Goal: Task Accomplishment & Management: Manage account settings

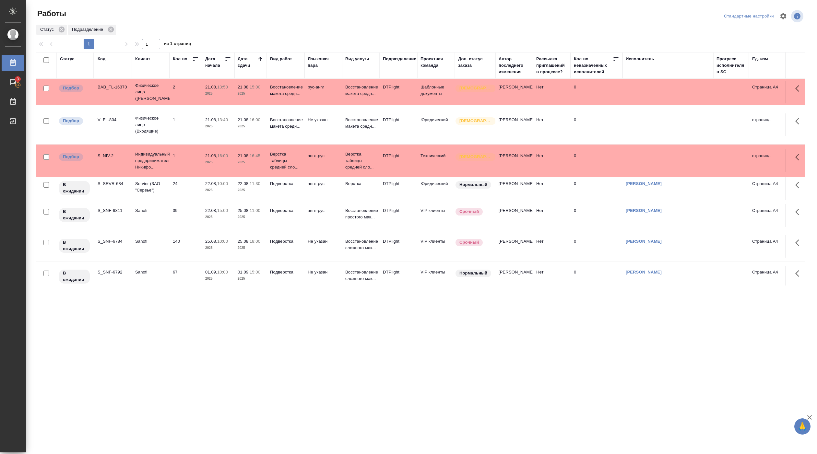
click at [205, 95] on p "2025" at bounding box center [218, 93] width 26 height 6
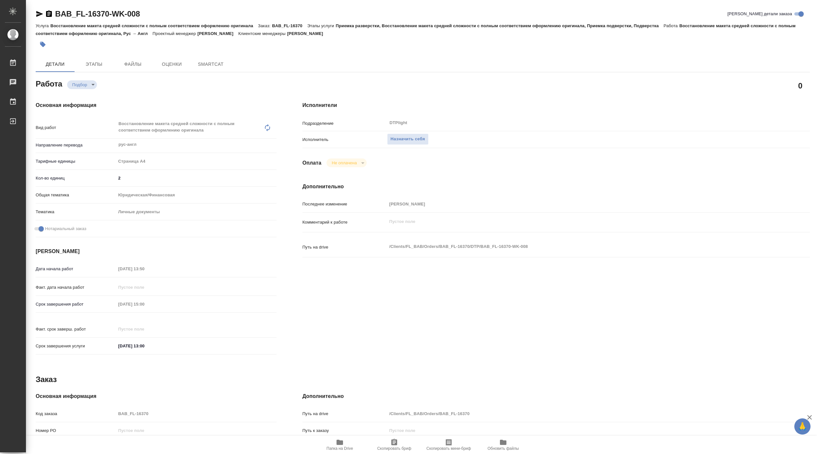
type textarea "x"
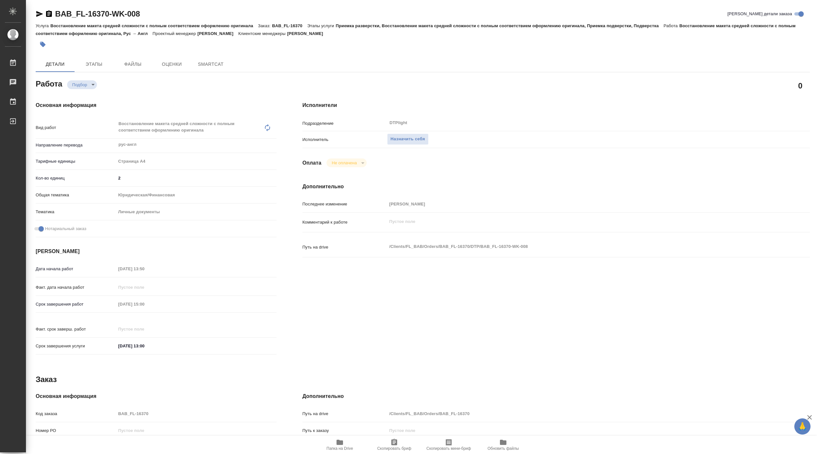
type textarea "x"
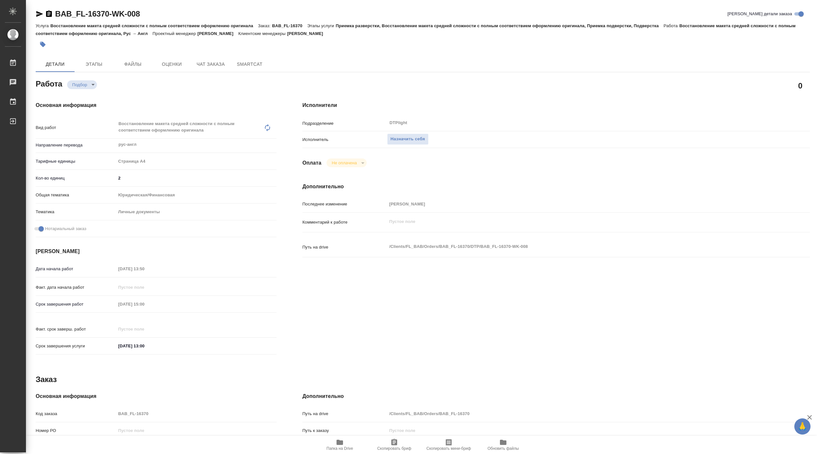
type textarea "x"
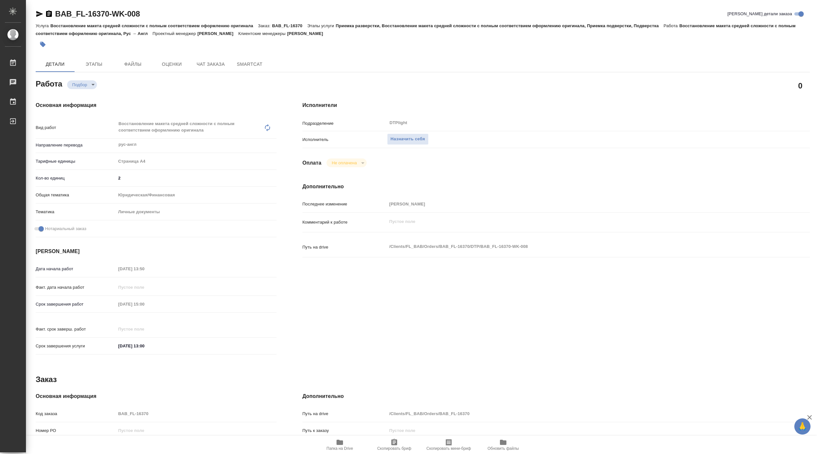
click at [340, 440] on icon "button" at bounding box center [340, 443] width 8 height 8
type textarea "x"
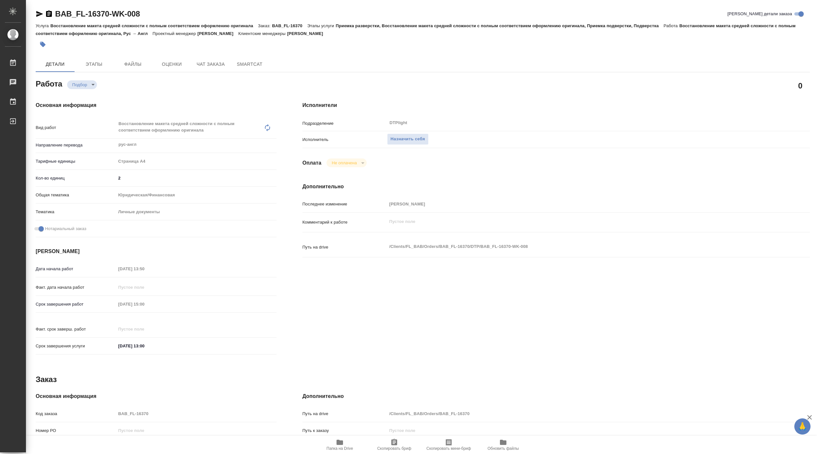
type textarea "x"
click at [399, 141] on span "Назначить себя" at bounding box center [408, 139] width 34 height 7
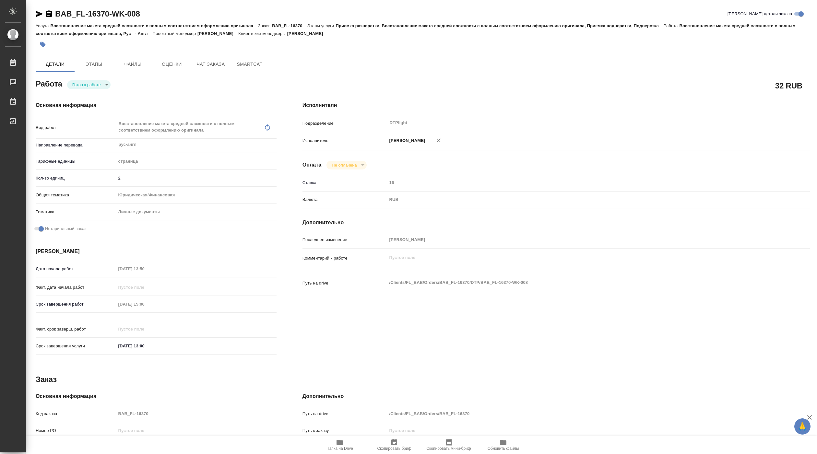
type textarea "x"
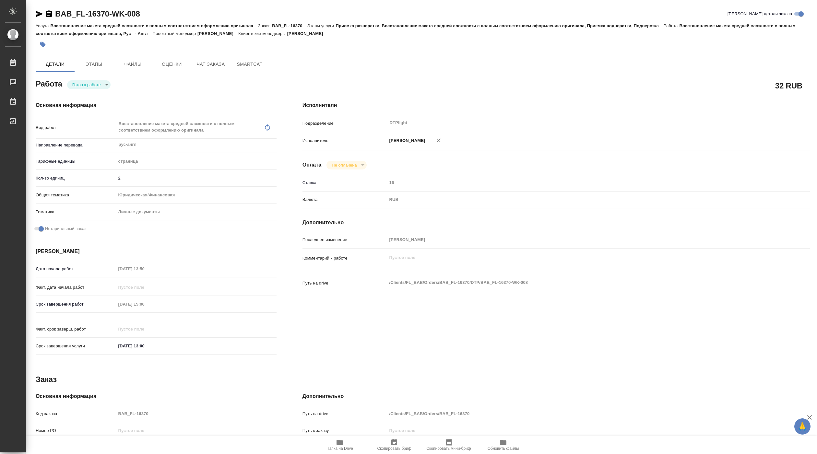
click at [91, 88] on body "🙏 .cls-1 fill:#fff; AWATERA Pankina Anna Работы Чаты График Выйти BAB_FL-16370-…" at bounding box center [408, 227] width 817 height 454
click at [89, 87] on button "В работе" at bounding box center [82, 84] width 21 height 7
type textarea "x"
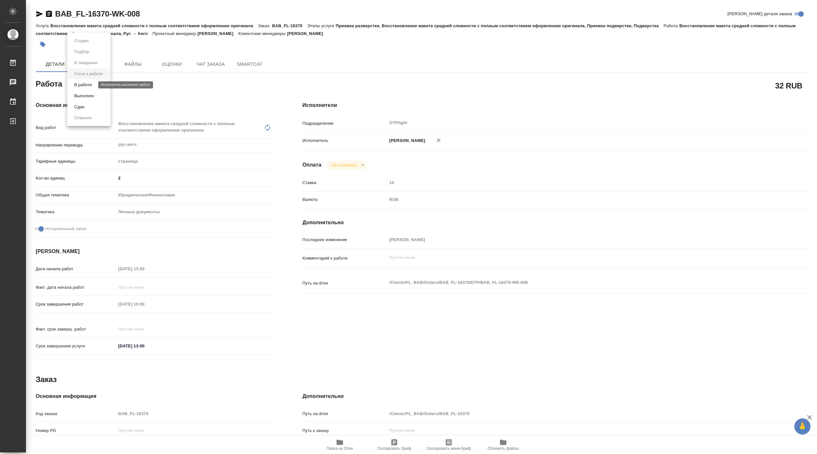
type textarea "x"
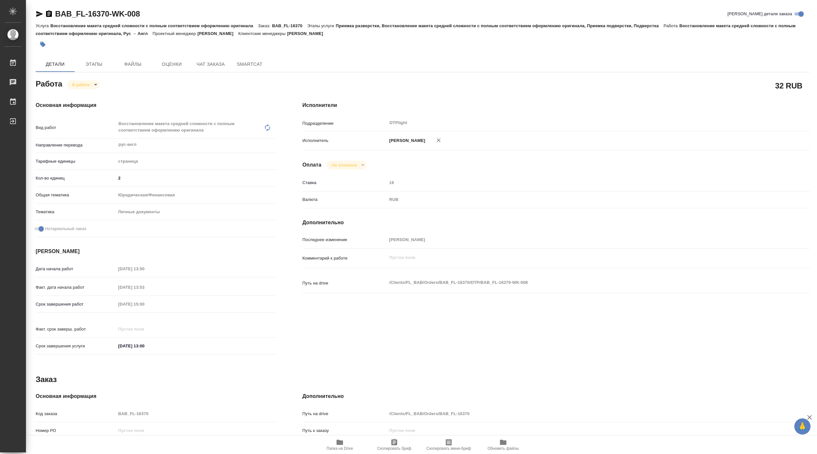
type textarea "x"
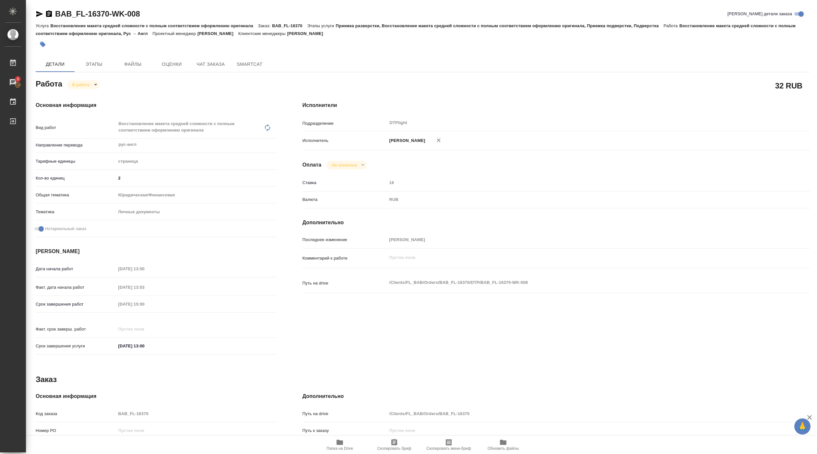
type textarea "x"
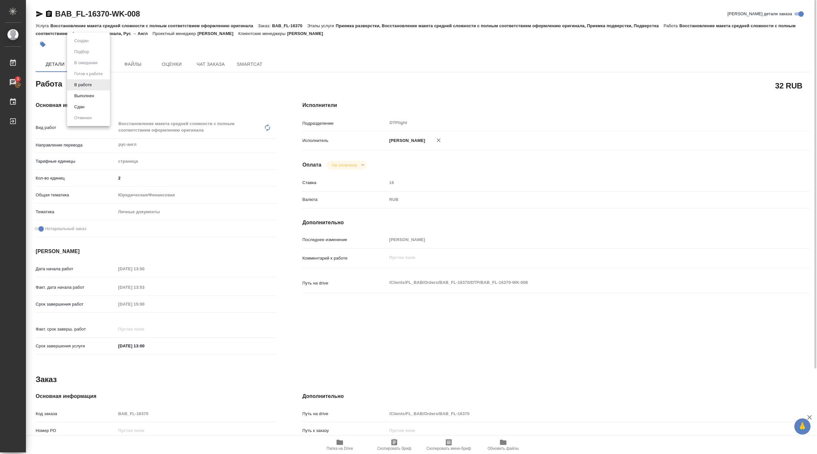
click at [87, 81] on body "🙏 .cls-1 fill:#fff; AWATERA Pankina Anna Работы 3 Чаты График Выйти BAB_FL-1637…" at bounding box center [408, 227] width 817 height 454
click at [87, 94] on button "Выполнен" at bounding box center [84, 95] width 24 height 7
type textarea "x"
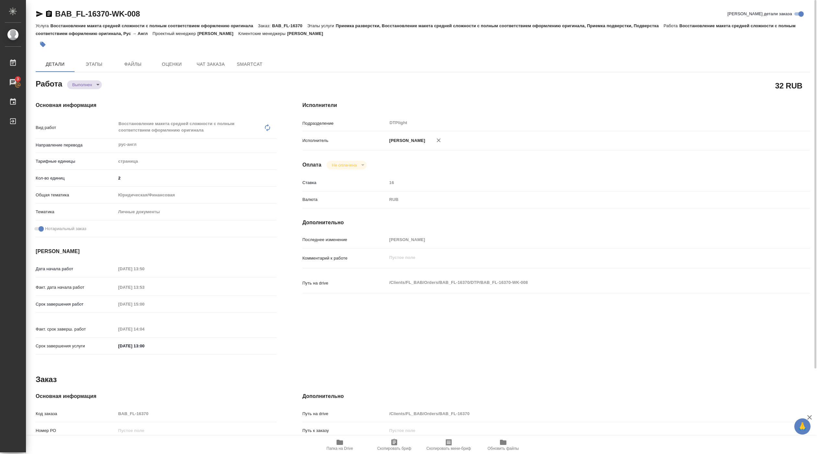
type textarea "x"
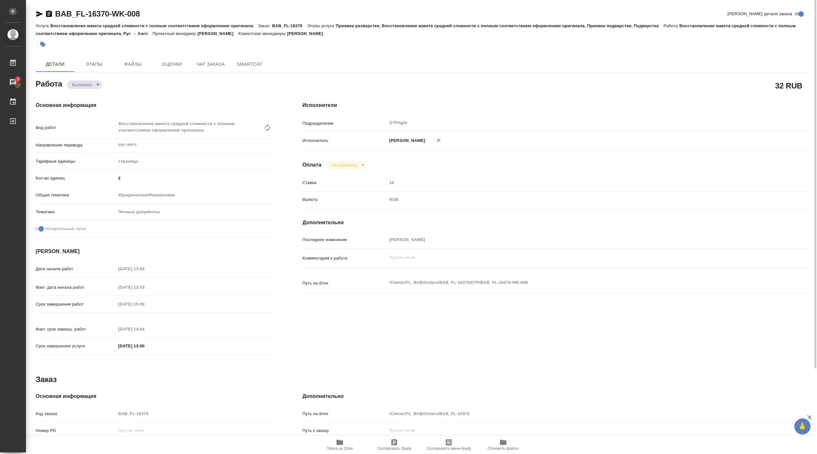
type textarea "x"
drag, startPoint x: 54, startPoint y: 17, endPoint x: 157, endPoint y: 9, distance: 102.4
click at [157, 9] on div "BAB_FL-16370-WK-008 Кратко детали заказа" at bounding box center [423, 14] width 774 height 10
copy link "BAB_FL-16370-WK-008"
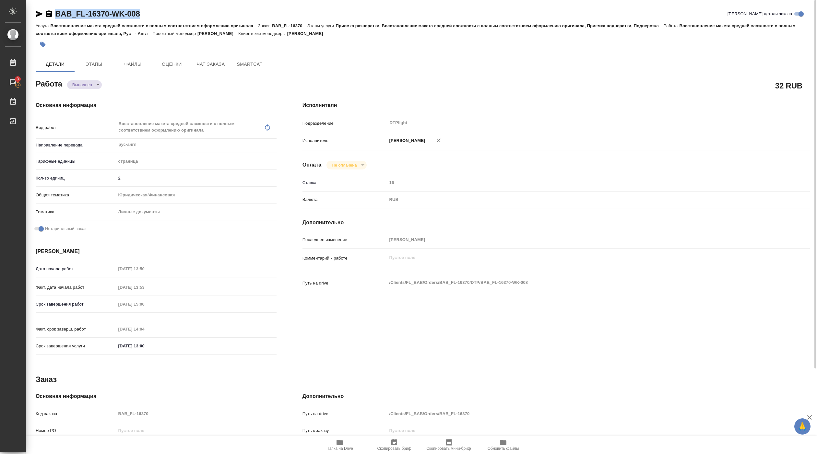
type textarea "x"
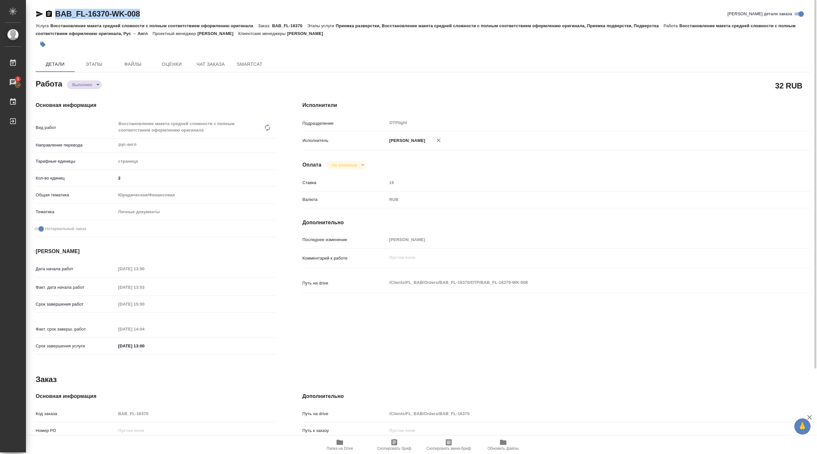
type textarea "x"
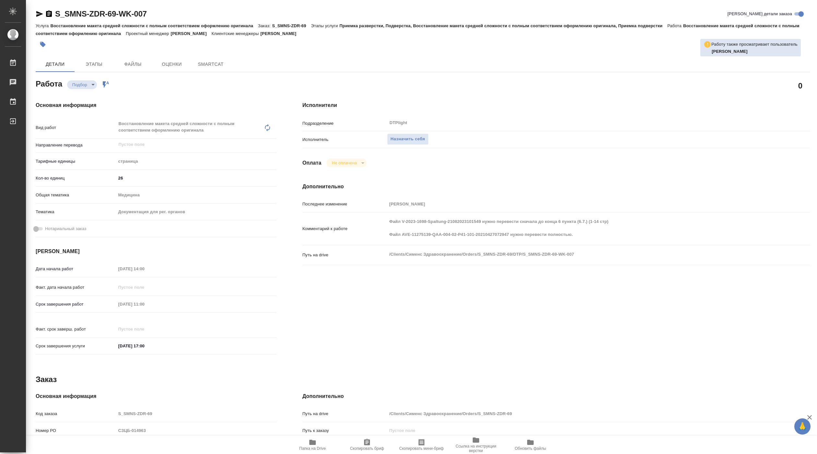
type textarea "x"
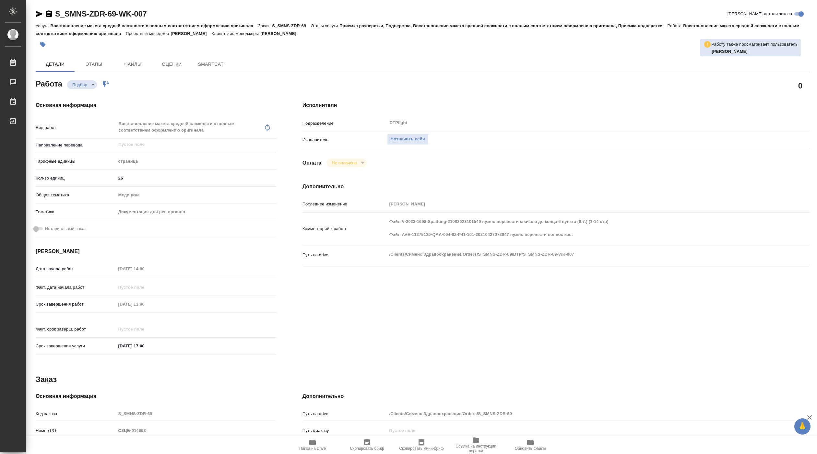
type textarea "x"
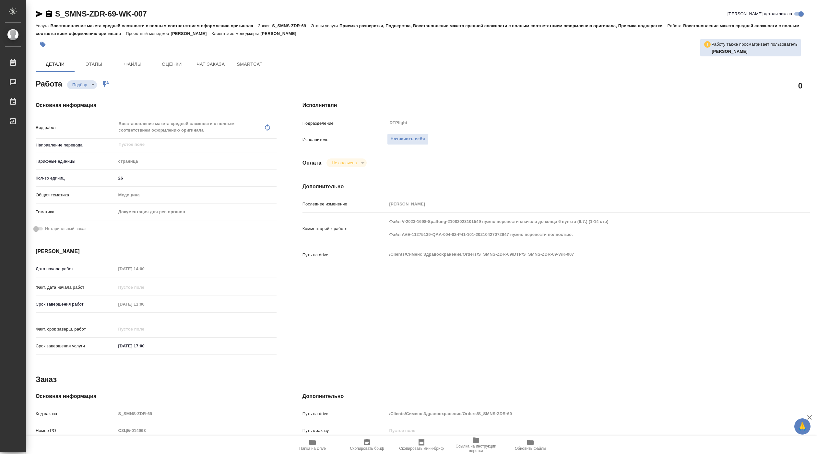
type textarea "x"
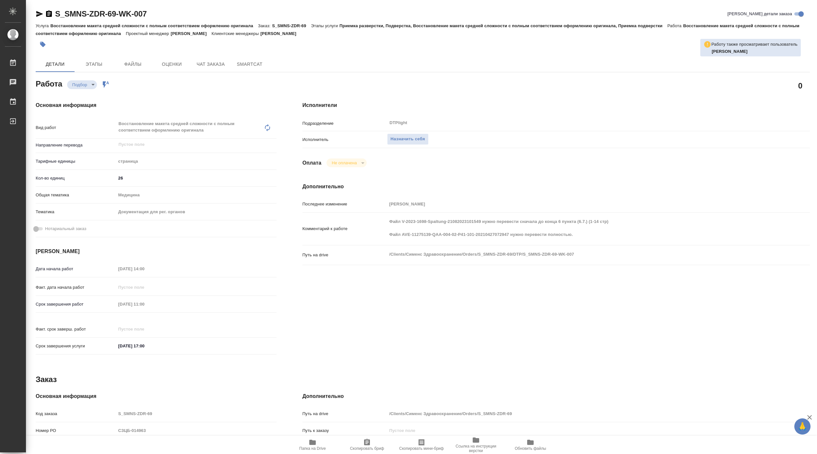
type textarea "x"
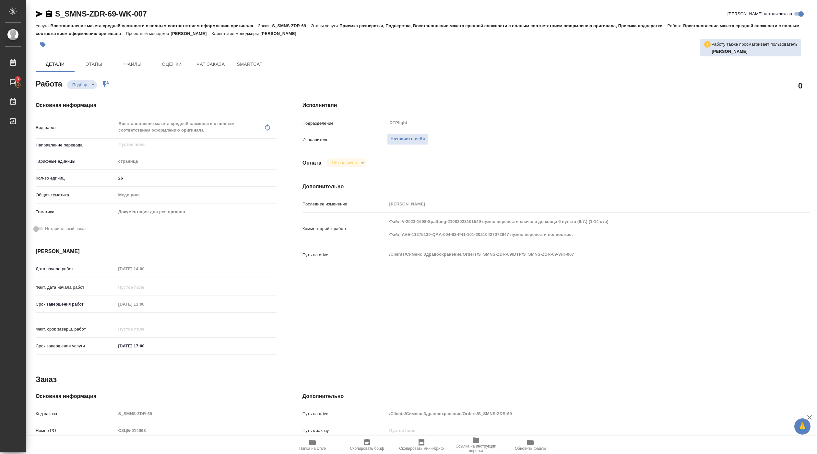
click at [314, 444] on icon "button" at bounding box center [312, 442] width 6 height 5
type textarea "x"
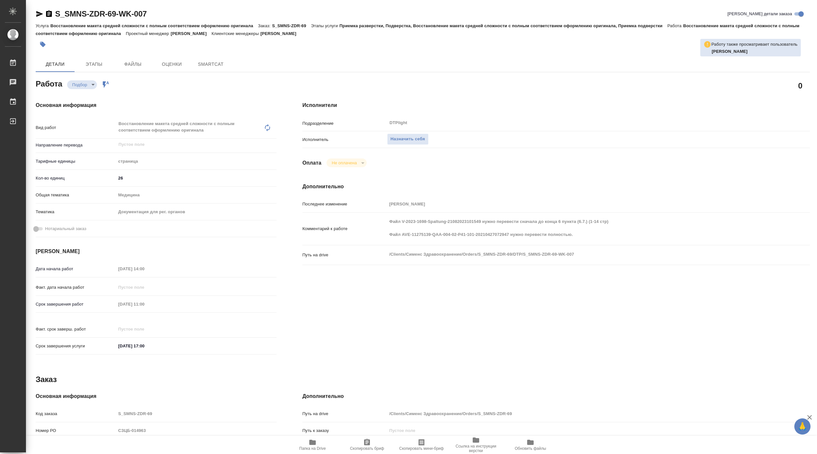
type textarea "x"
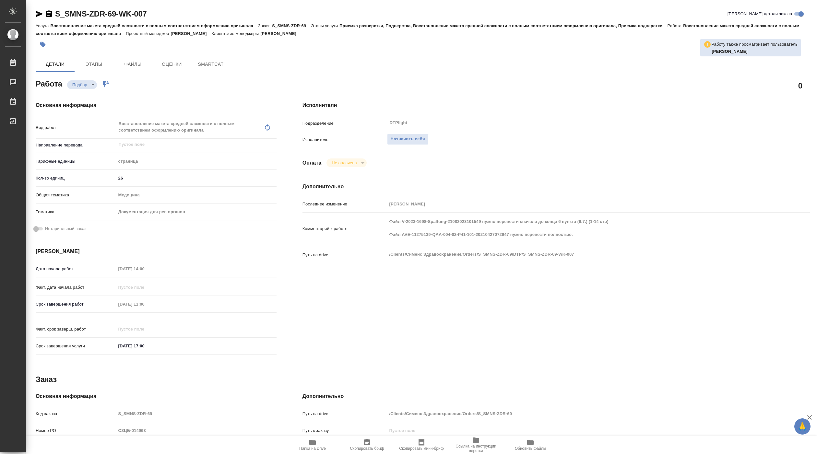
type textarea "x"
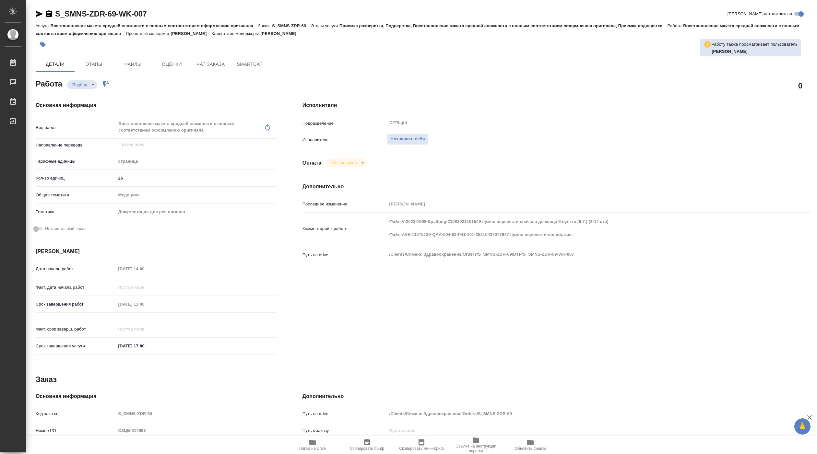
type textarea "x"
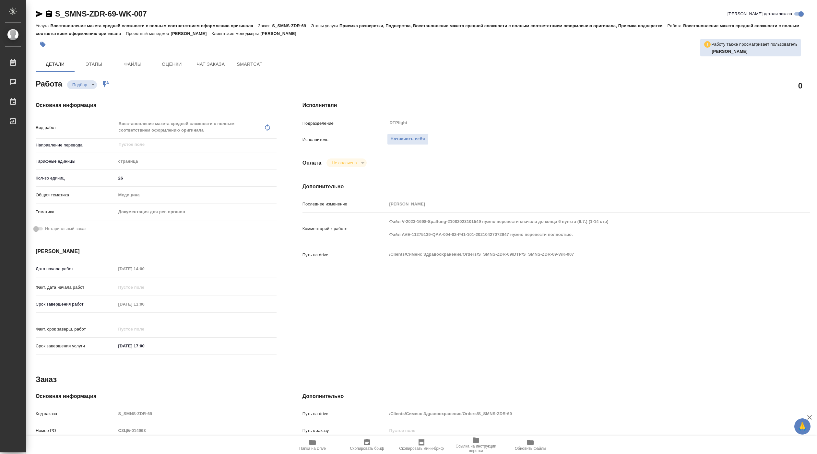
type textarea "x"
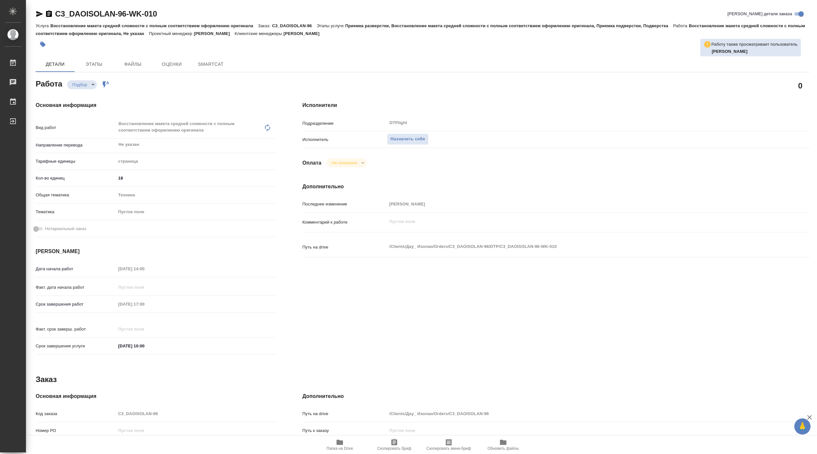
type textarea "x"
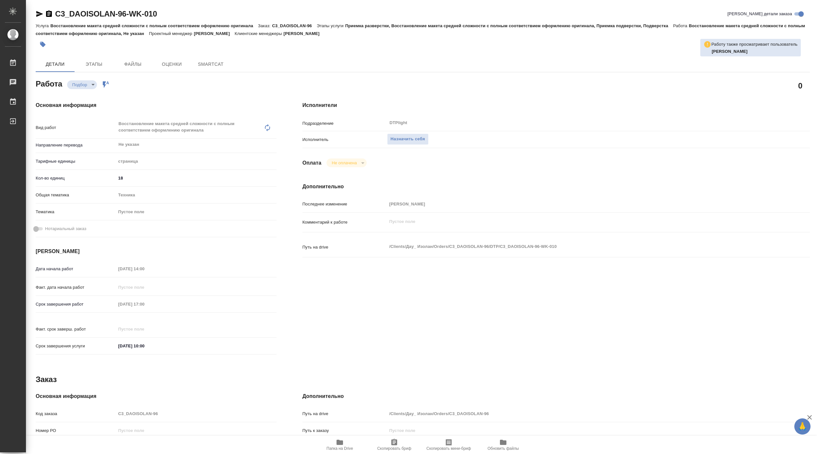
type textarea "x"
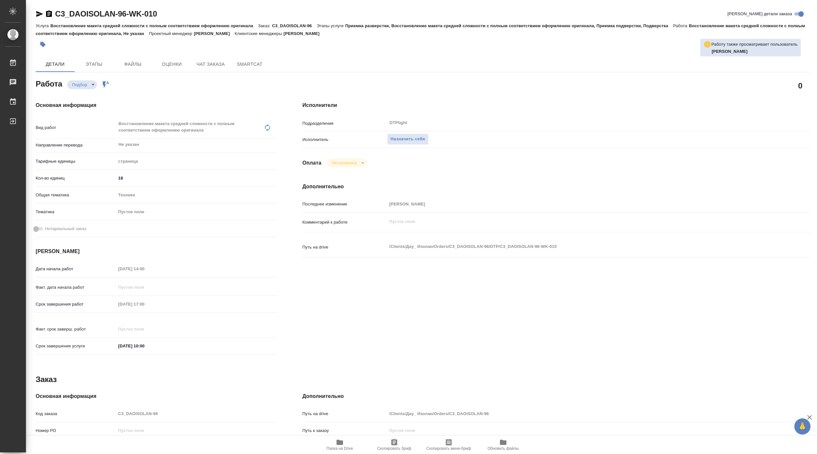
click at [337, 448] on span "Папка на Drive" at bounding box center [339, 448] width 27 height 5
type textarea "x"
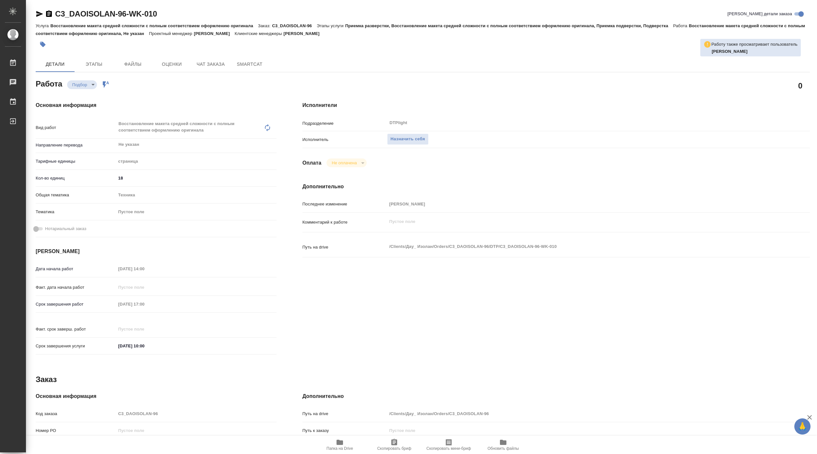
type textarea "x"
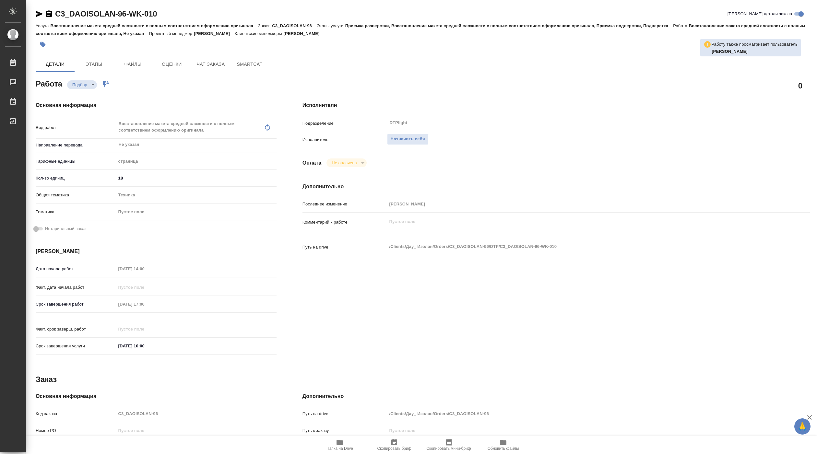
type textarea "x"
click at [418, 144] on button "Назначить себя" at bounding box center [407, 139] width 41 height 11
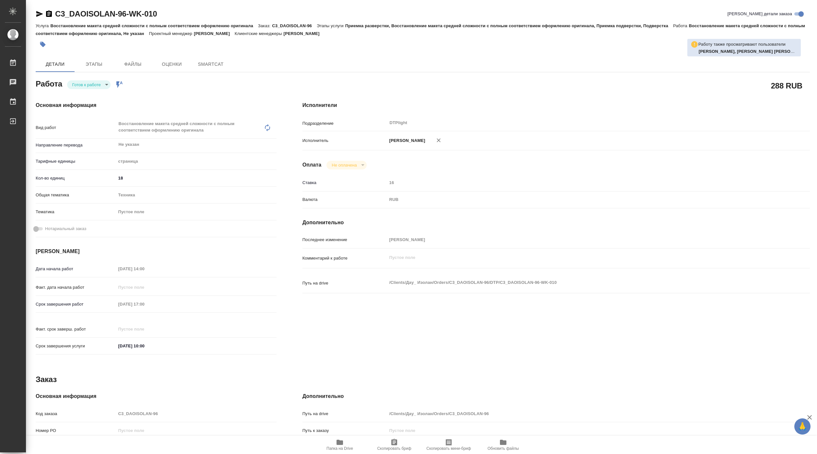
type textarea "x"
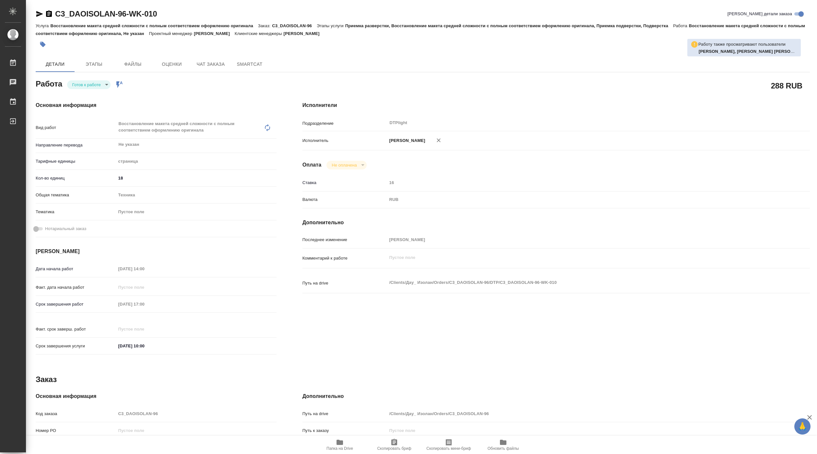
type textarea "x"
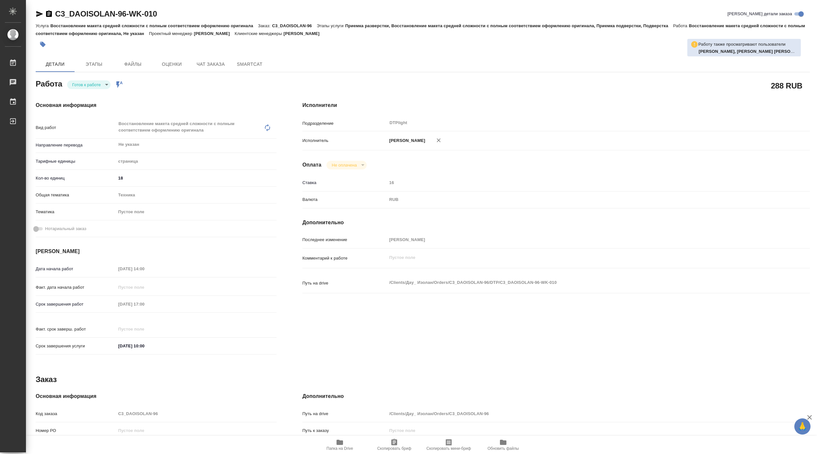
click at [91, 88] on body "🙏 .cls-1 fill:#fff; AWATERA [PERSON_NAME] Чаты График Выйти C3_DAOISOLAN-96-WK-…" at bounding box center [408, 227] width 817 height 454
type textarea "x"
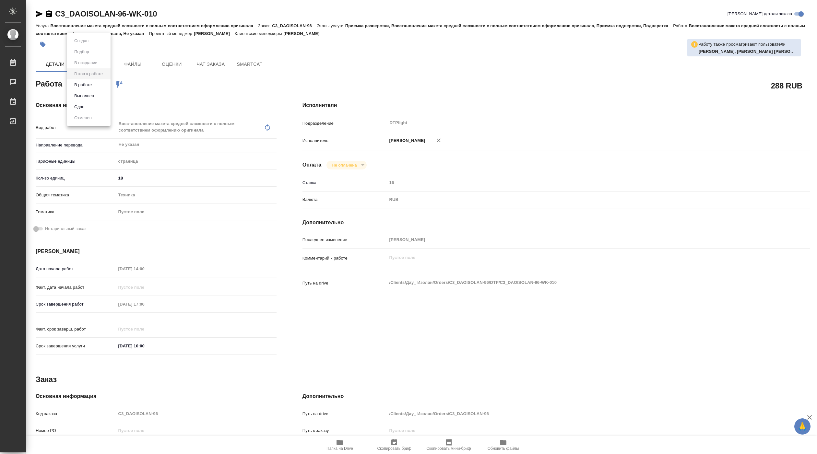
type textarea "x"
click at [92, 87] on button "В работе" at bounding box center [82, 84] width 21 height 7
type textarea "x"
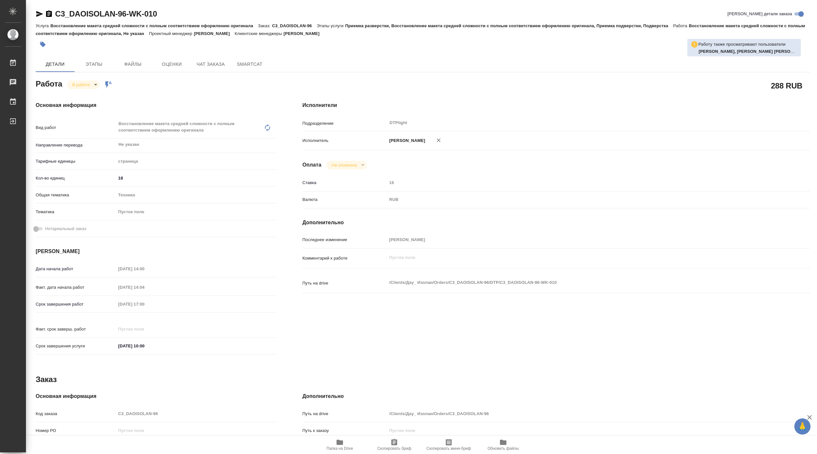
type textarea "x"
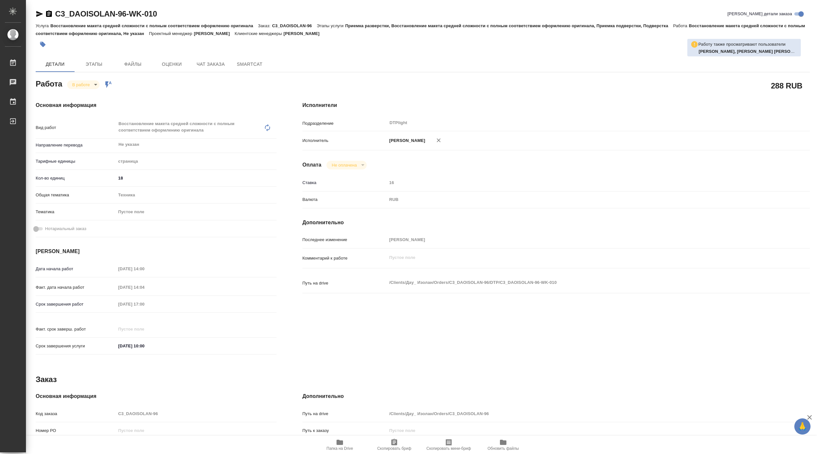
type textarea "x"
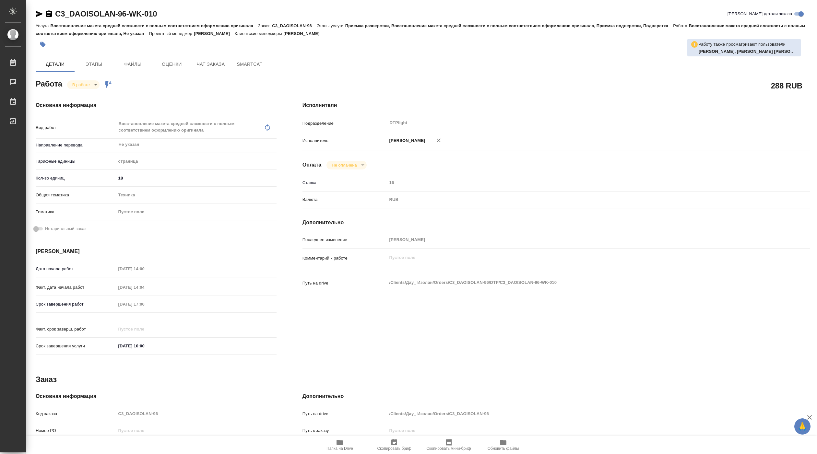
type textarea "x"
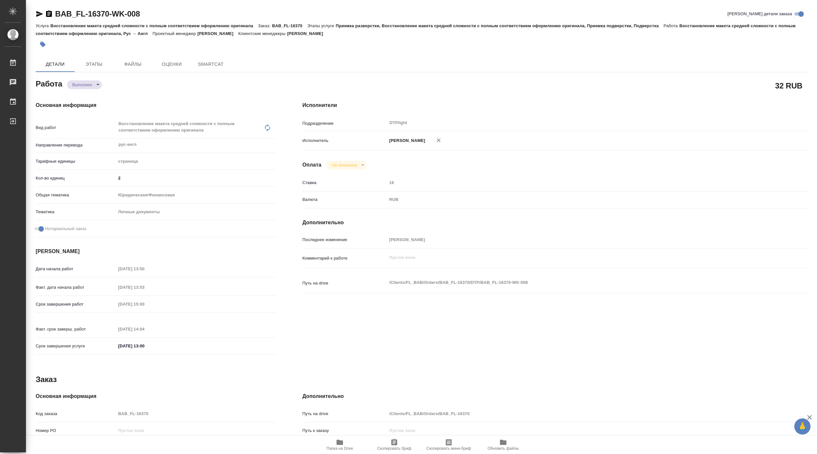
type textarea "x"
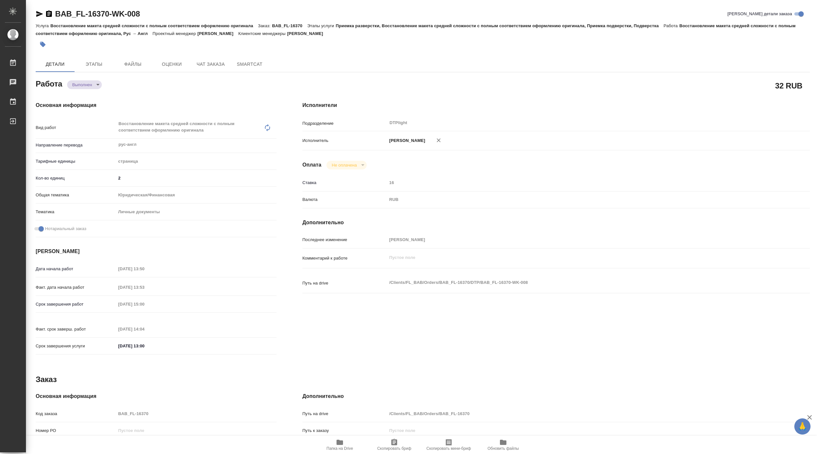
type textarea "x"
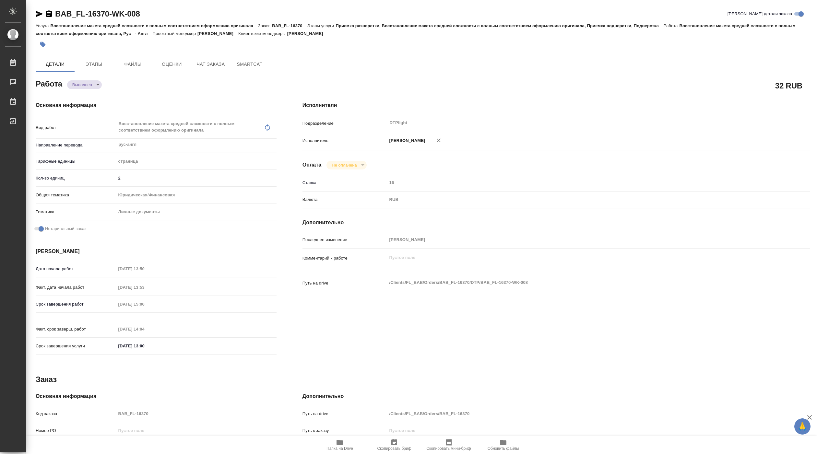
type textarea "x"
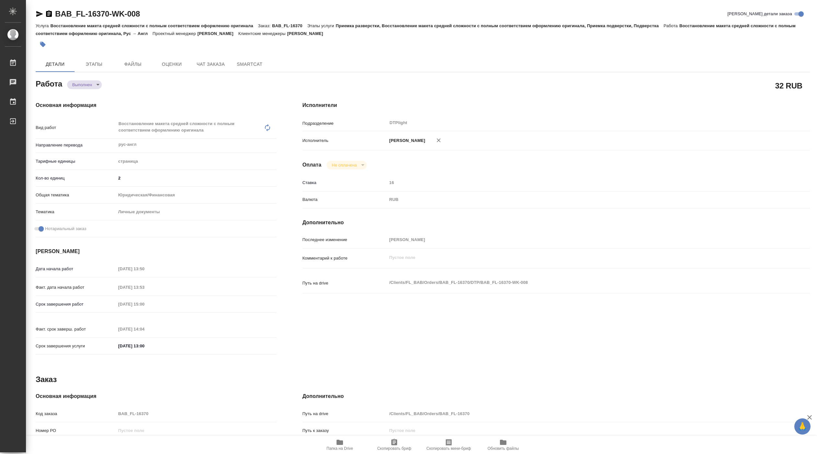
type textarea "x"
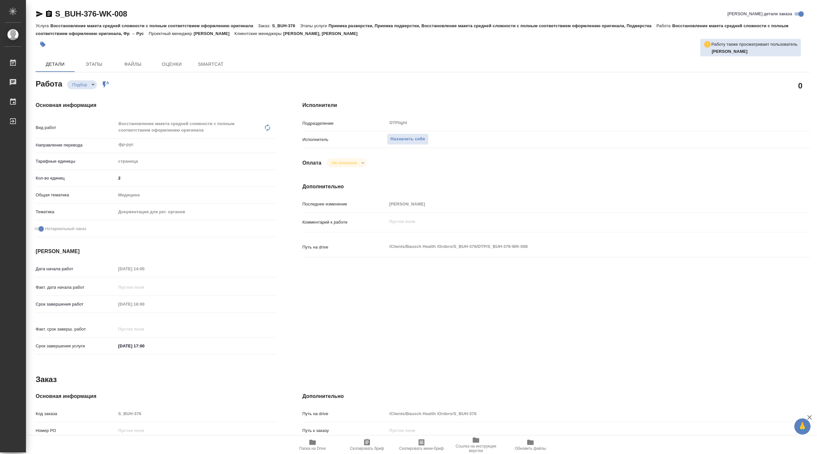
type textarea "x"
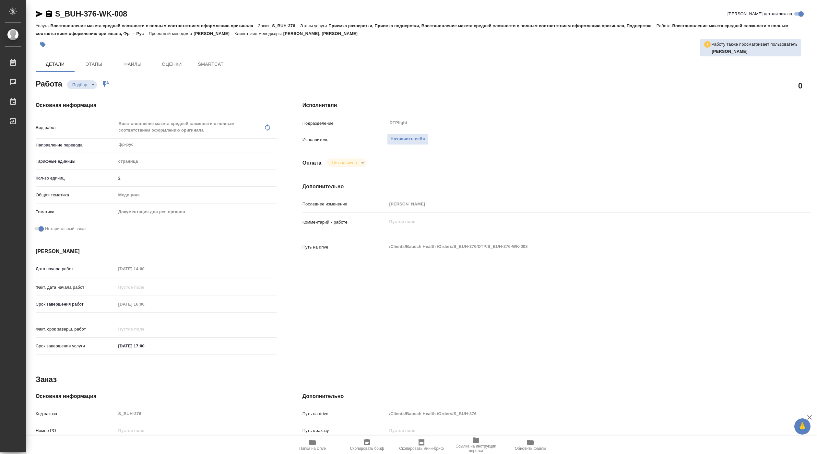
type textarea "x"
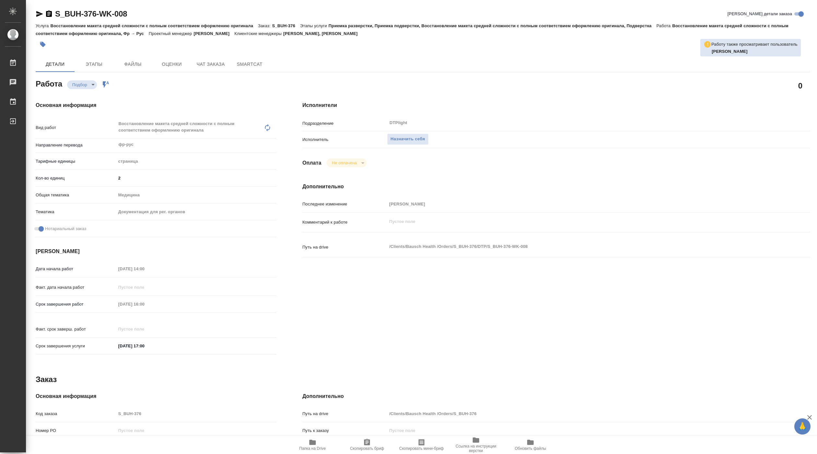
click at [313, 444] on icon "button" at bounding box center [312, 442] width 6 height 5
type textarea "x"
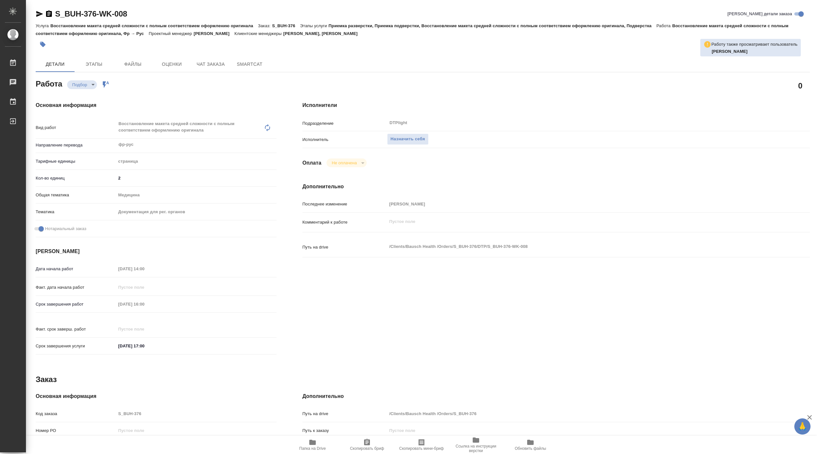
type textarea "x"
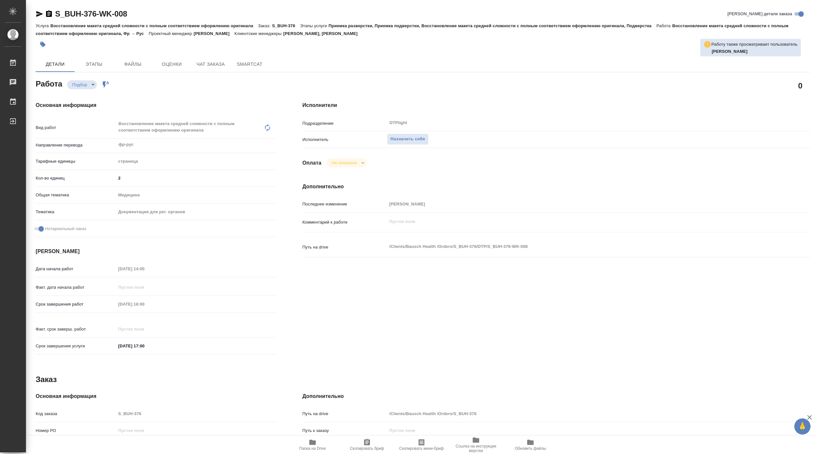
type textarea "x"
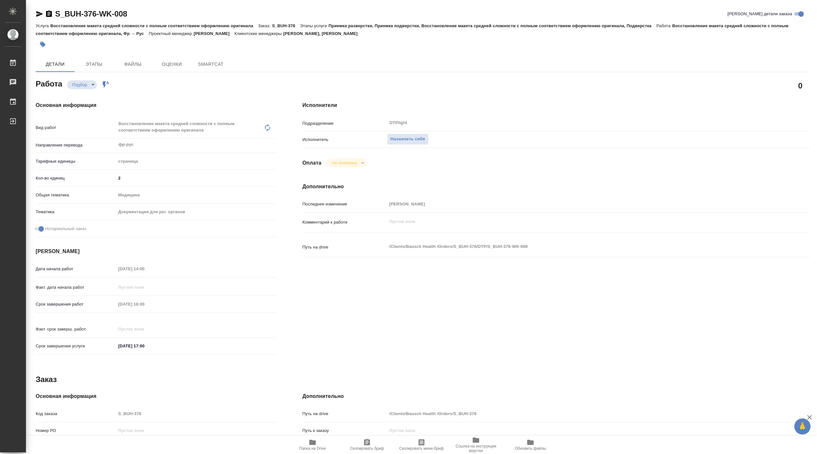
type textarea "x"
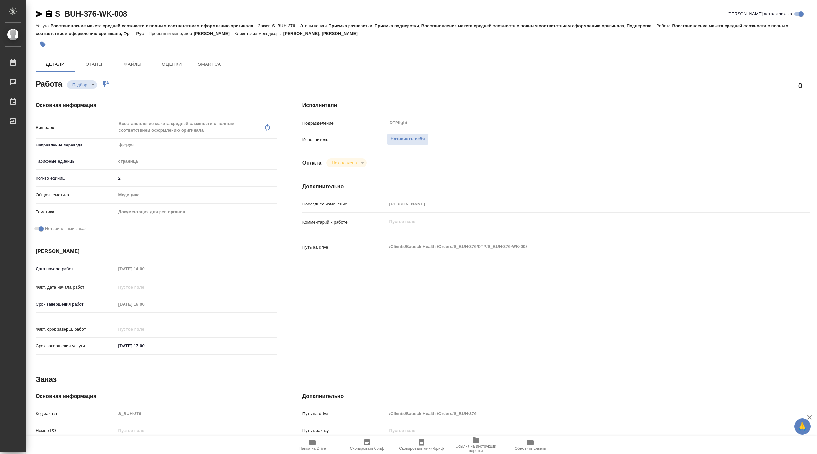
type textarea "x"
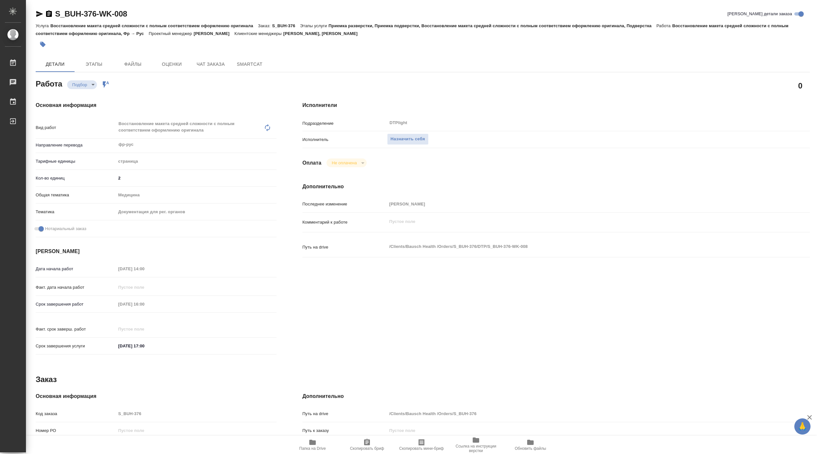
type textarea "x"
click at [407, 141] on span "Назначить себя" at bounding box center [408, 139] width 34 height 7
type textarea "x"
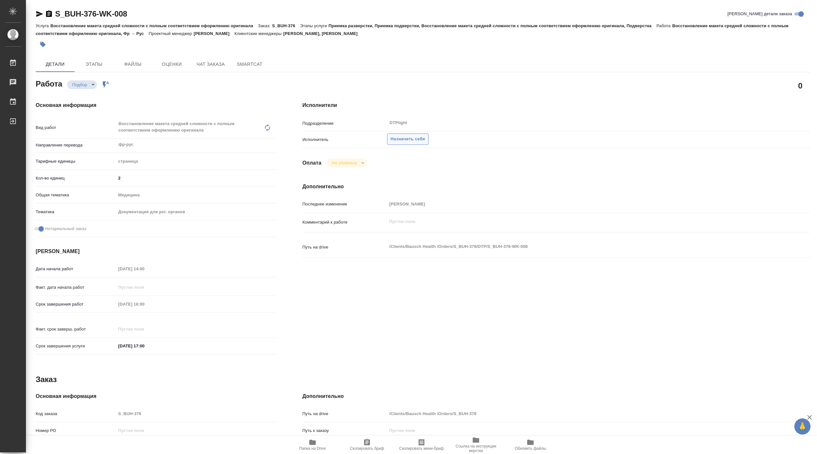
type textarea "x"
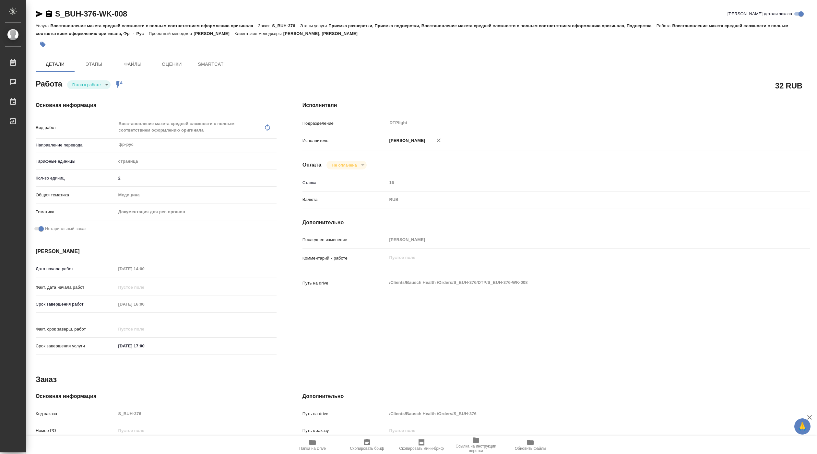
type textarea "x"
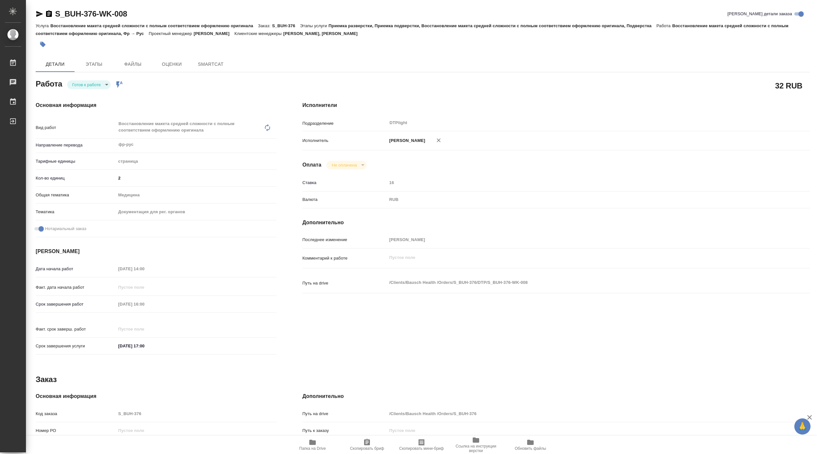
type textarea "x"
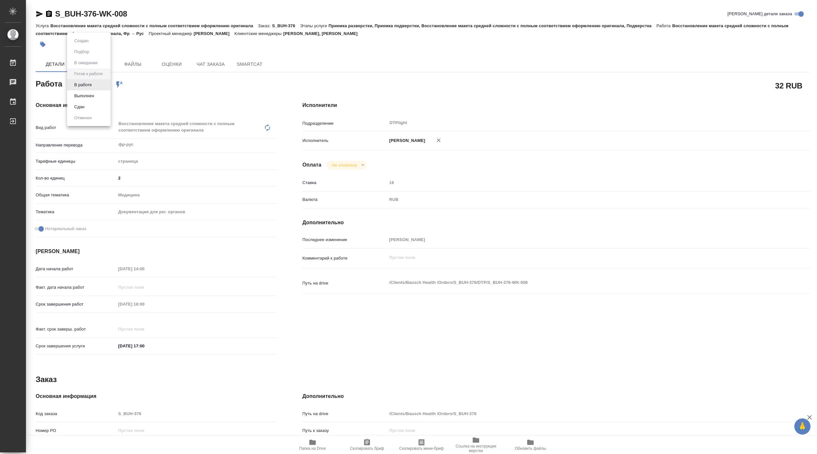
click at [81, 85] on body "🙏 .cls-1 fill:#fff; AWATERA Pankina Anna Работы Чаты График Выйти S_BUH-376-WK-…" at bounding box center [408, 227] width 817 height 454
click at [81, 85] on button "В работе" at bounding box center [82, 84] width 21 height 7
type textarea "x"
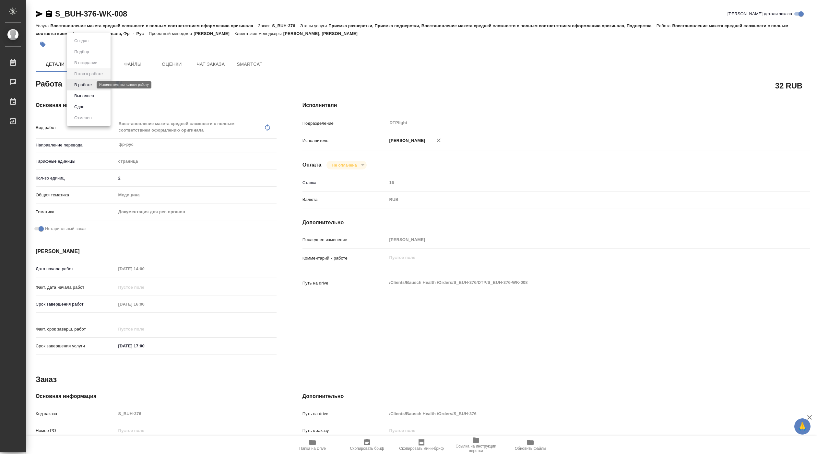
type textarea "x"
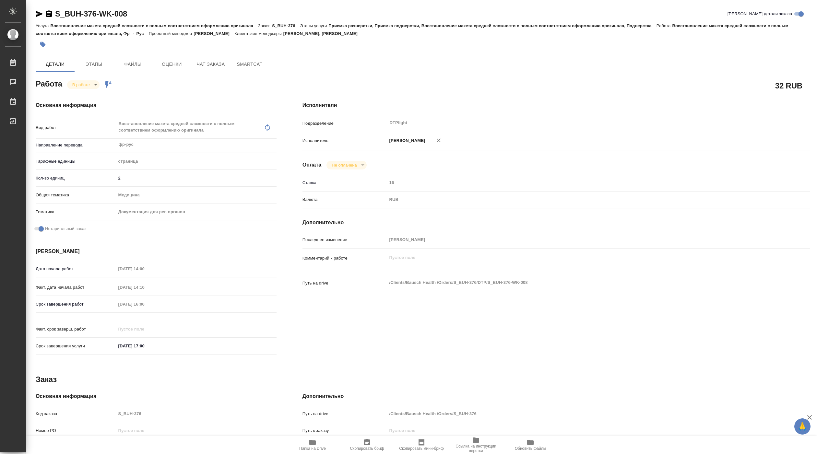
type textarea "x"
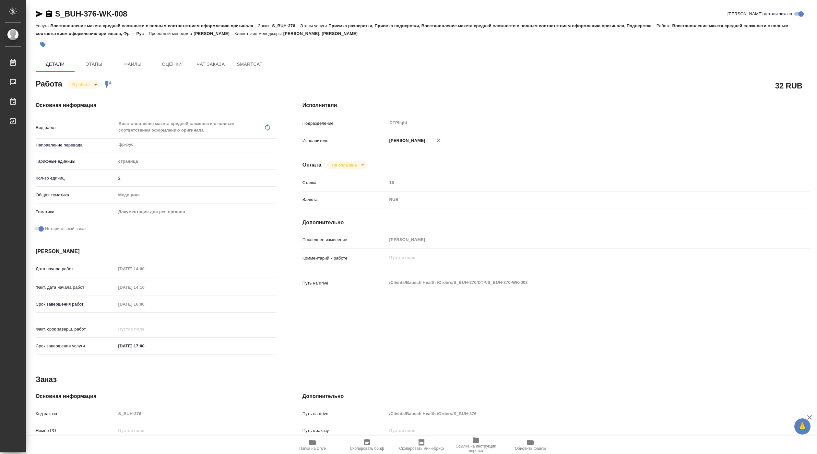
type textarea "x"
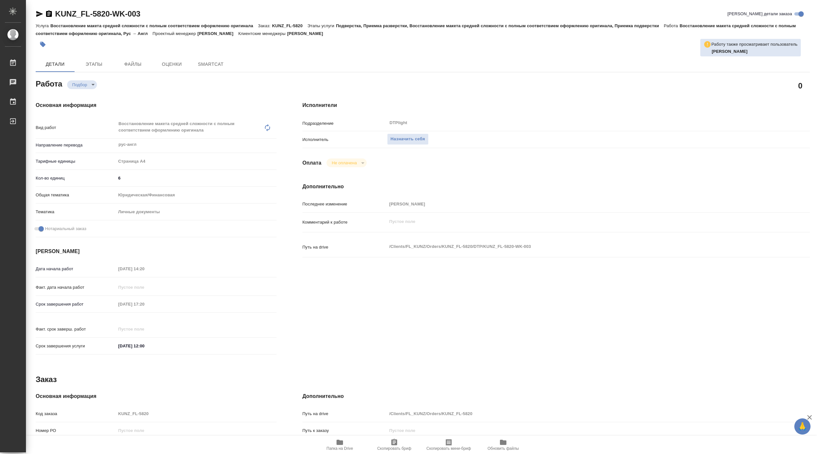
type textarea "x"
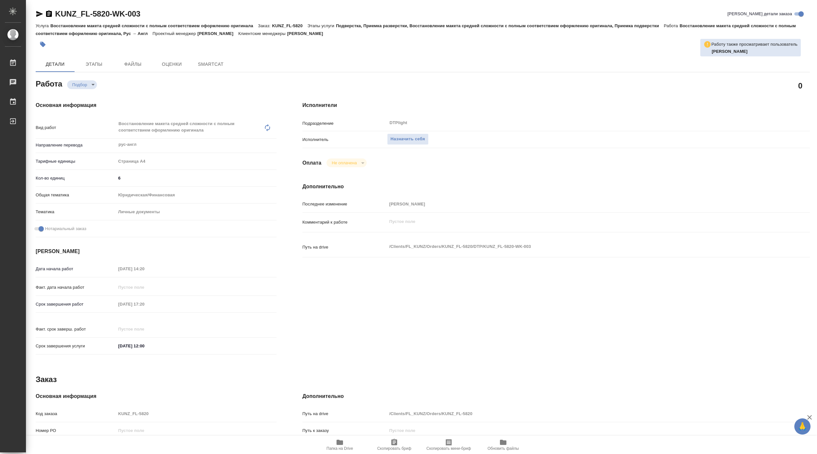
type textarea "x"
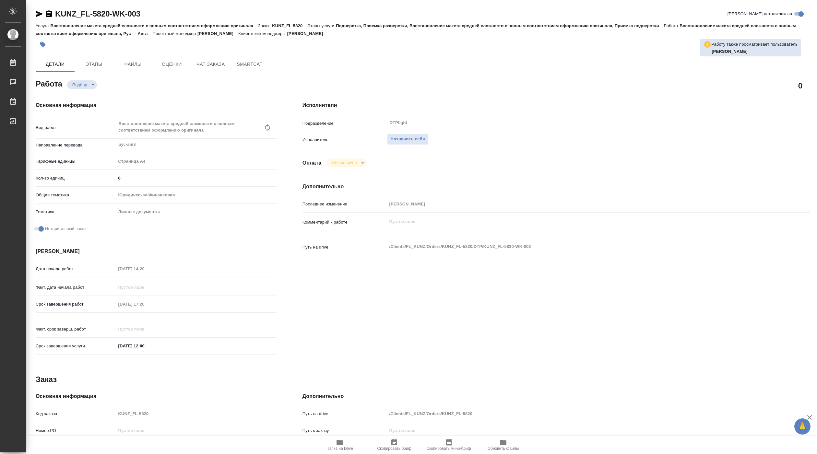
click at [343, 442] on span "Папка на Drive" at bounding box center [339, 445] width 47 height 12
type textarea "x"
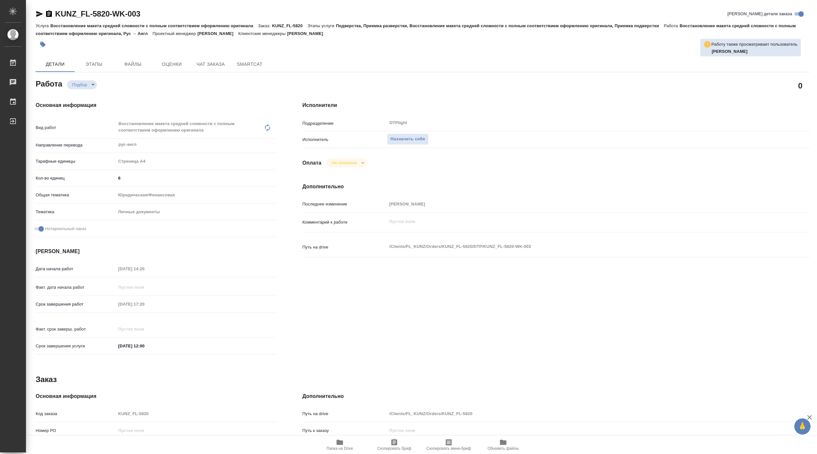
type textarea "x"
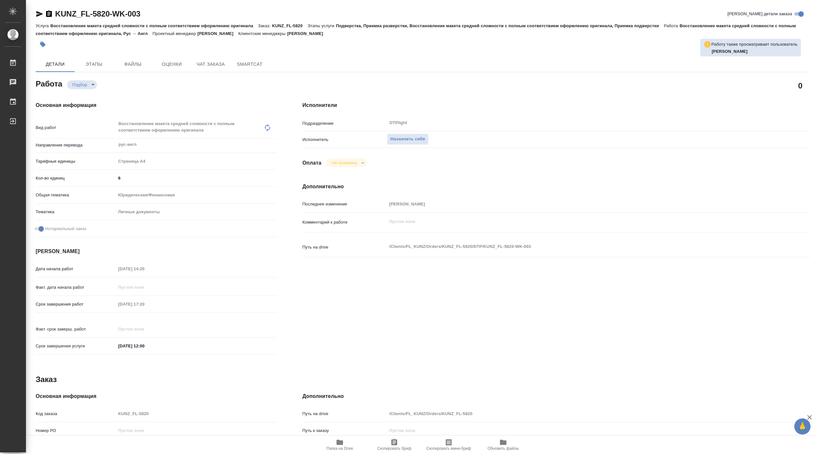
type textarea "x"
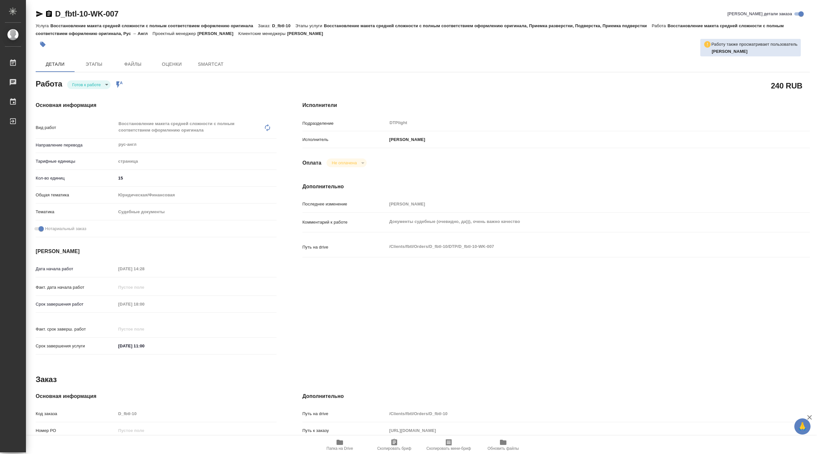
type textarea "x"
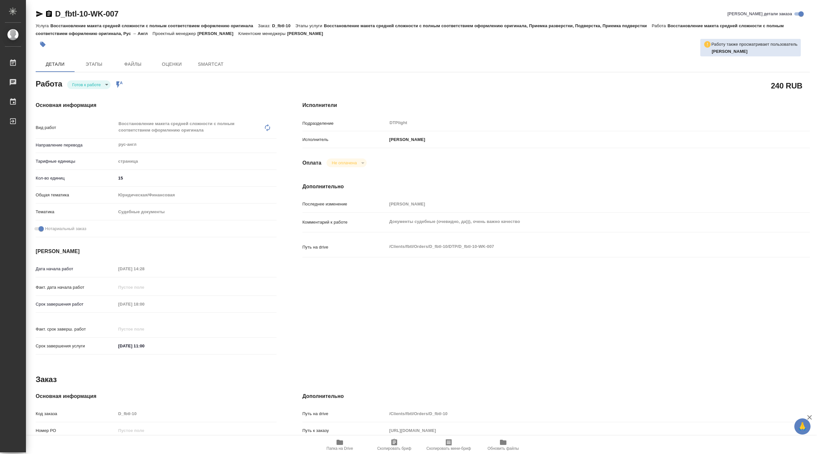
type textarea "x"
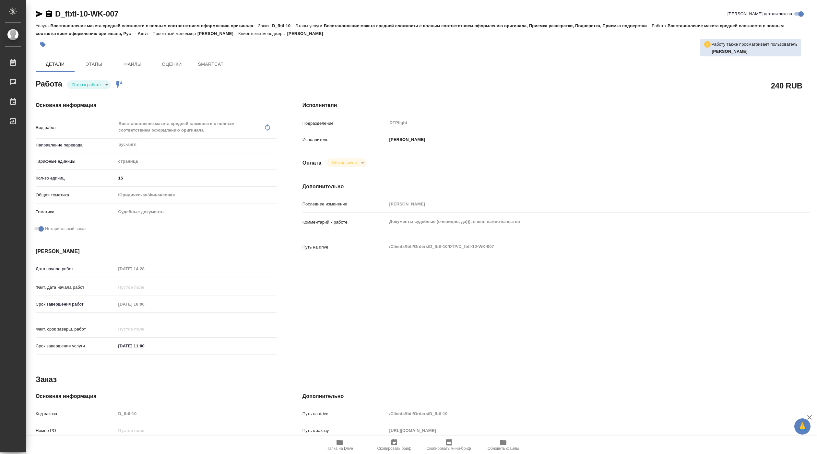
type textarea "x"
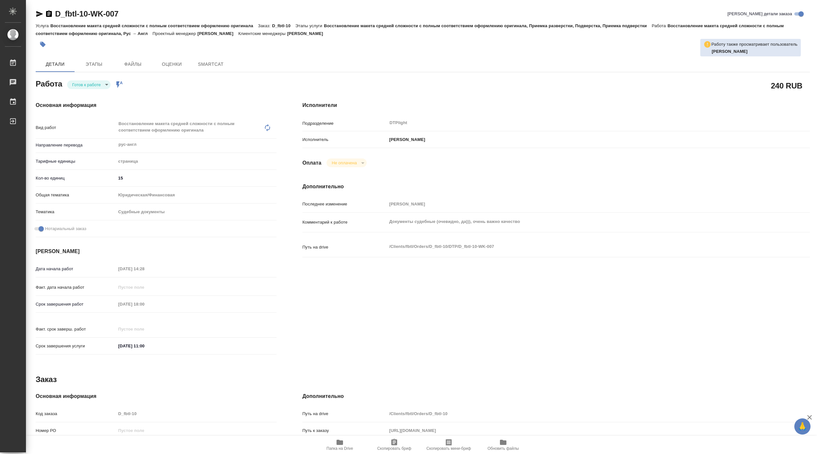
type textarea "x"
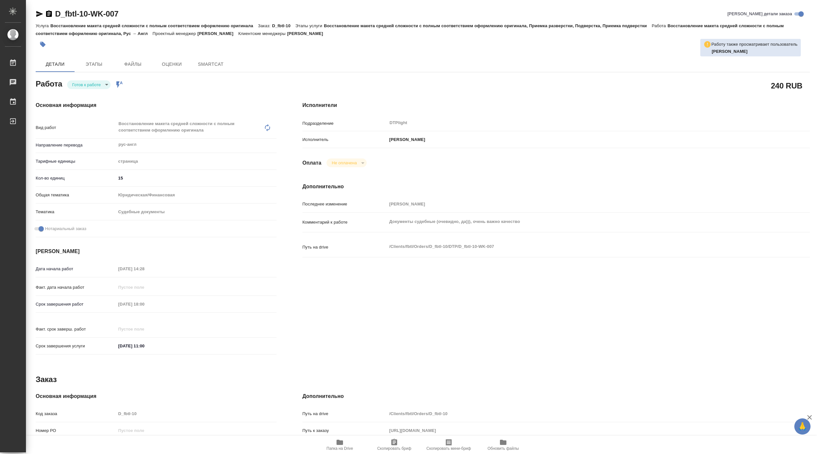
type textarea "x"
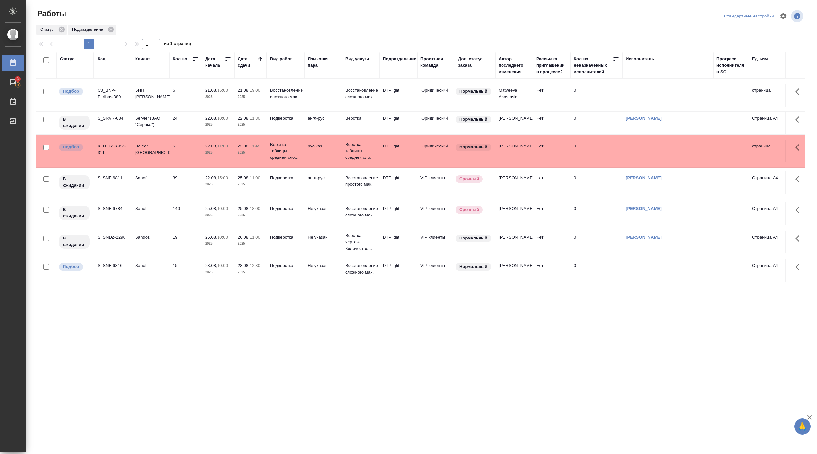
click at [177, 97] on td "6" at bounding box center [186, 95] width 32 height 23
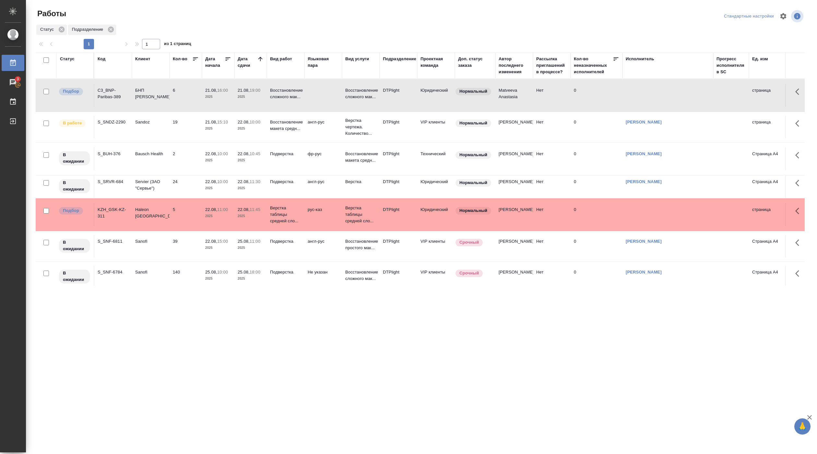
click at [121, 100] on div "S_SNDZ-2290" at bounding box center [113, 93] width 31 height 13
click at [120, 100] on div "S_SNDZ-2290" at bounding box center [113, 93] width 31 height 13
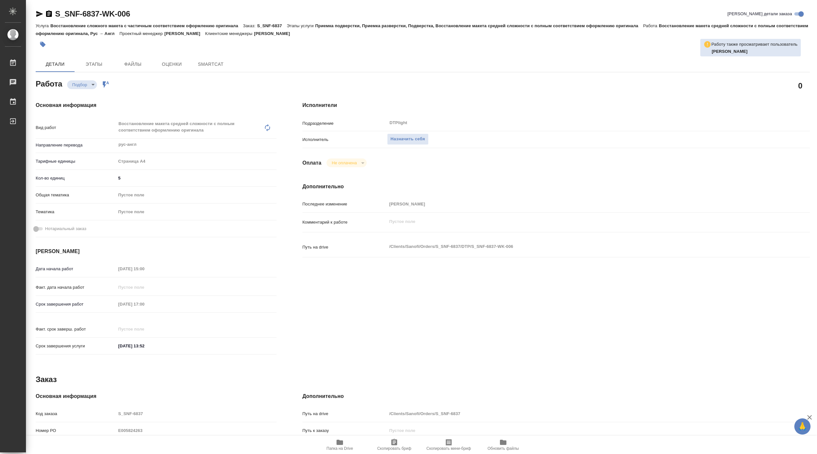
type textarea "x"
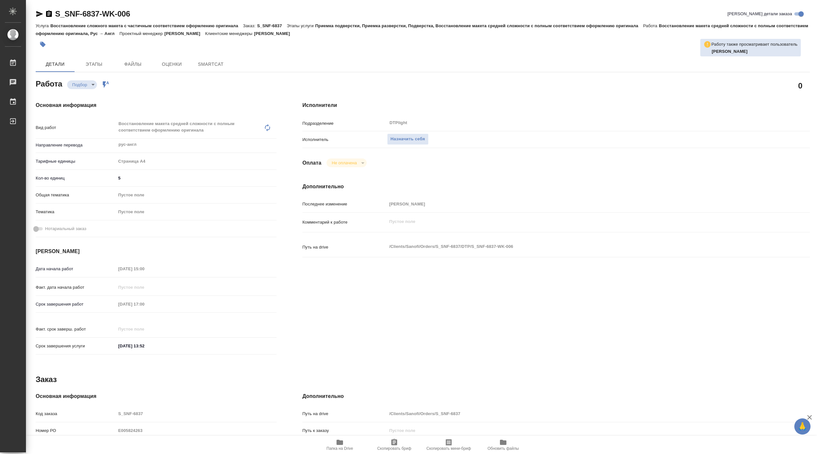
type textarea "x"
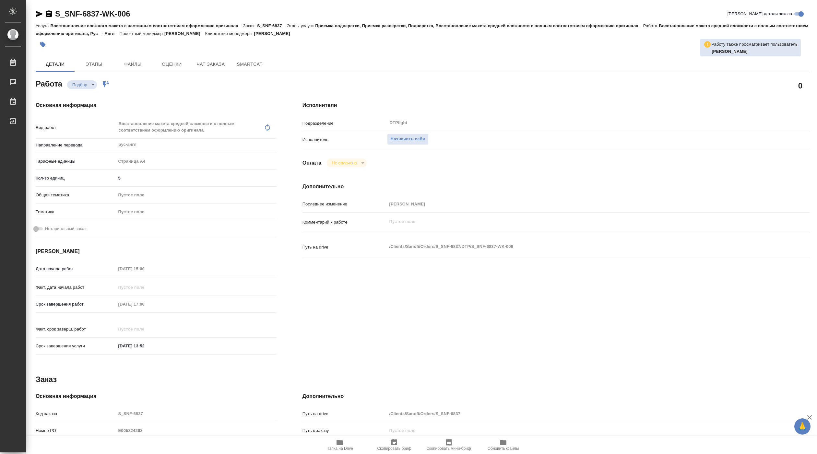
click at [338, 445] on icon "button" at bounding box center [340, 443] width 8 height 8
type textarea "x"
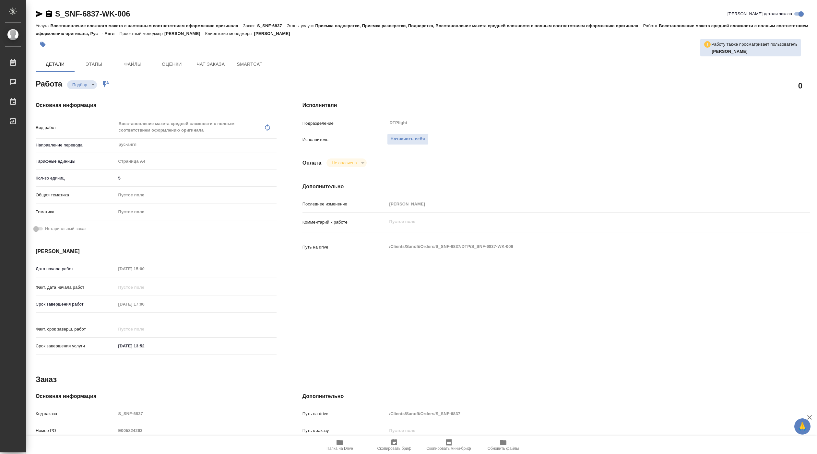
type textarea "x"
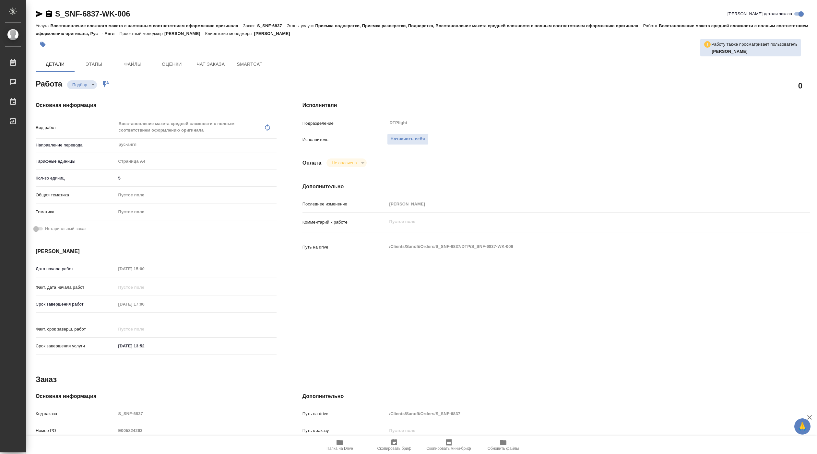
type textarea "x"
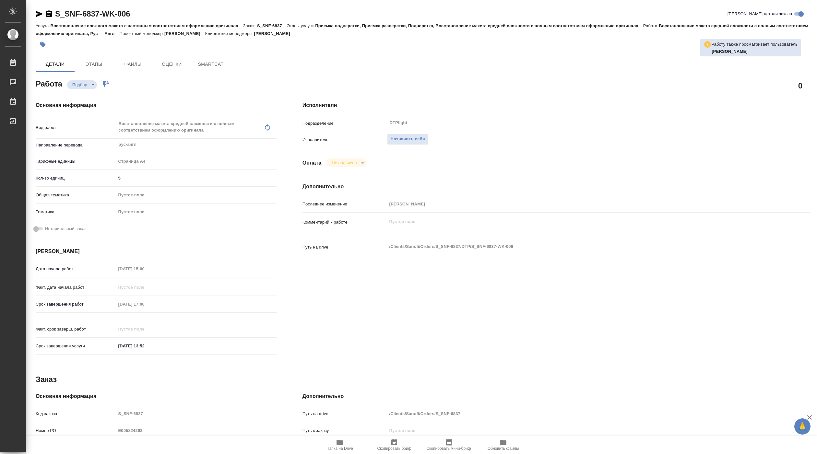
type textarea "x"
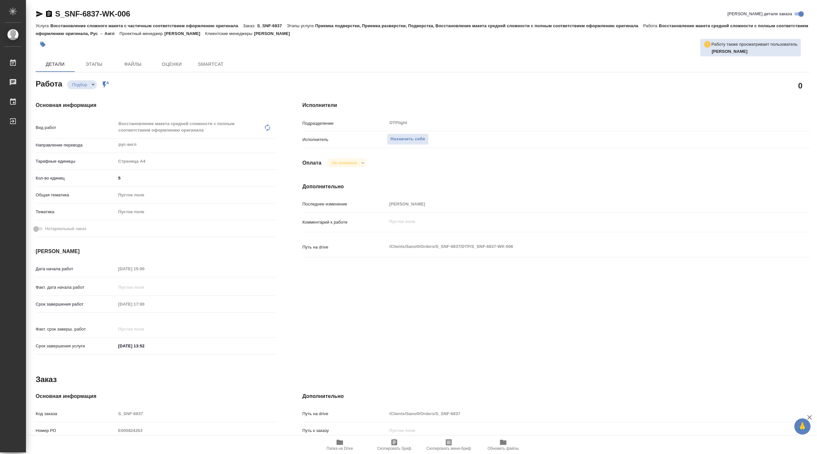
type textarea "x"
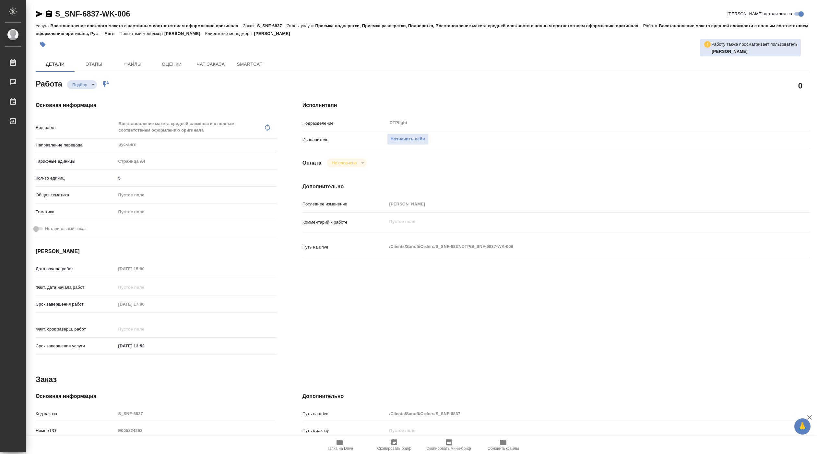
type textarea "x"
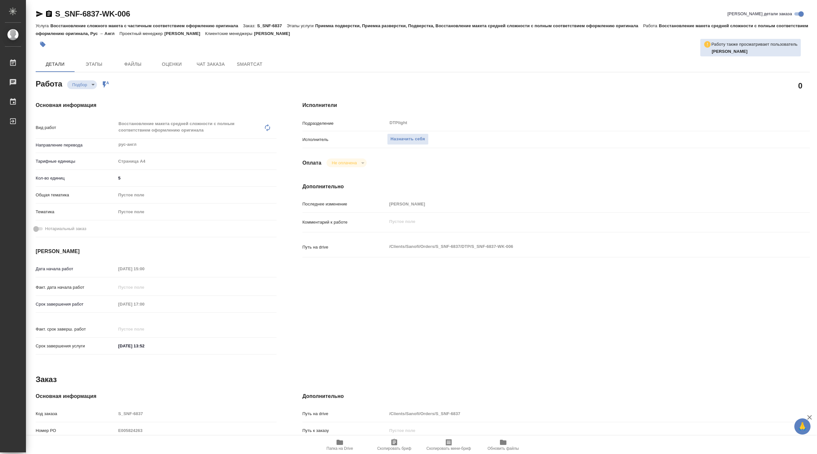
type textarea "x"
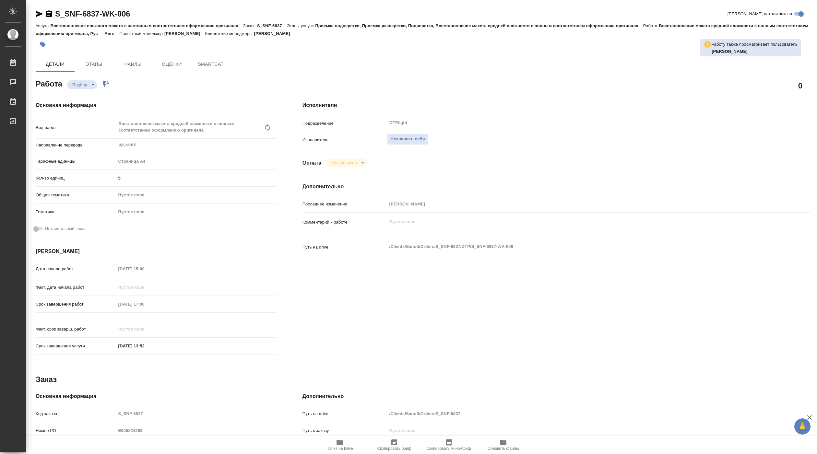
type textarea "x"
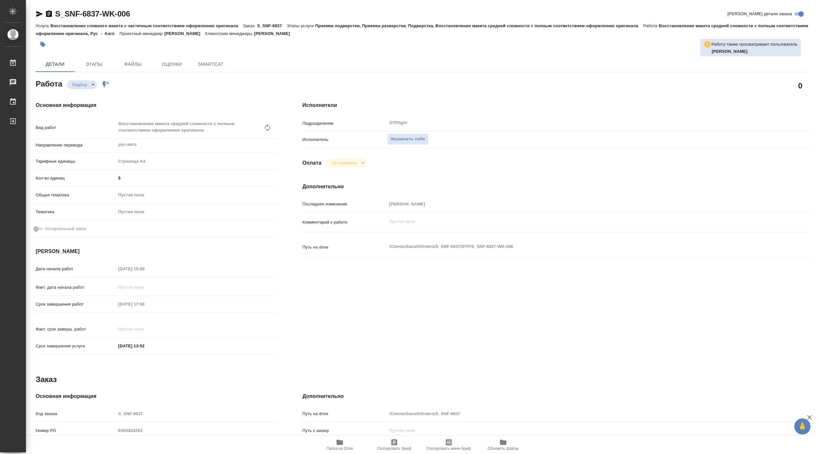
type textarea "x"
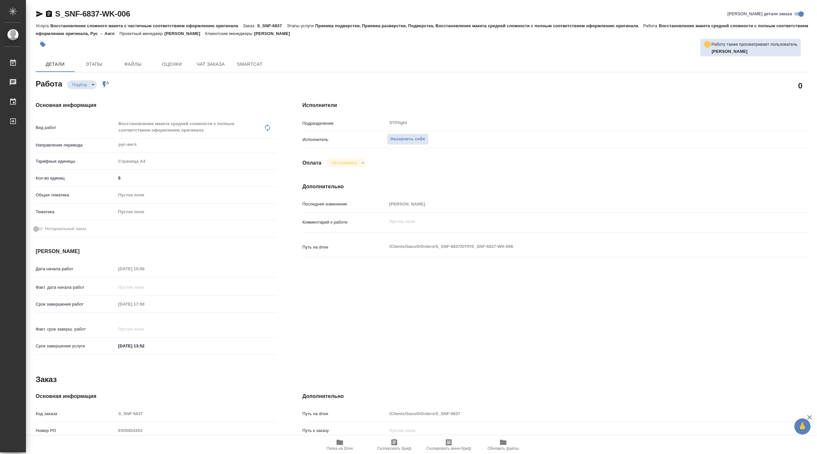
type textarea "x"
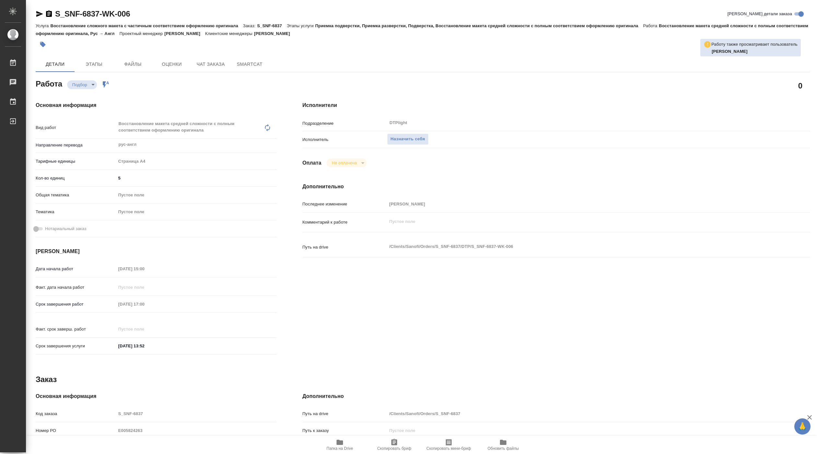
type textarea "x"
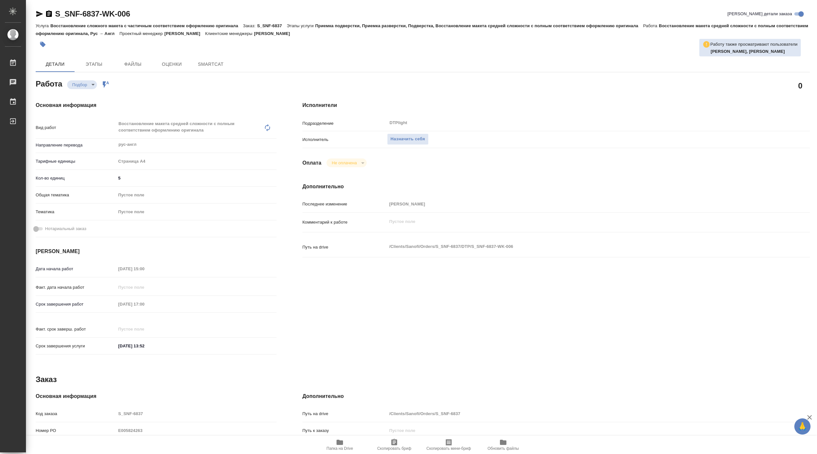
type textarea "x"
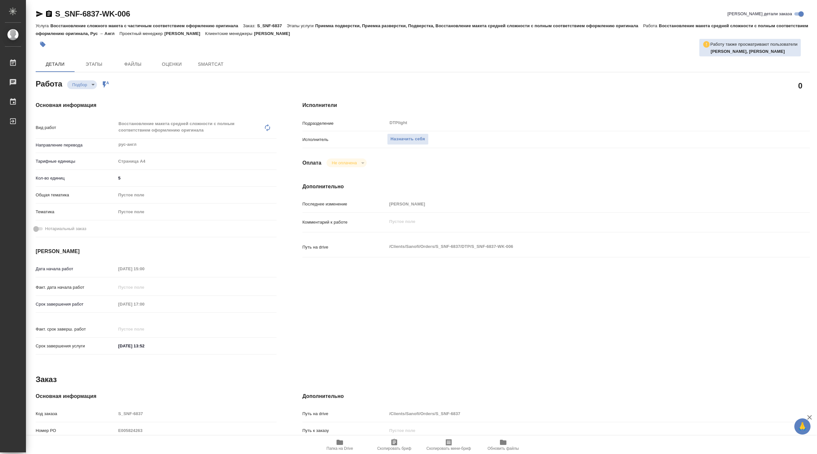
type textarea "x"
click at [409, 142] on span "Назначить себя" at bounding box center [408, 139] width 34 height 7
type textarea "x"
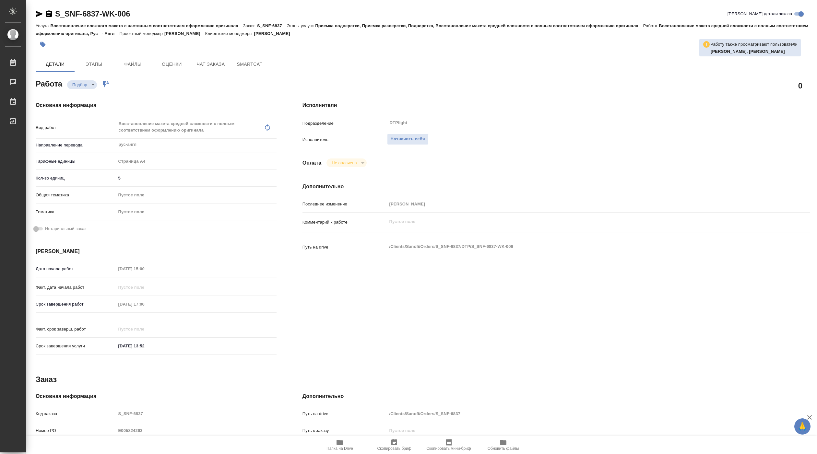
type textarea "x"
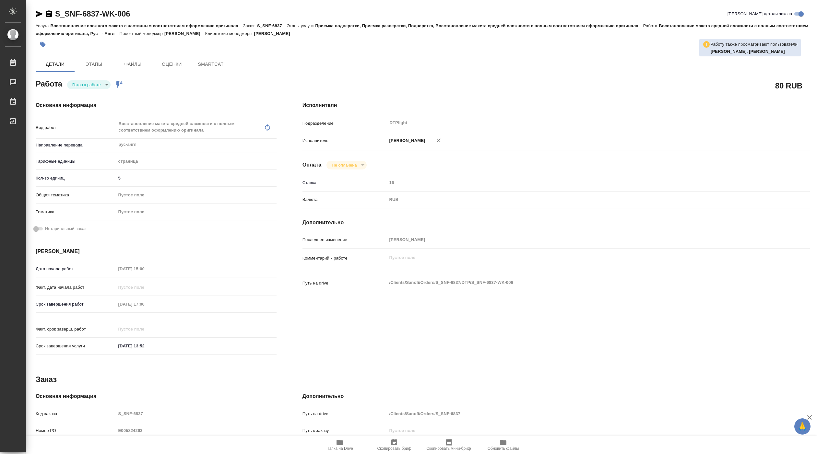
type textarea "x"
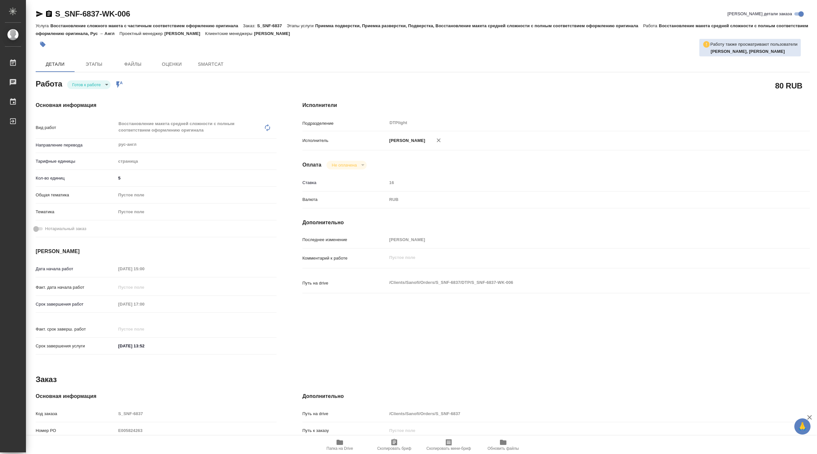
type textarea "x"
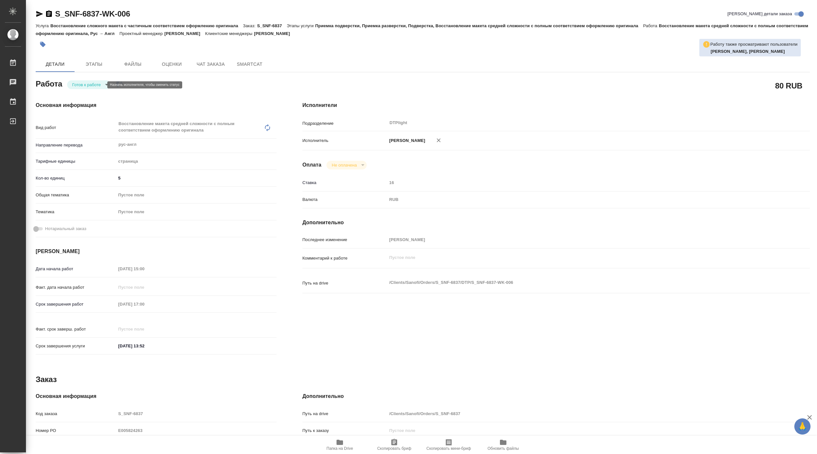
click at [96, 85] on body "🙏 .cls-1 fill:#fff; AWATERA Pankina Anna Работы Чаты График Выйти S_SNF-6837-WK…" at bounding box center [408, 227] width 817 height 454
type textarea "x"
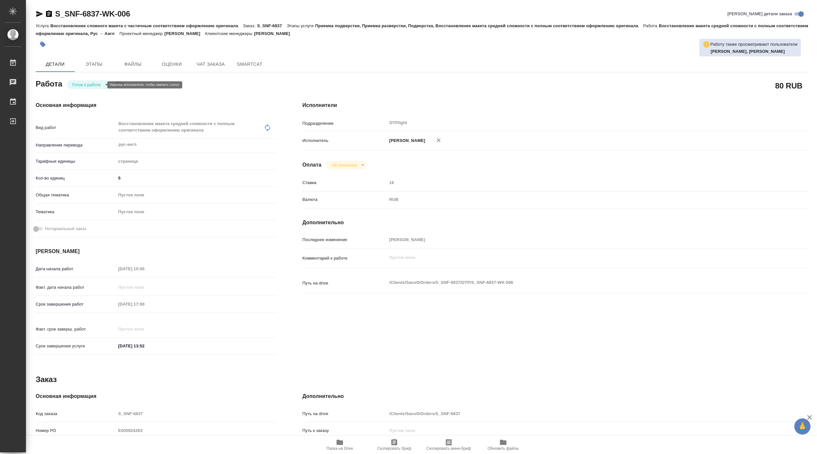
type textarea "x"
click at [93, 86] on button "В работе" at bounding box center [82, 84] width 21 height 7
type textarea "x"
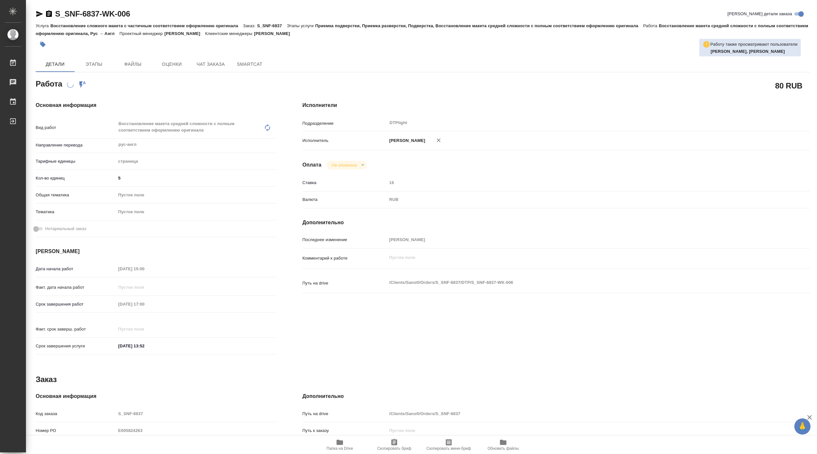
type textarea "x"
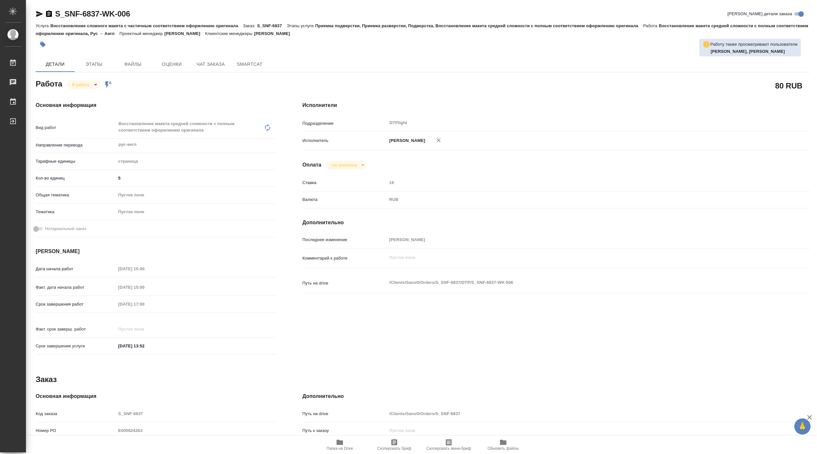
type textarea "x"
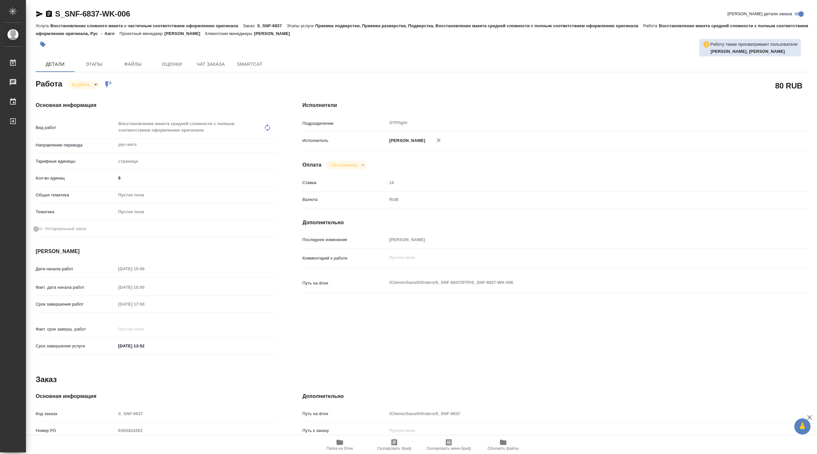
type textarea "x"
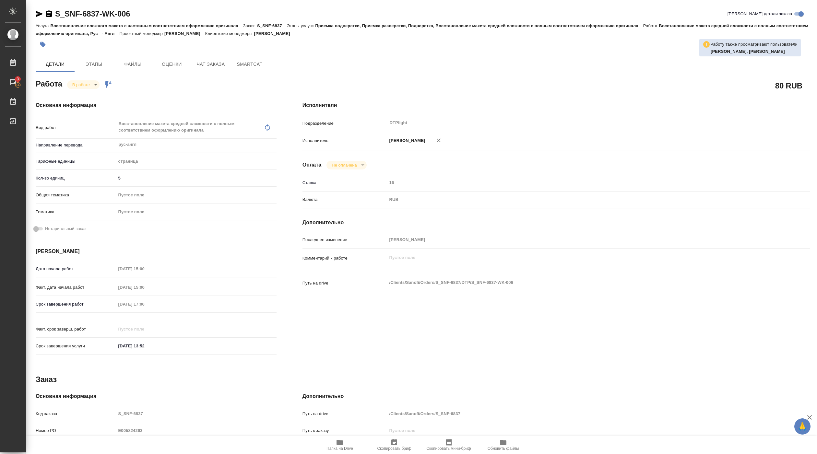
type textarea "x"
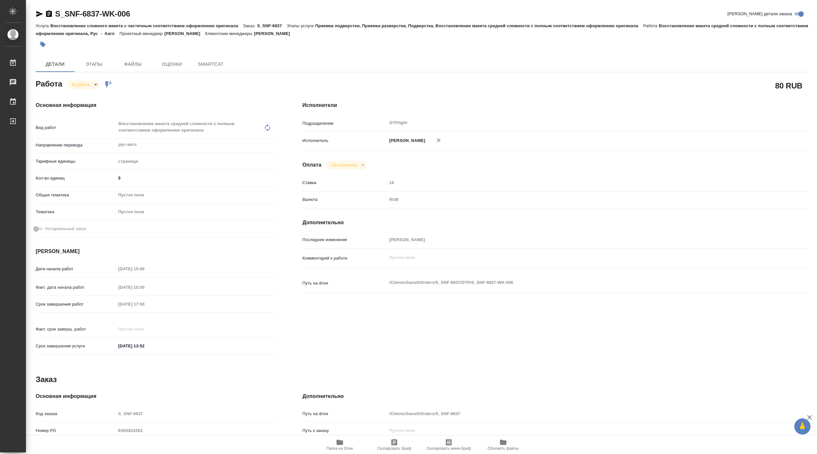
type textarea "x"
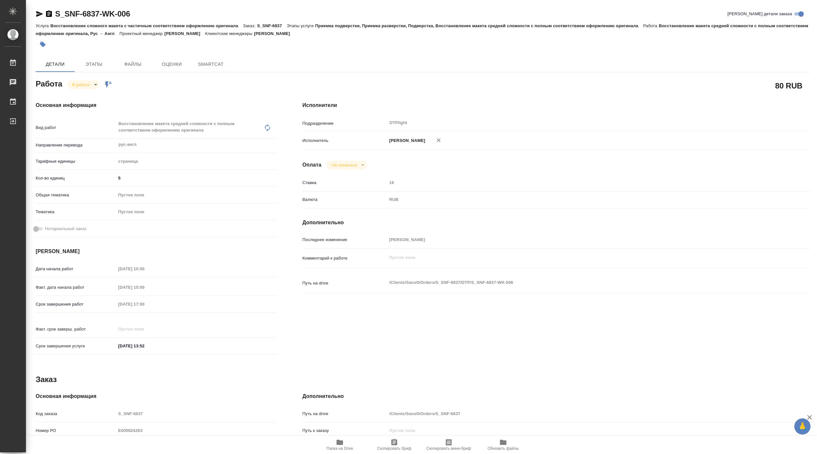
type textarea "x"
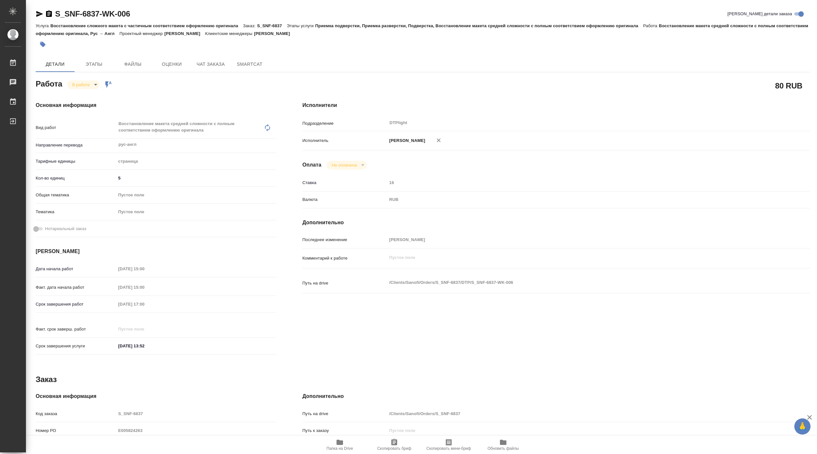
type textarea "x"
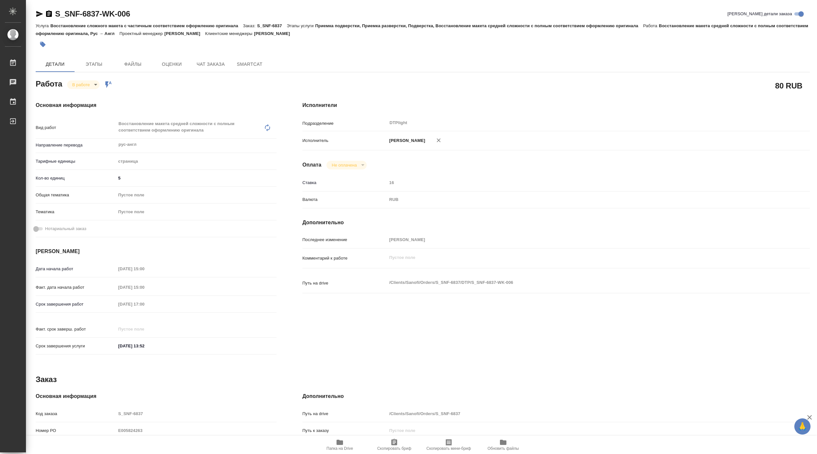
type textarea "x"
click at [345, 442] on span "Папка на Drive" at bounding box center [339, 445] width 47 height 12
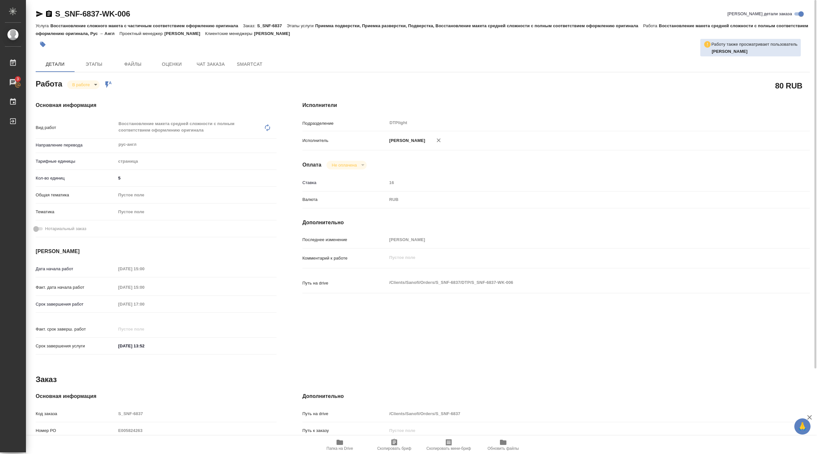
click at [89, 83] on body "🙏 .cls-1 fill:#fff; AWATERA [PERSON_NAME] Работы 3 Чаты График Выйти S_SNF-6837…" at bounding box center [408, 227] width 817 height 454
click at [89, 94] on button "Выполнен" at bounding box center [84, 95] width 24 height 7
drag, startPoint x: 55, startPoint y: 20, endPoint x: 173, endPoint y: 17, distance: 118.7
click at [173, 17] on div "S_SNF-6837-WK-006 [PERSON_NAME] детали заказа" at bounding box center [423, 15] width 774 height 13
copy link "S_SNF-6837-WK-006"
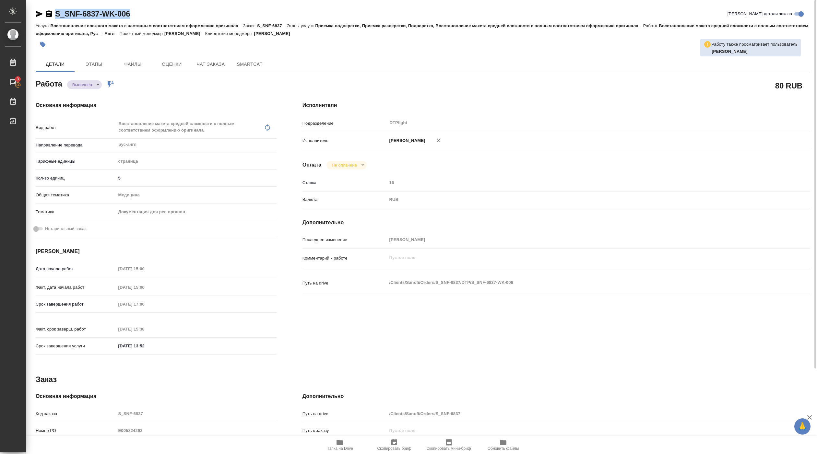
type textarea "x"
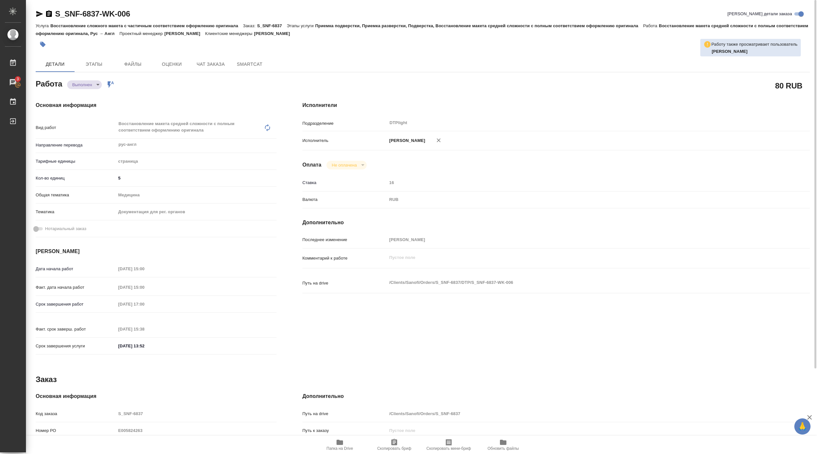
type textarea "x"
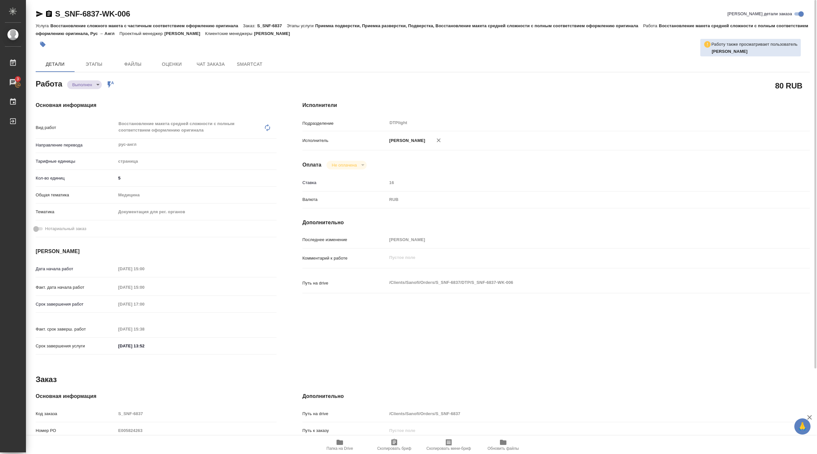
type textarea "x"
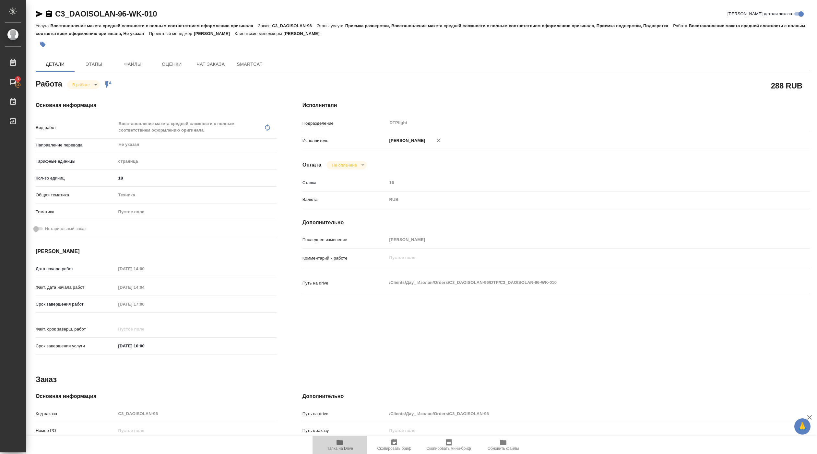
click at [345, 446] on span "Папка на Drive" at bounding box center [339, 448] width 27 height 5
click at [93, 85] on body "🙏 .cls-1 fill:#fff; AWATERA [PERSON_NAME] 3 Чаты График Выйти C3_DAOISOLAN-96-W…" at bounding box center [408, 227] width 817 height 454
click at [90, 95] on button "Выполнен" at bounding box center [84, 95] width 24 height 7
type textarea "x"
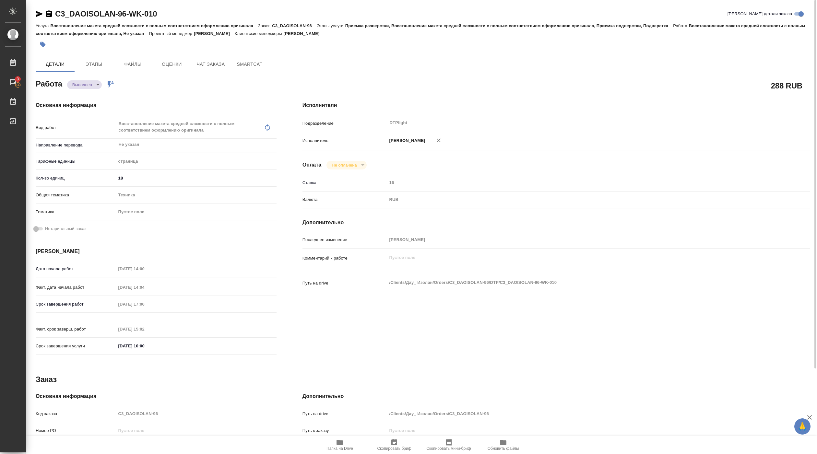
type textarea "x"
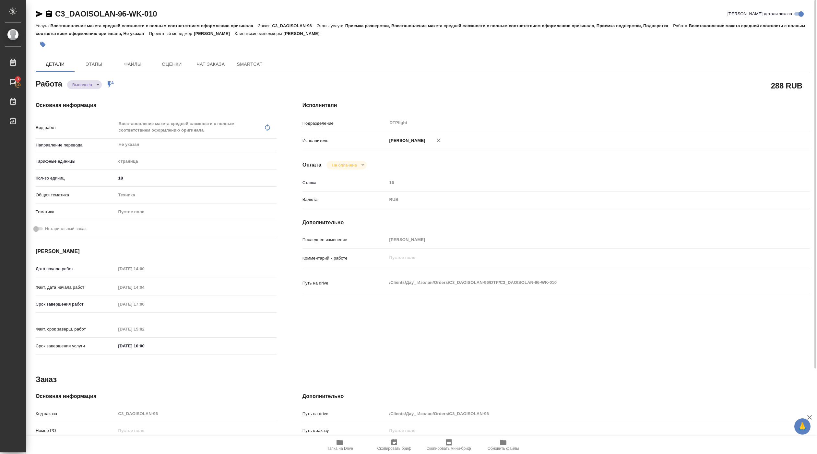
type textarea "x"
drag, startPoint x: 56, startPoint y: 20, endPoint x: 161, endPoint y: 15, distance: 104.5
click at [160, 15] on div "C3_DAOISOLAN-96-WK-010 Кратко детали заказа" at bounding box center [423, 15] width 774 height 13
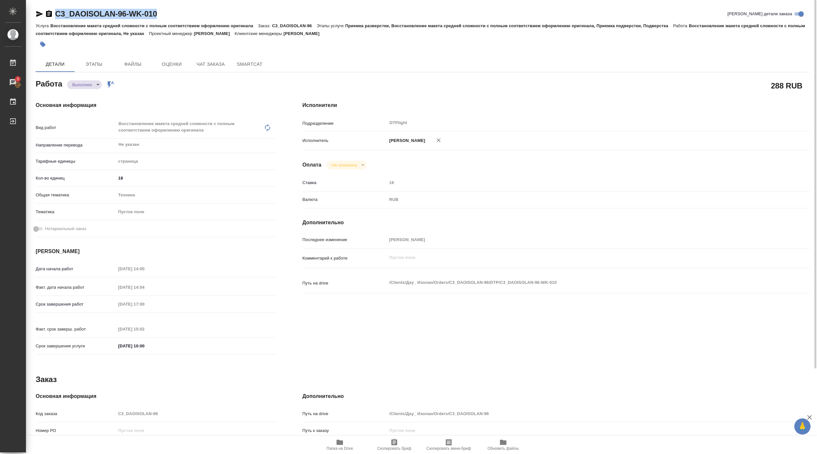
copy link "C3_DAOISOLAN-96-WK-010"
type textarea "x"
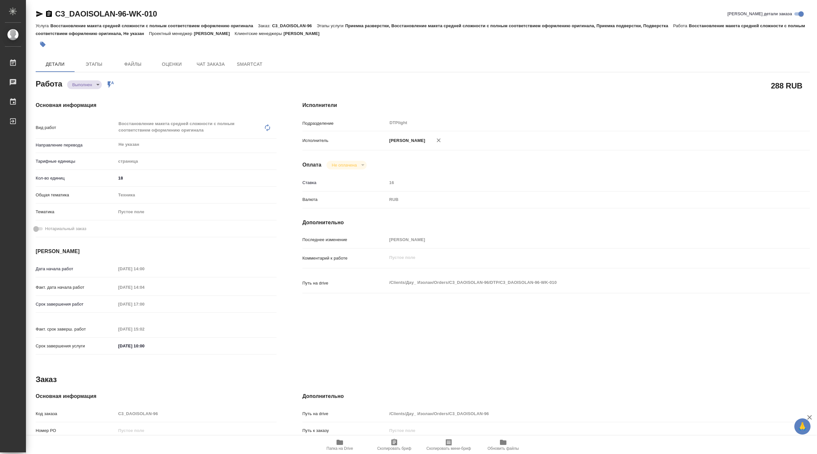
type textarea "x"
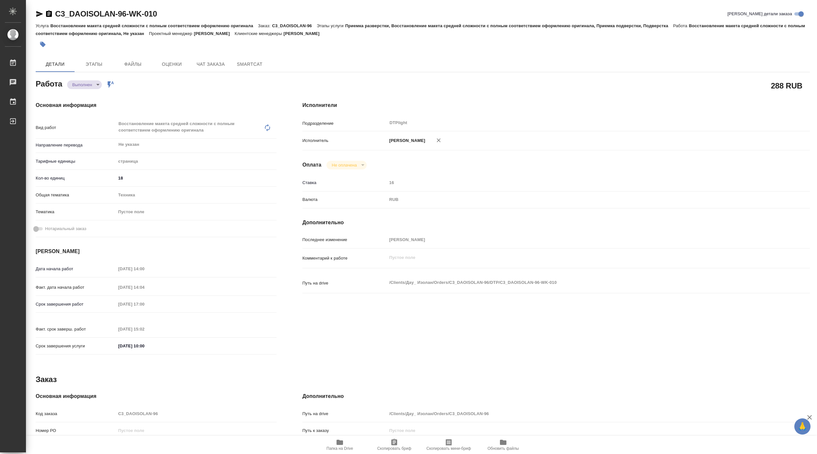
type textarea "x"
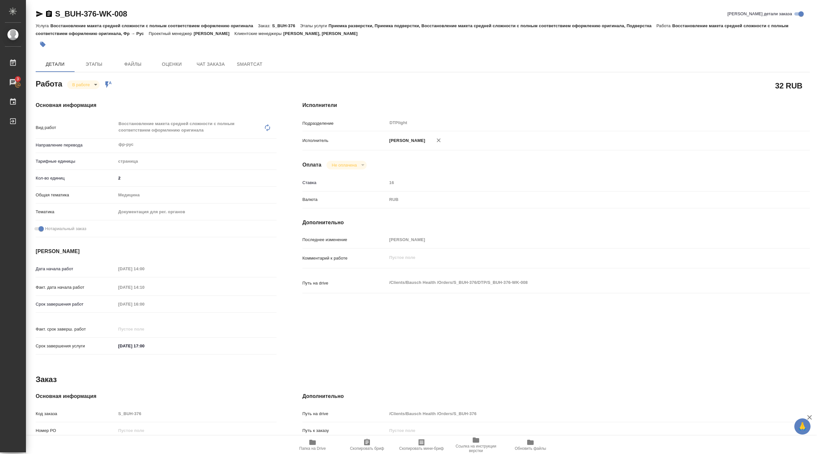
click at [318, 445] on span "Папка на Drive" at bounding box center [312, 445] width 47 height 12
click at [95, 83] on body "🙏 .cls-1 fill:#fff; AWATERA Pankina Anna Работы 3 Чаты График Выйти S_BUH-376-W…" at bounding box center [408, 227] width 817 height 454
click at [86, 95] on button "Выполнен" at bounding box center [84, 95] width 24 height 7
drag, startPoint x: 56, startPoint y: 19, endPoint x: 128, endPoint y: 13, distance: 72.9
click at [128, 13] on div "S_BUH-376-WK-008 Кратко детали заказа" at bounding box center [423, 15] width 774 height 13
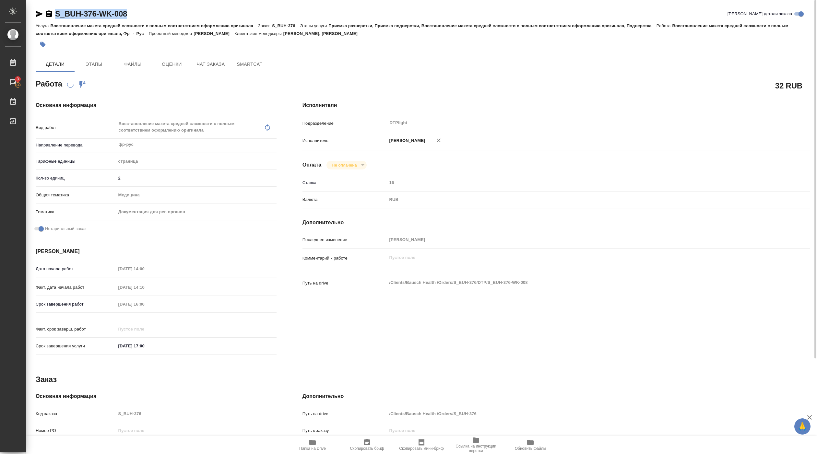
copy link "S_BUH-376-WK-008"
type textarea "x"
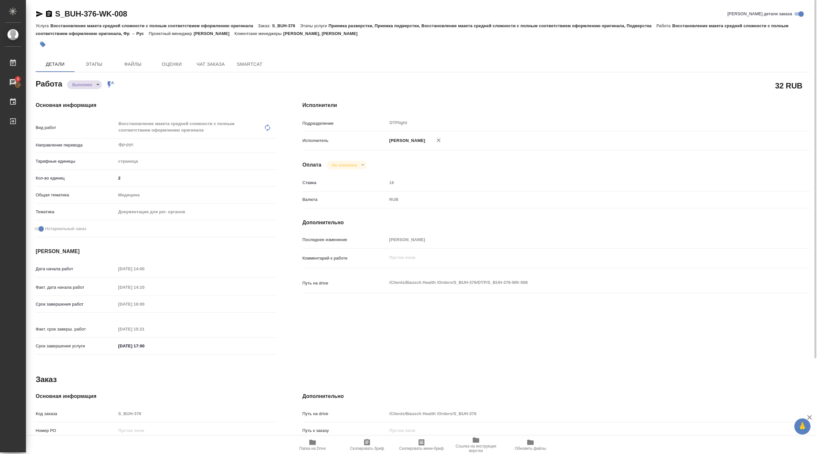
type textarea "x"
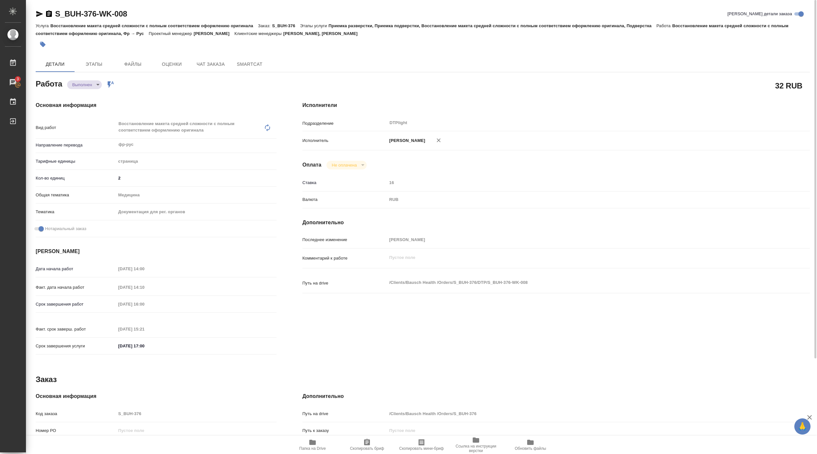
type textarea "x"
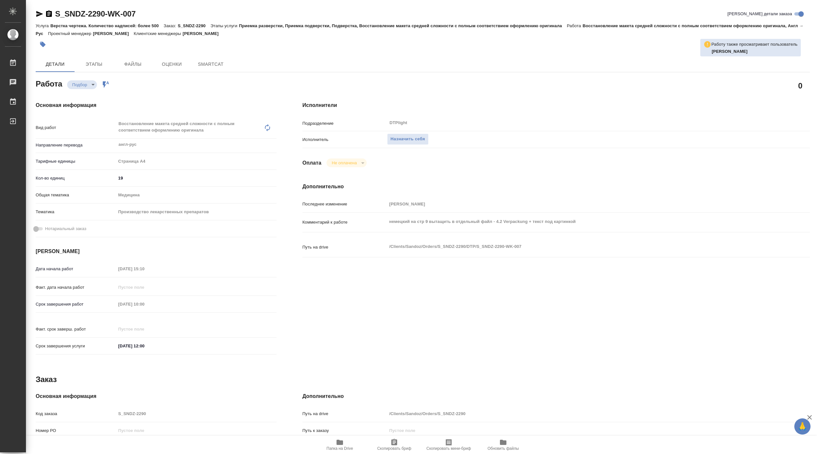
type textarea "x"
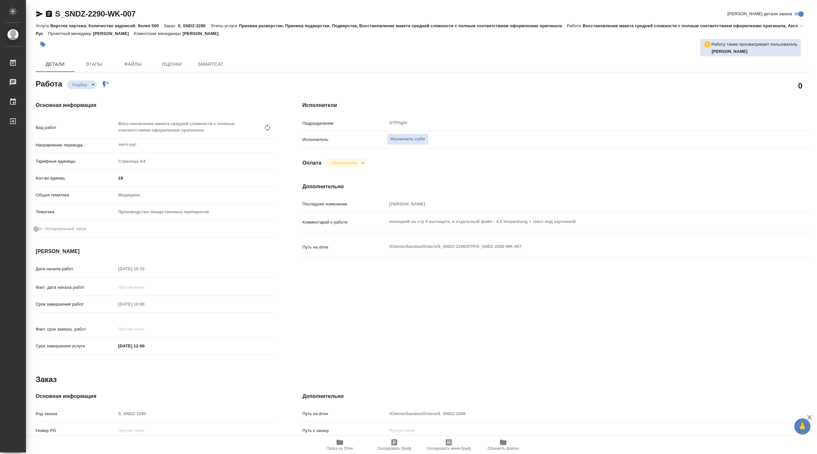
type textarea "x"
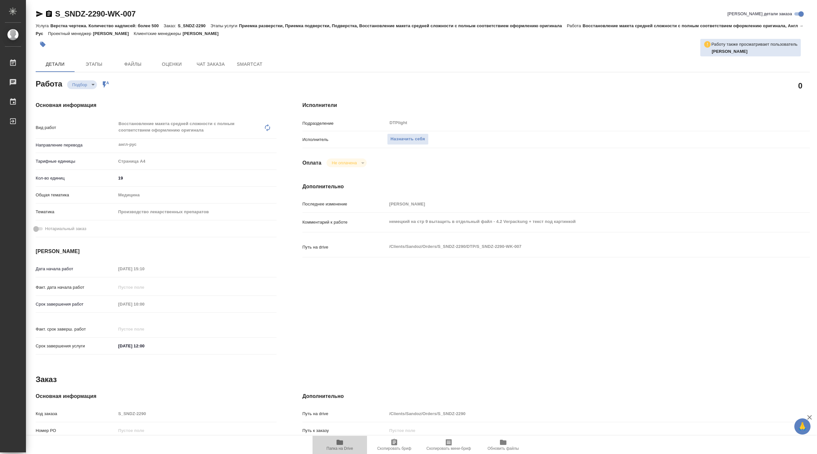
click at [340, 449] on span "Папка на Drive" at bounding box center [339, 448] width 27 height 5
type textarea "x"
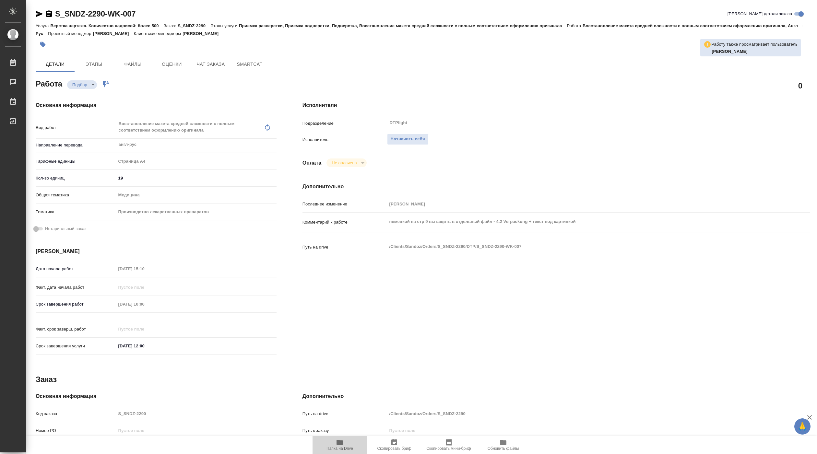
type textarea "x"
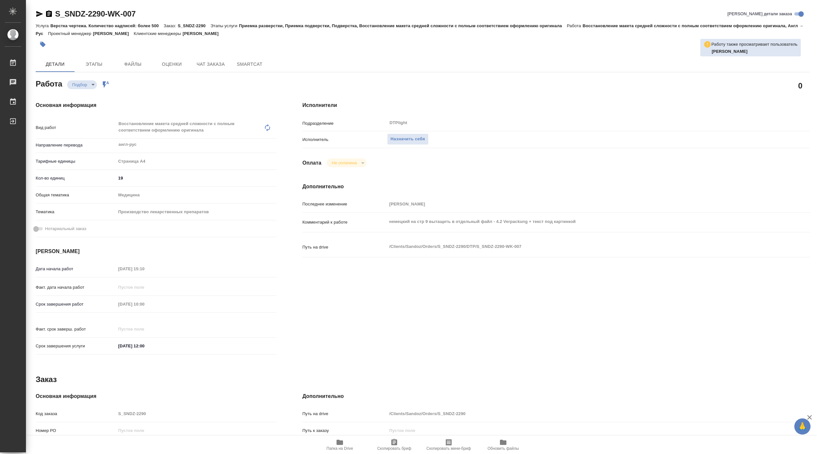
type textarea "x"
click at [399, 140] on span "Назначить себя" at bounding box center [408, 139] width 34 height 7
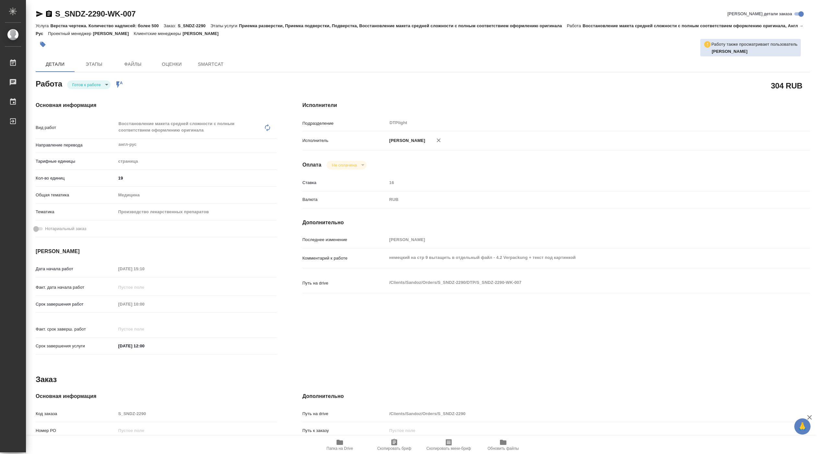
type textarea "x"
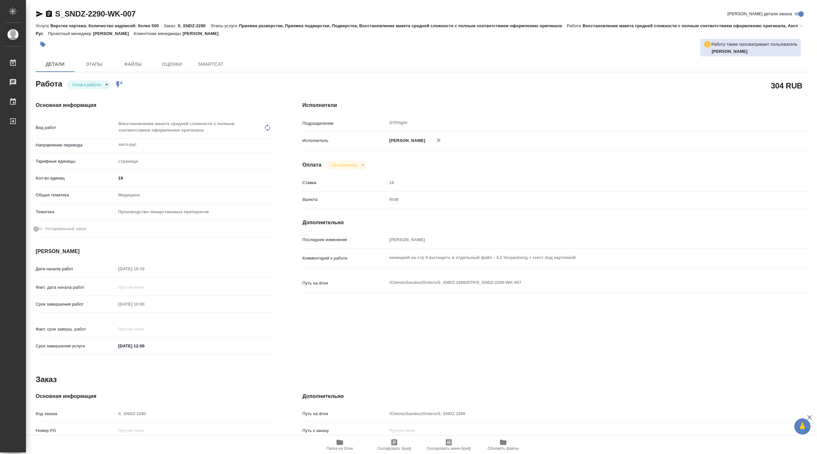
type textarea "x"
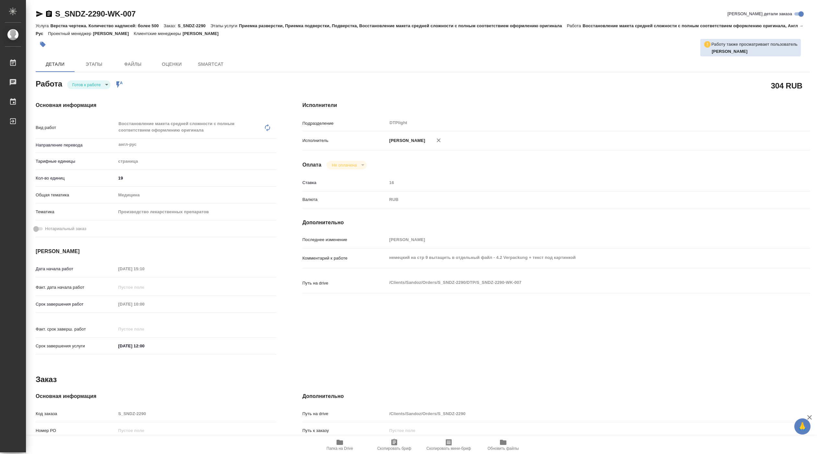
type textarea "x"
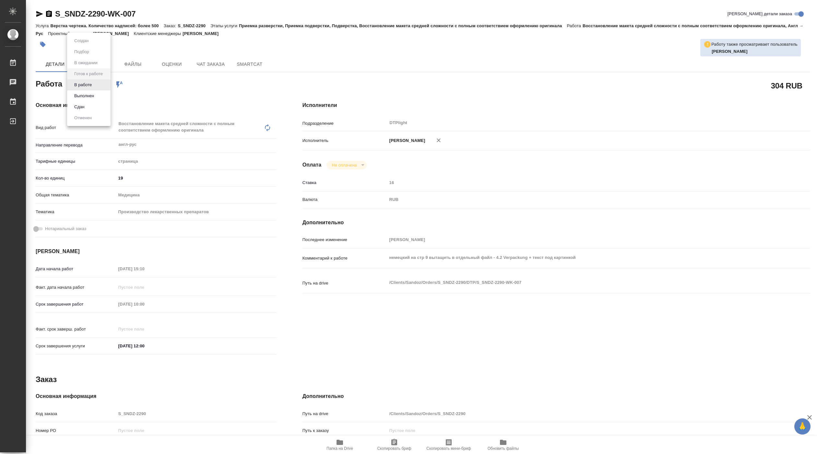
click at [85, 88] on body "🙏 .cls-1 fill:#fff; AWATERA Pankina Anna Работы Чаты График Выйти S_SNDZ-2290-W…" at bounding box center [408, 227] width 817 height 454
type textarea "x"
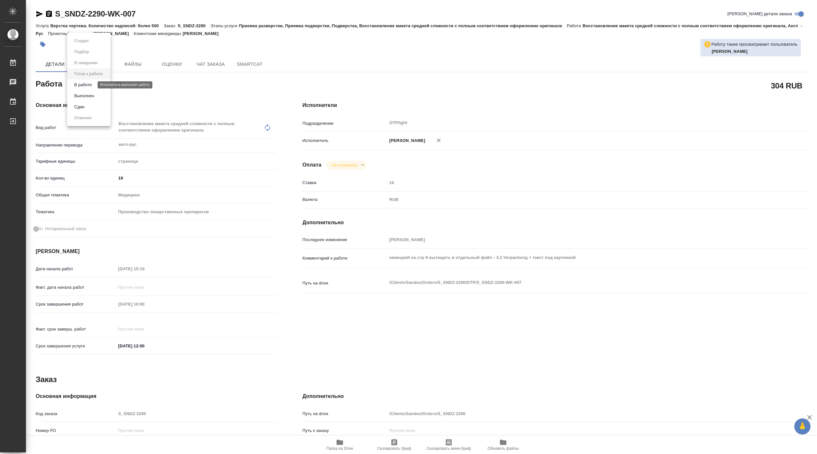
type textarea "x"
click at [87, 84] on button "В работе" at bounding box center [82, 84] width 21 height 7
type textarea "x"
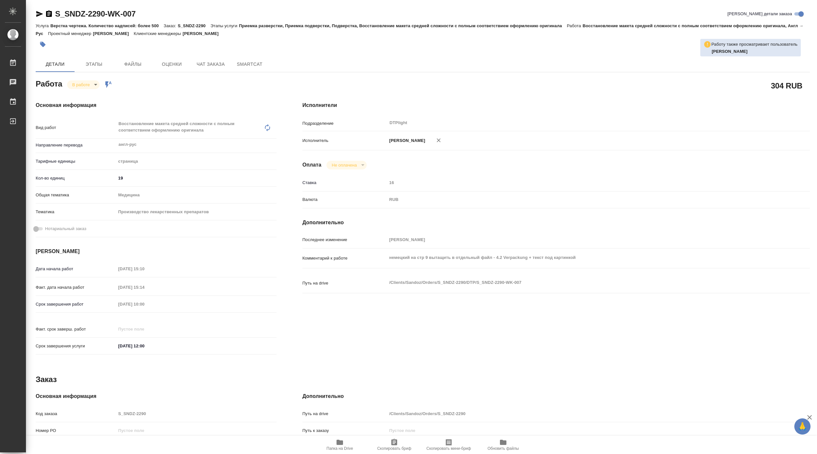
type textarea "x"
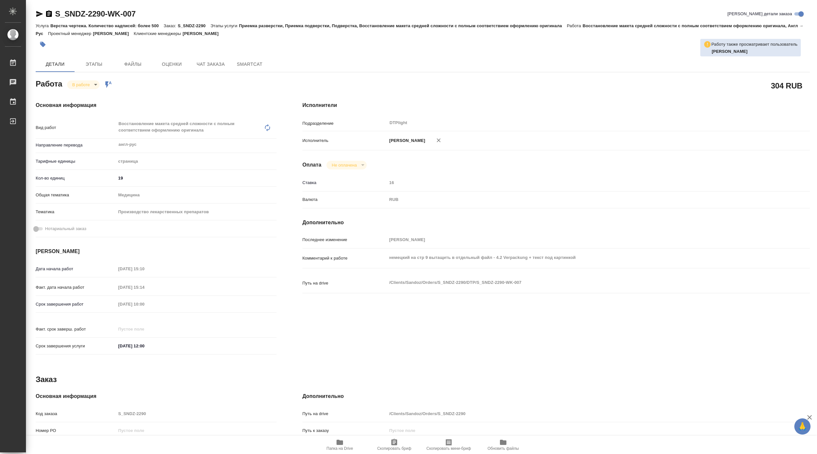
type textarea "x"
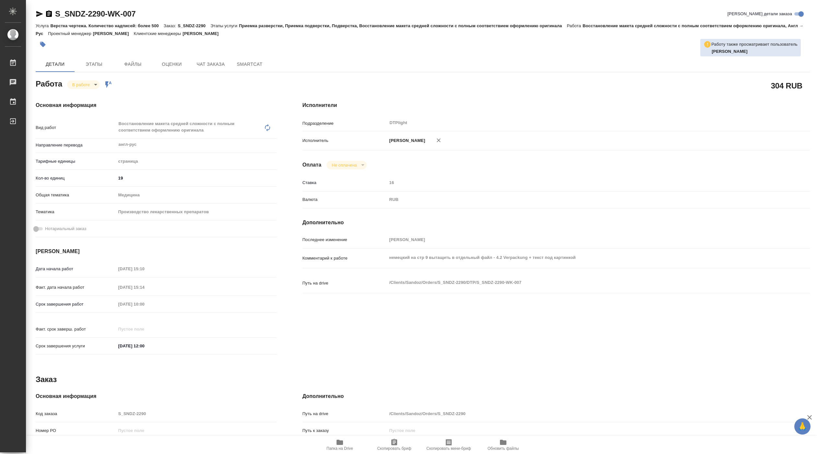
type textarea "x"
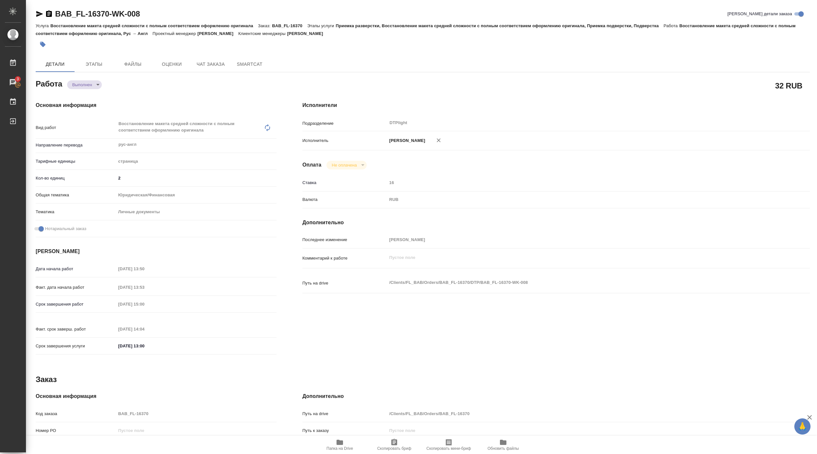
click at [181, 88] on div "Работа Выполнен completed" at bounding box center [156, 83] width 241 height 12
type textarea "x"
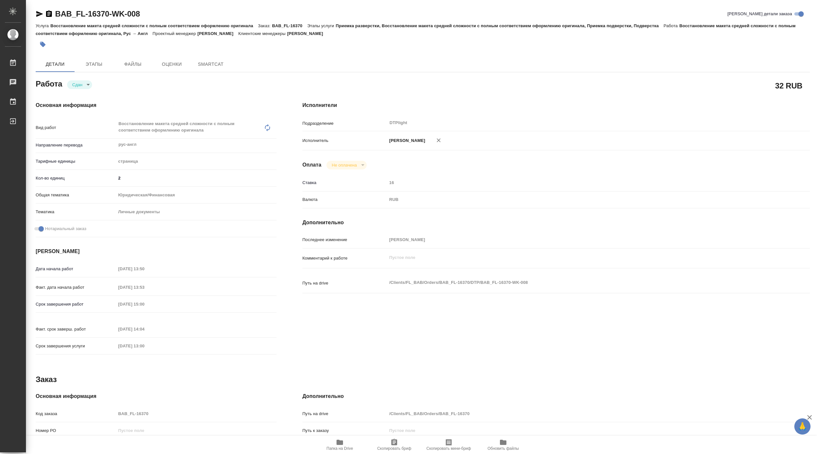
type textarea "x"
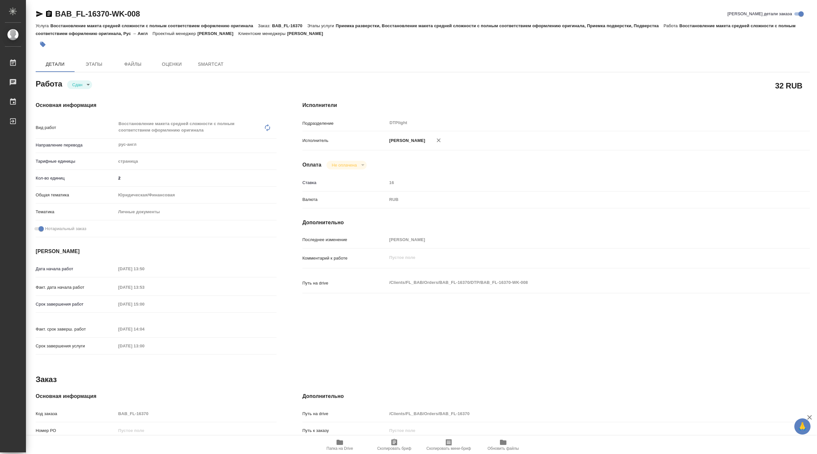
type textarea "x"
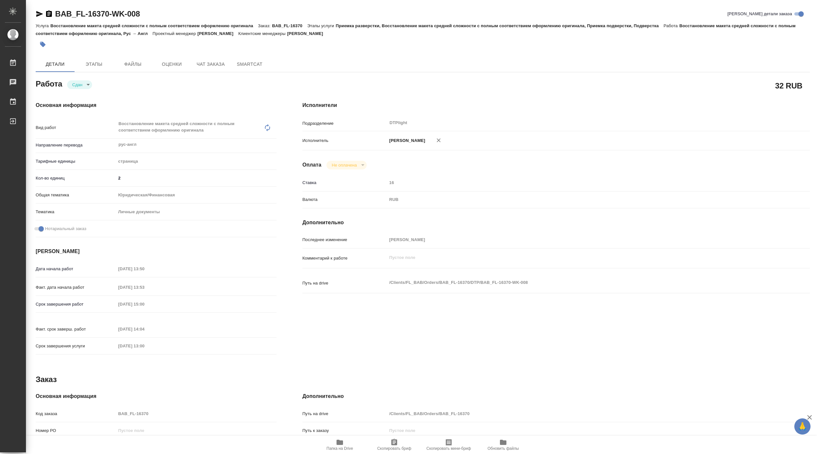
type textarea "x"
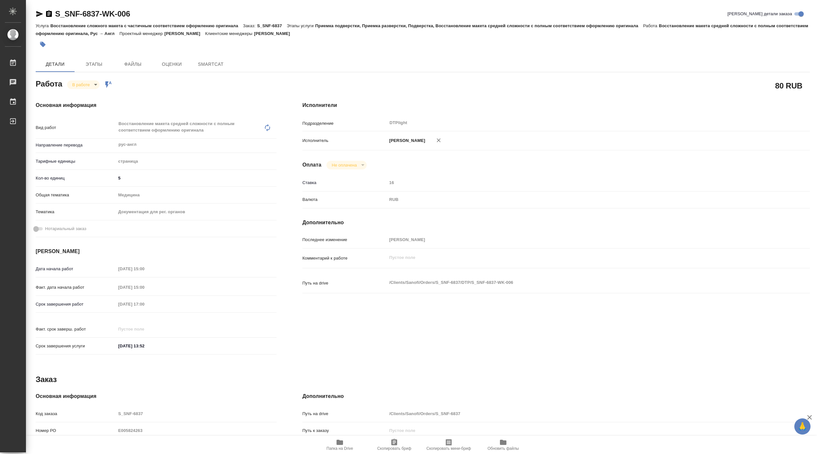
type textarea "x"
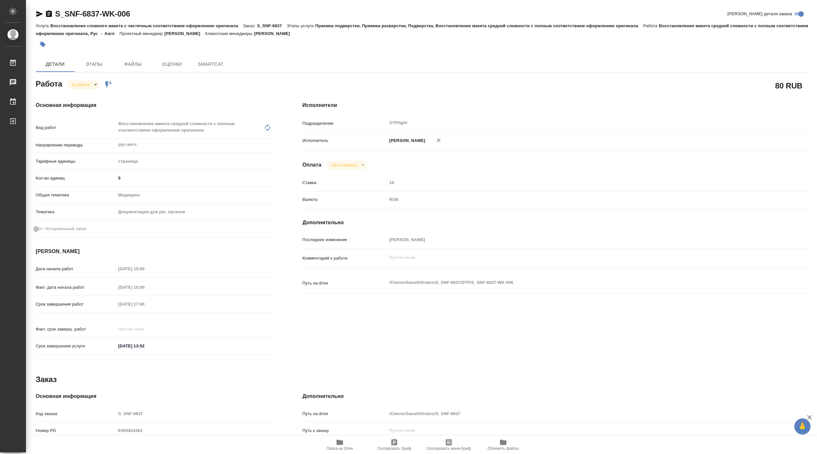
type textarea "x"
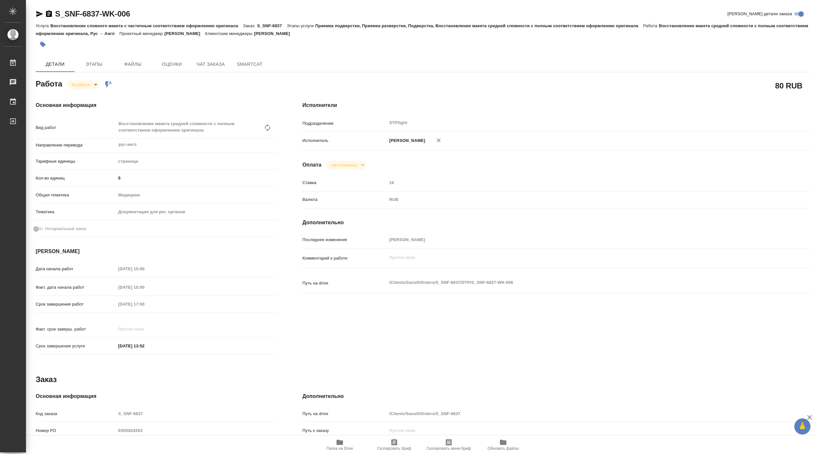
type textarea "x"
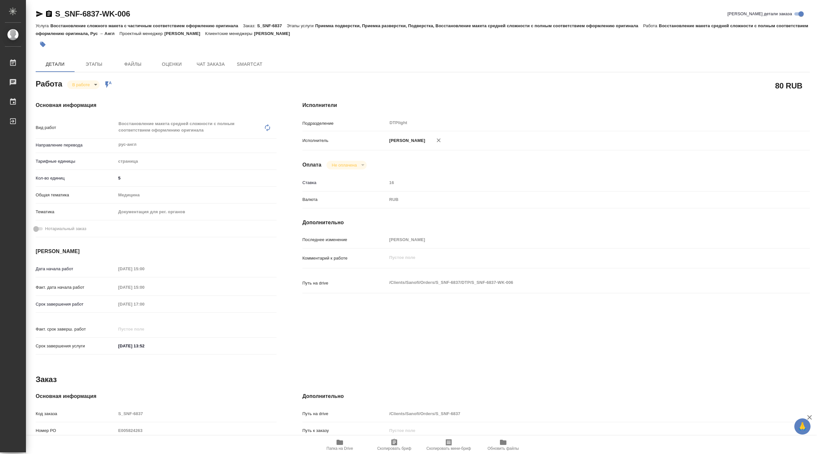
type textarea "x"
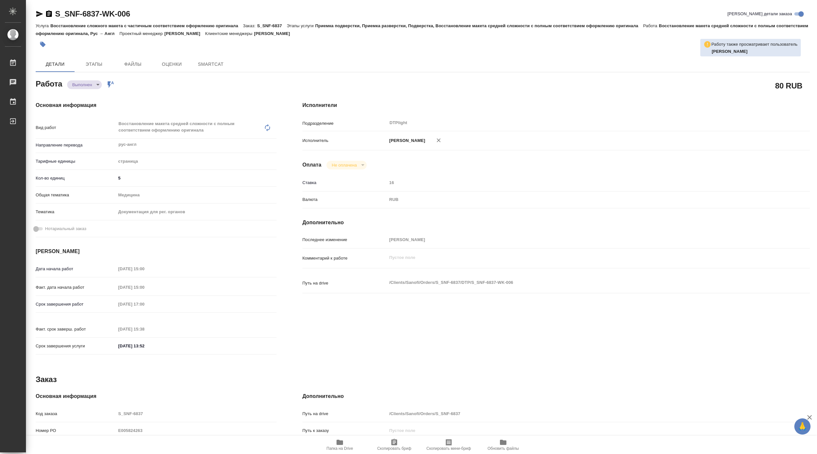
type textarea "x"
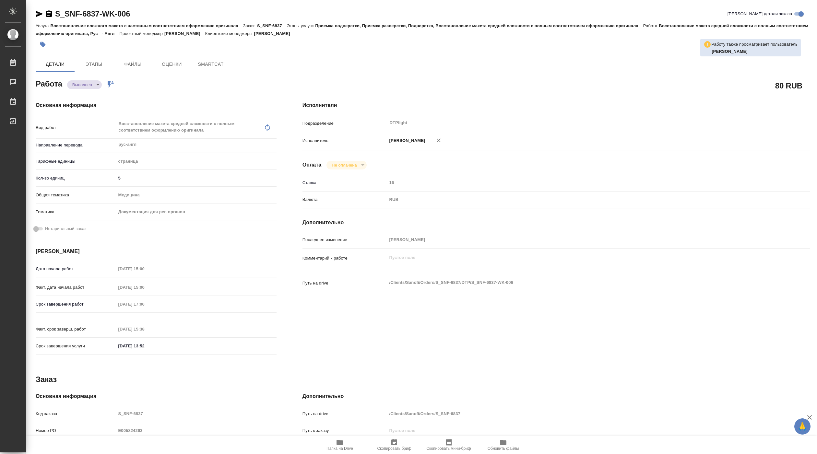
type textarea "x"
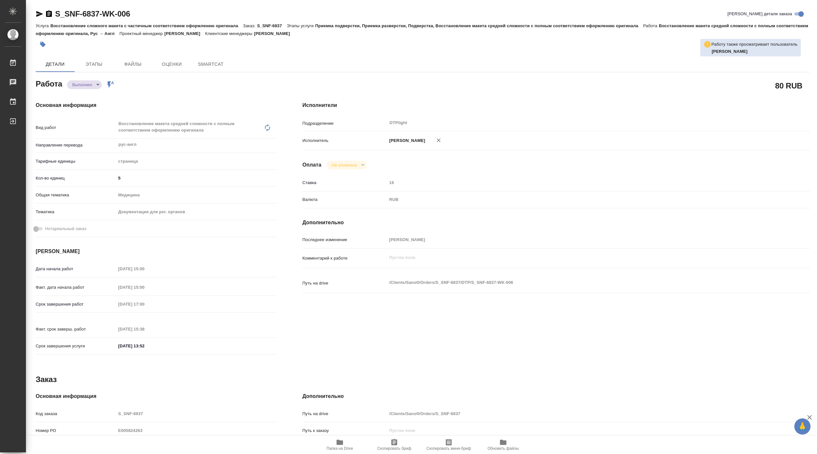
type textarea "x"
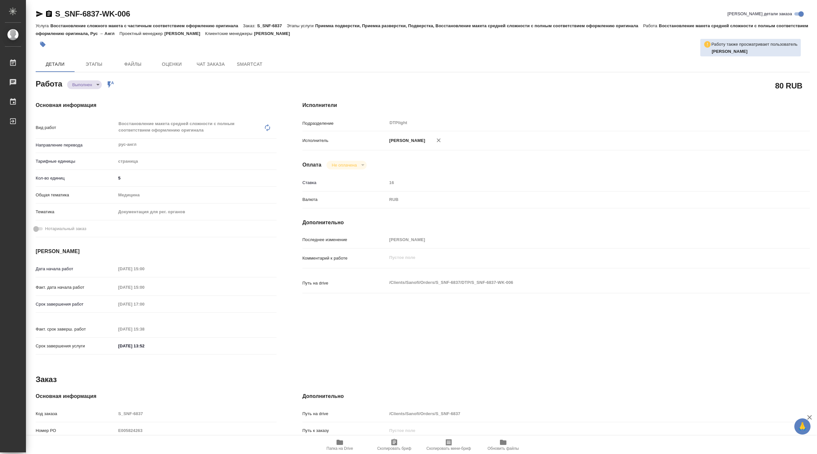
type textarea "x"
click at [81, 85] on body "🙏 .cls-1 fill:#fff; AWATERA Pankina Anna Работы Чаты График Выйти S_SNF-6837-WK…" at bounding box center [408, 227] width 817 height 454
click at [82, 97] on button "Сдан" at bounding box center [79, 95] width 14 height 7
type textarea "x"
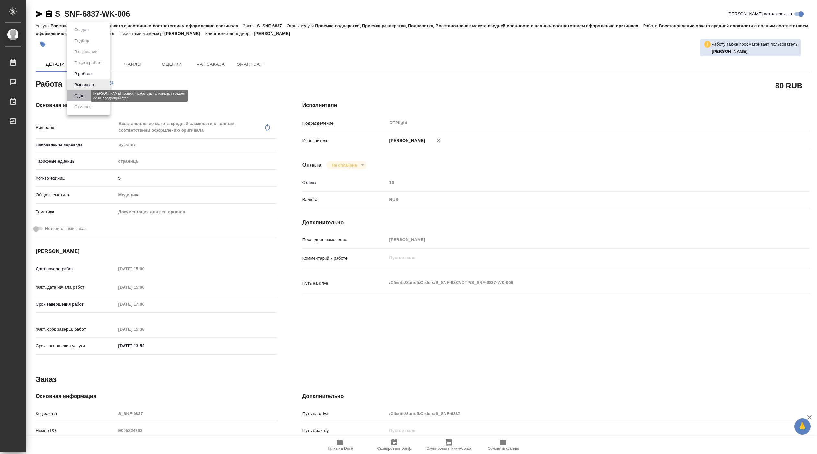
type textarea "x"
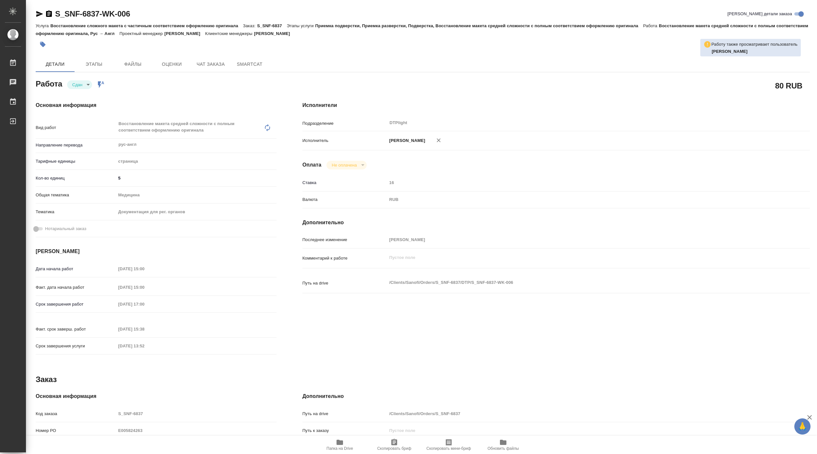
type textarea "x"
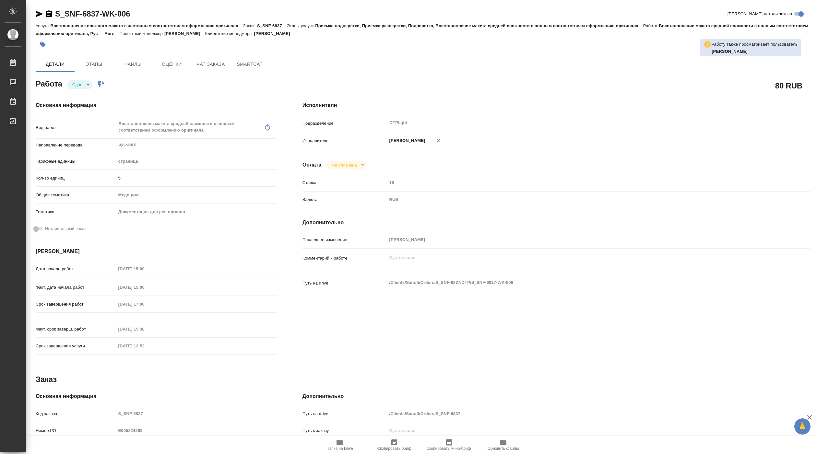
type textarea "x"
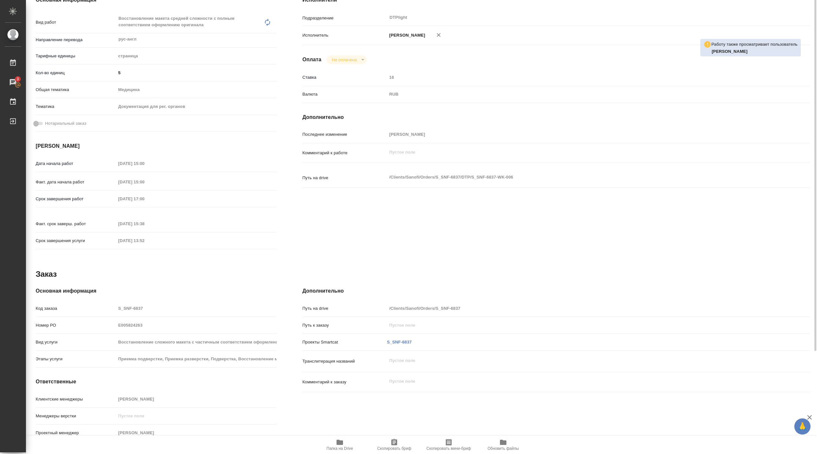
type textarea "x"
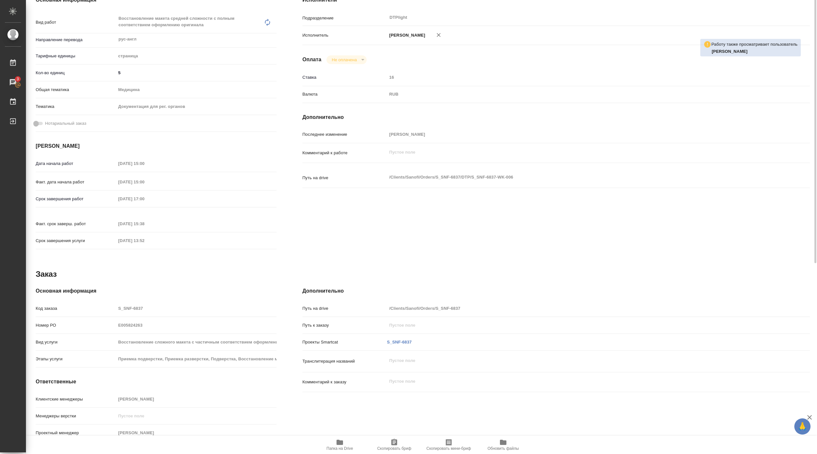
scroll to position [0, 0]
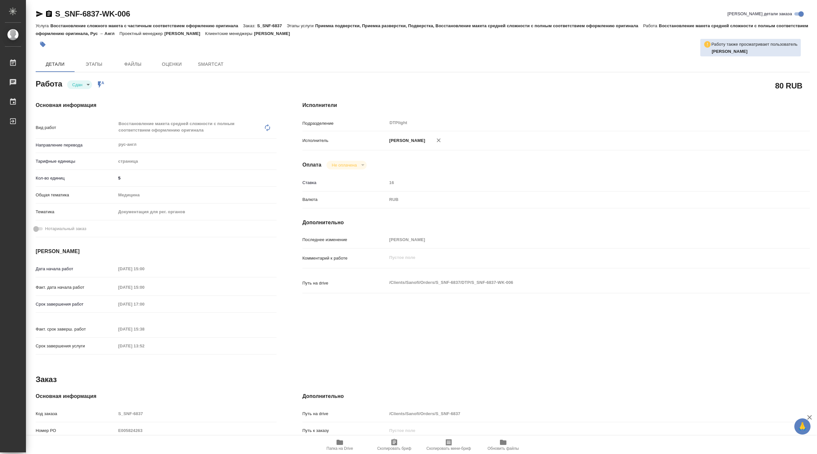
type textarea "x"
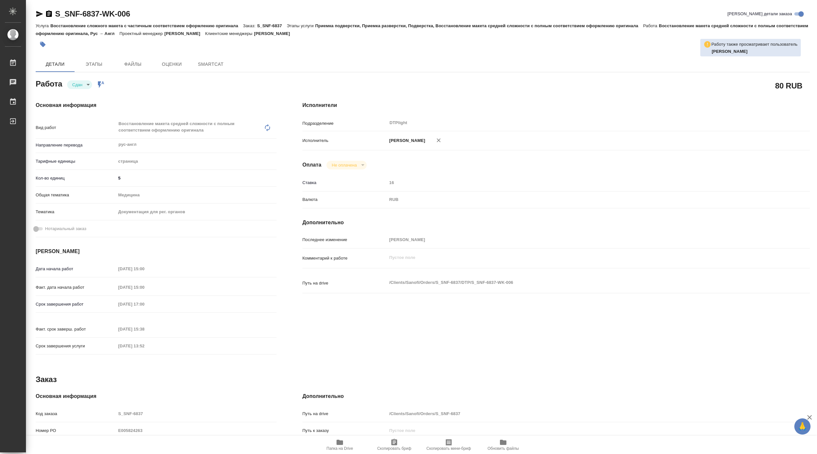
type textarea "x"
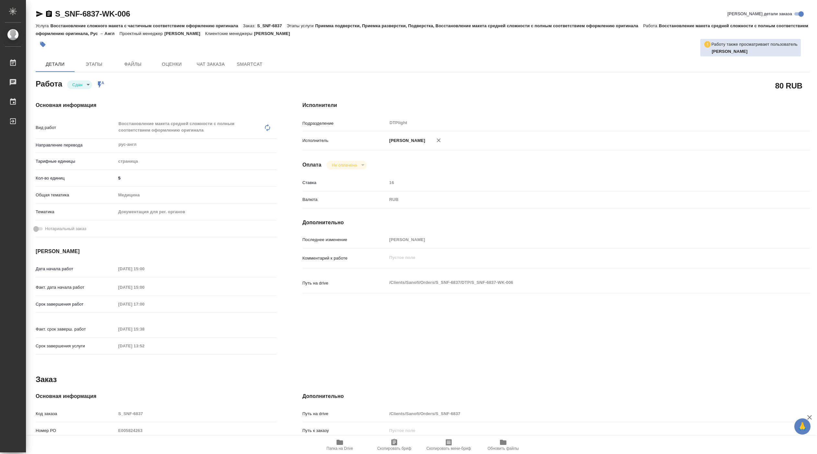
type textarea "x"
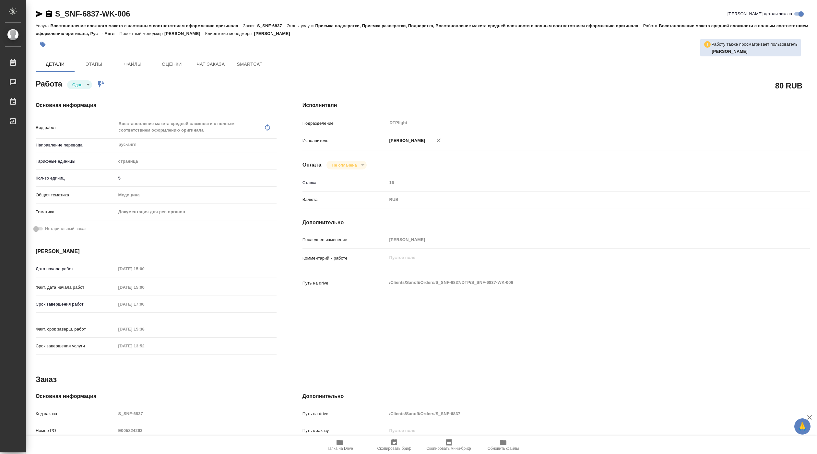
type textarea "x"
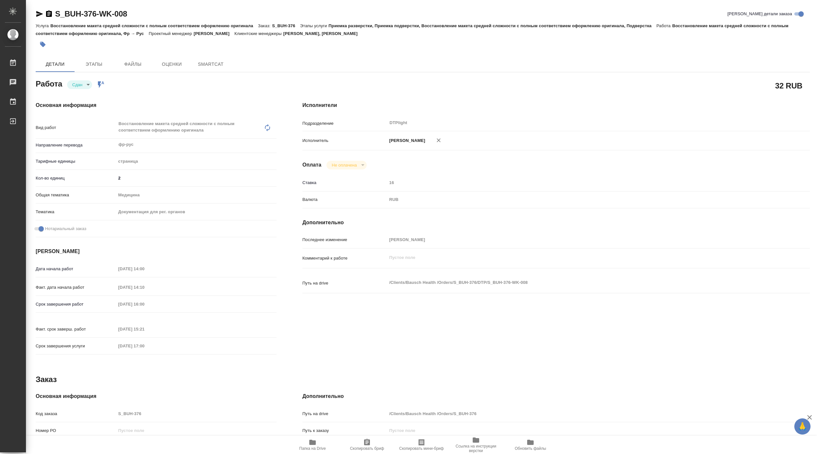
type textarea "x"
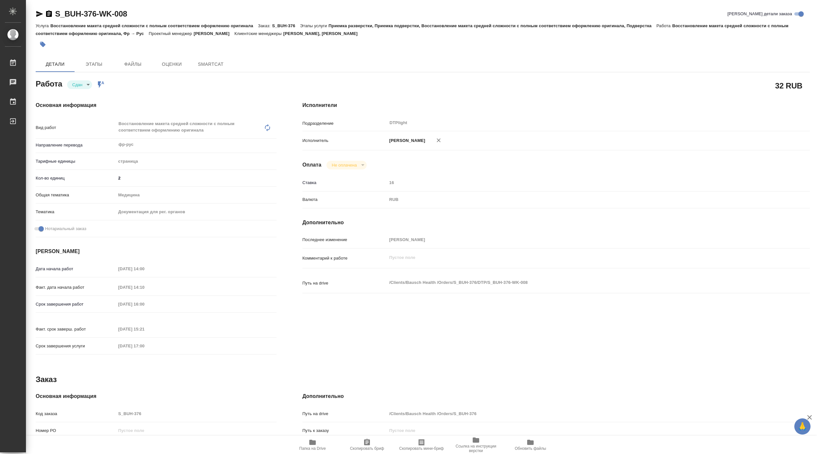
type textarea "x"
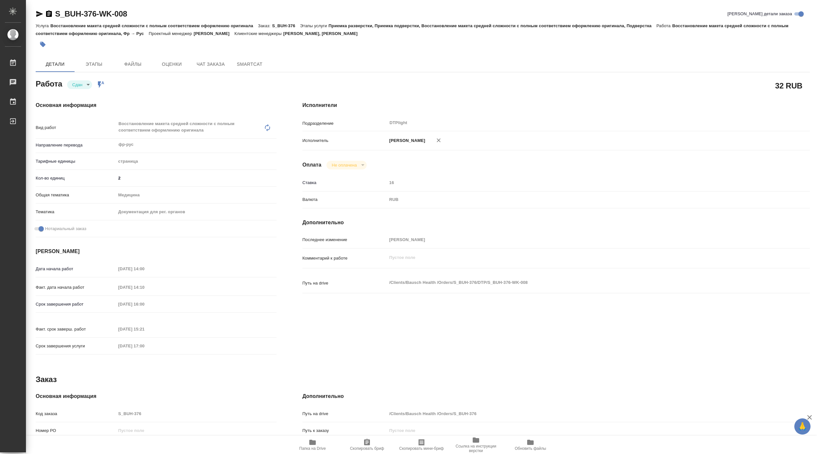
type textarea "x"
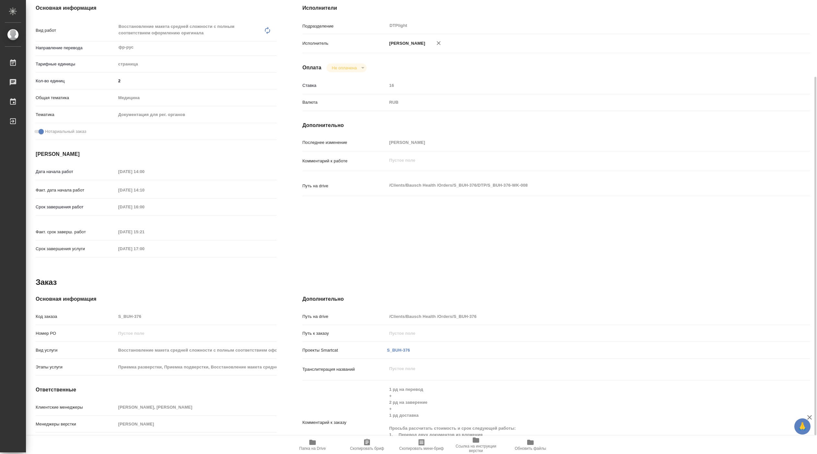
type textarea "x"
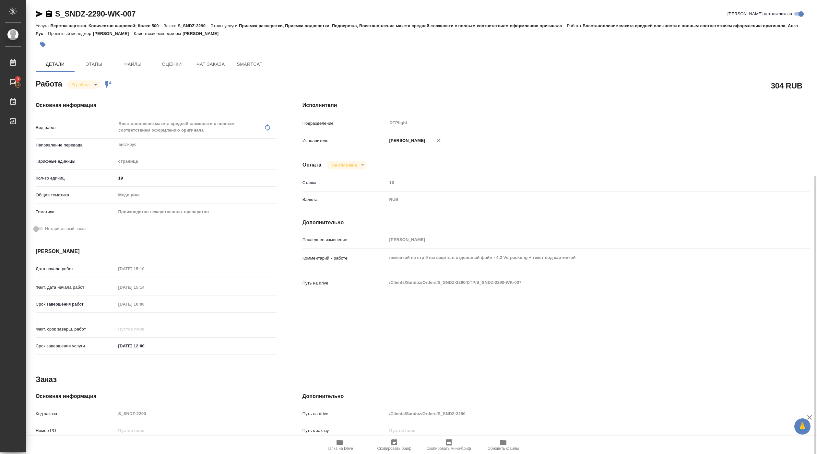
scroll to position [105, 0]
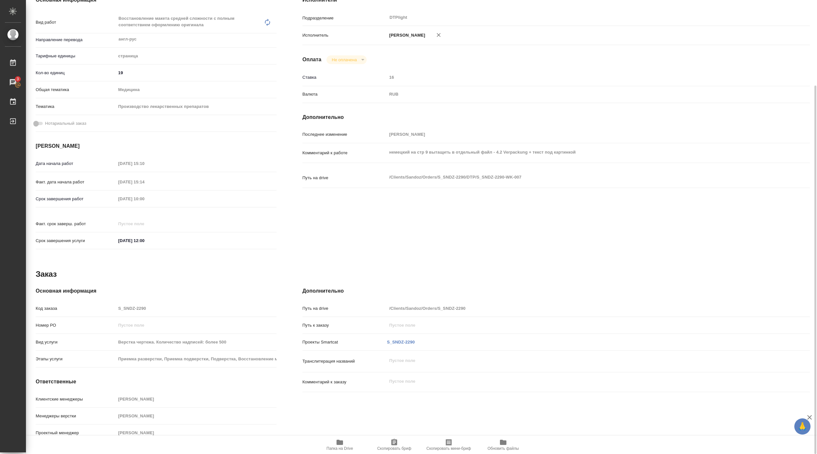
click at [345, 445] on span "Папка на Drive" at bounding box center [339, 445] width 47 height 12
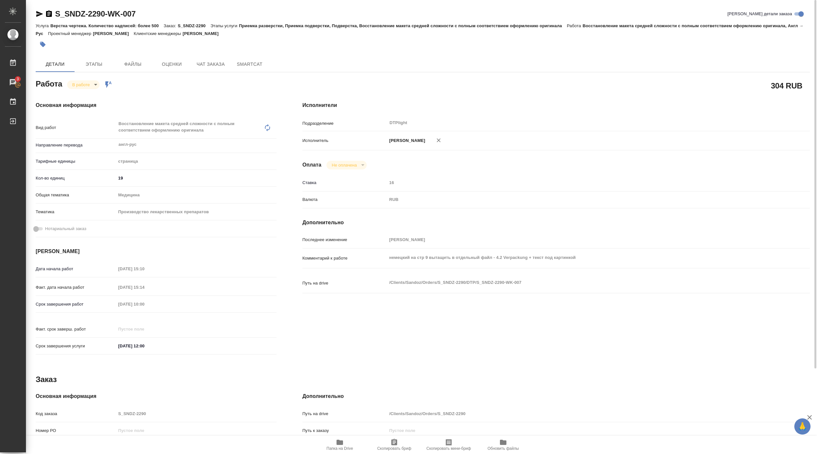
click at [74, 83] on body "🙏 .cls-1 fill:#fff; AWATERA [PERSON_NAME] 3 Чаты График Выйти S_SNDZ-2290-WK-00…" at bounding box center [408, 227] width 817 height 454
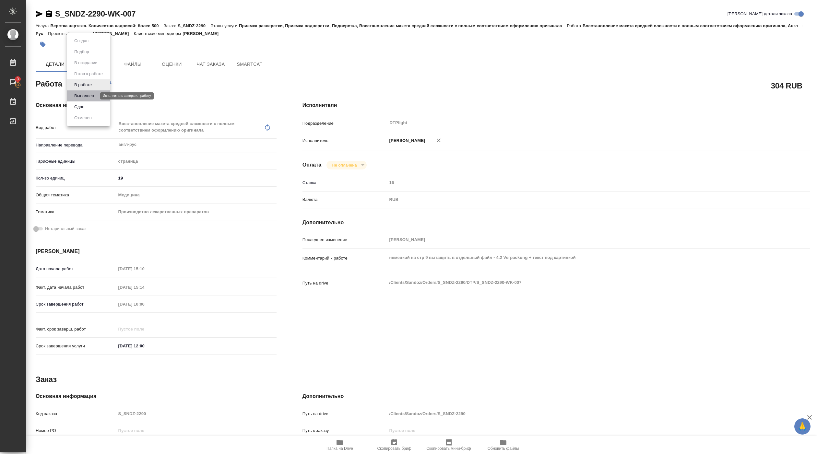
click at [82, 95] on button "Выполнен" at bounding box center [84, 95] width 24 height 7
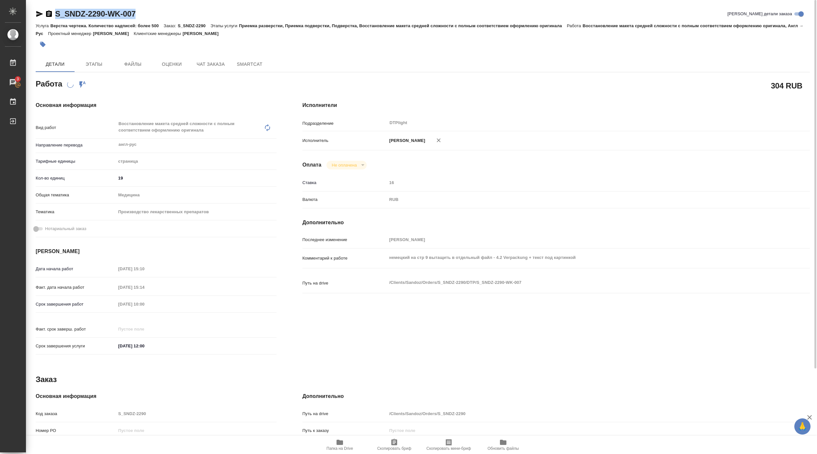
drag, startPoint x: 65, startPoint y: 18, endPoint x: 149, endPoint y: 14, distance: 84.4
click at [149, 14] on div "S_SNDZ-2290-WK-007 Кратко детали заказа" at bounding box center [423, 14] width 774 height 10
copy link "S_SNDZ-2290-WK-007"
type textarea "x"
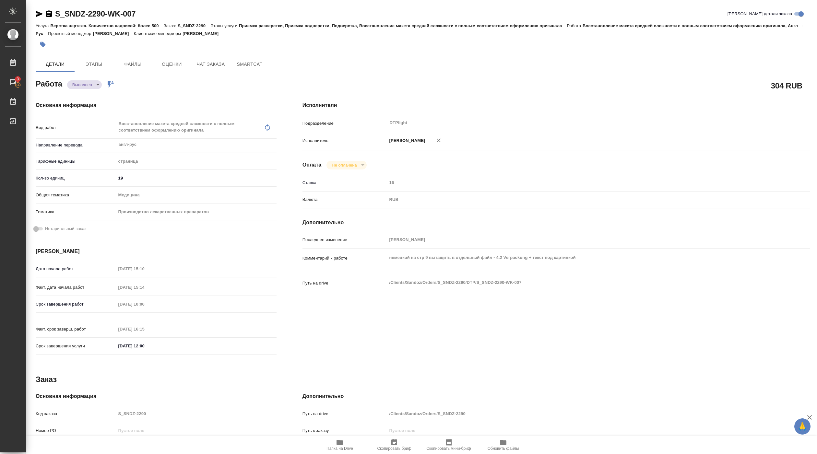
type textarea "x"
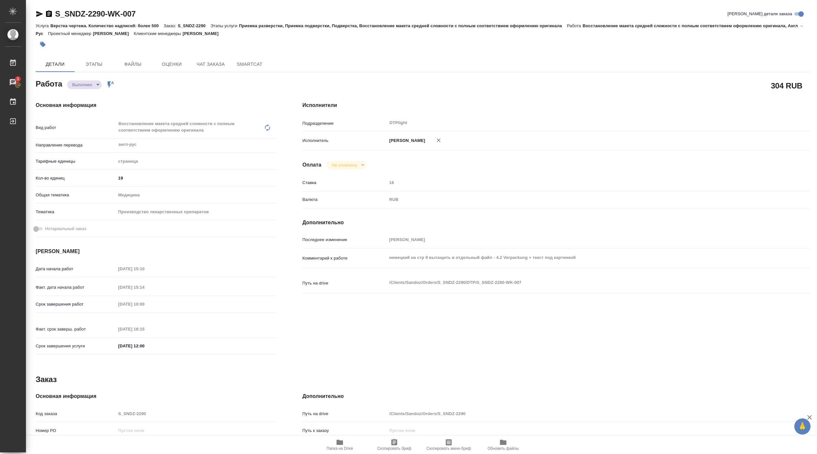
type textarea "x"
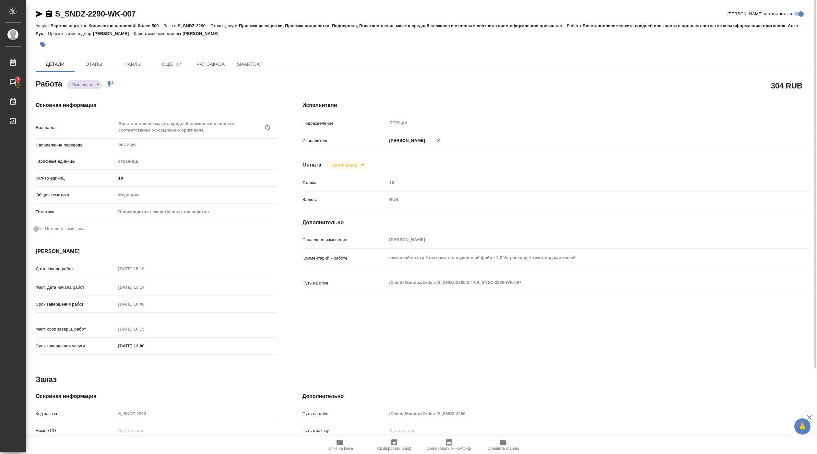
type textarea "x"
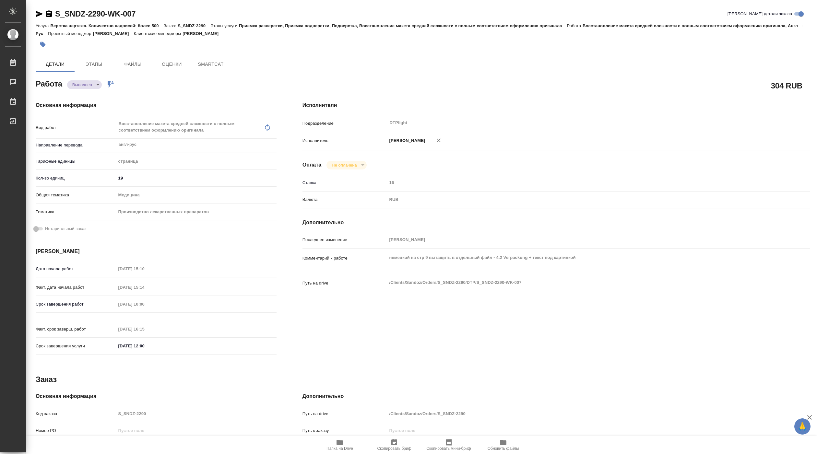
type textarea "x"
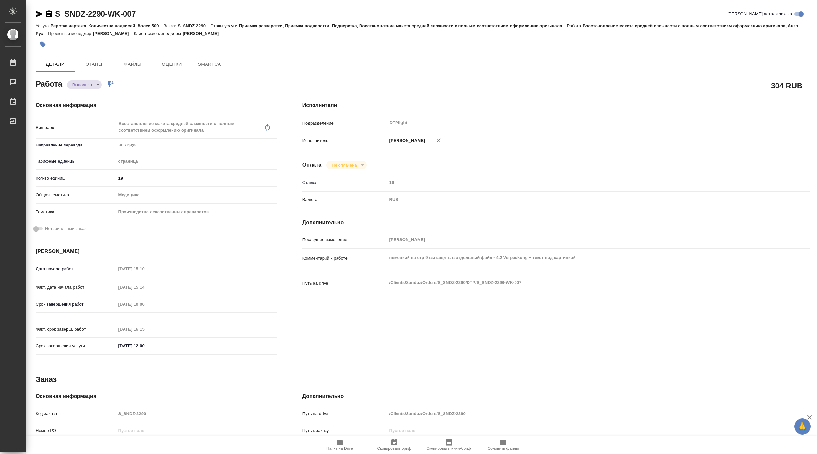
type textarea "x"
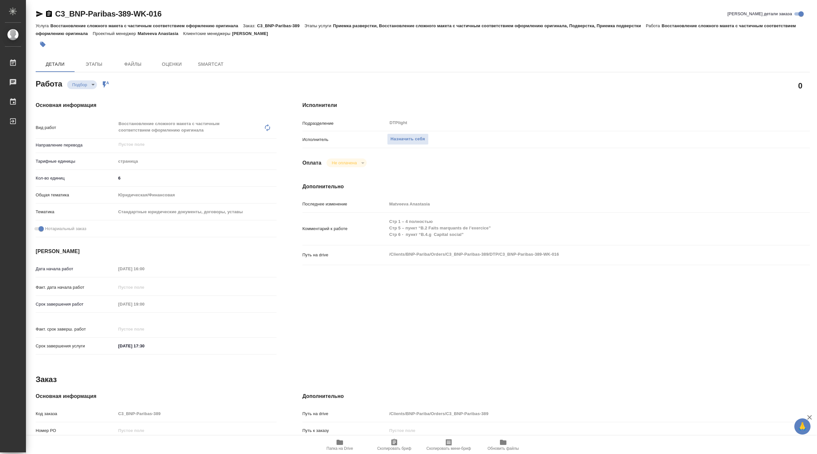
type textarea "x"
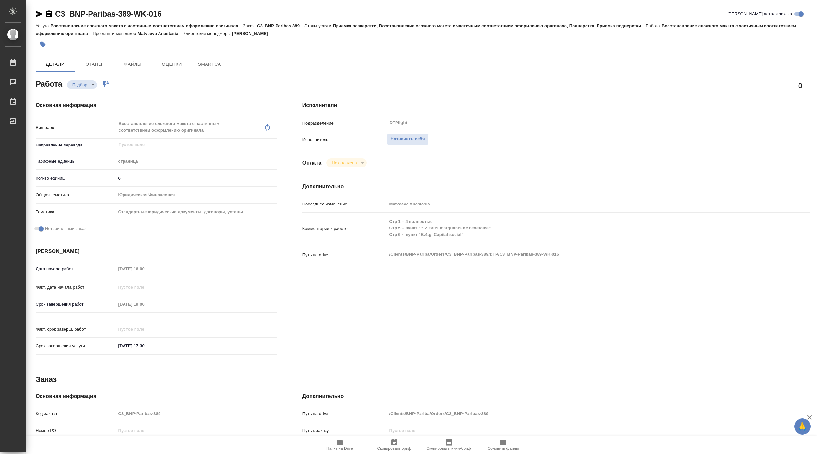
type textarea "x"
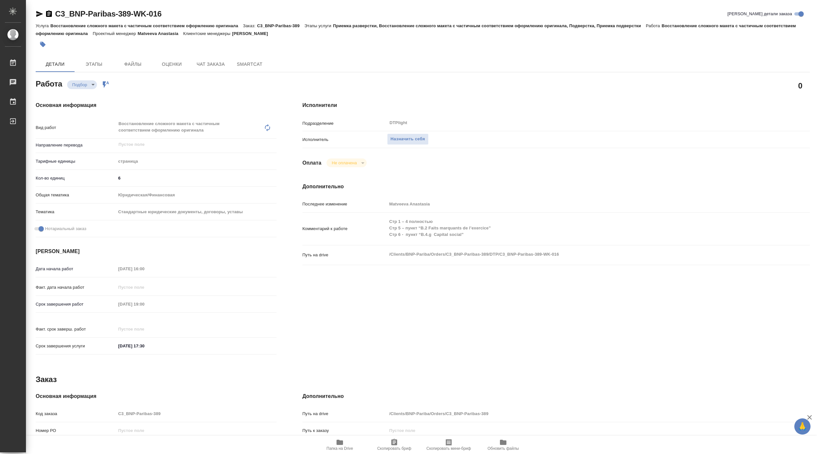
type textarea "x"
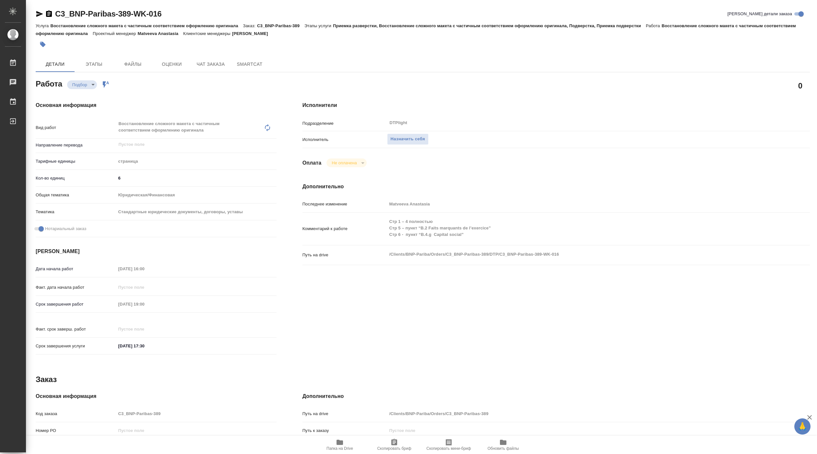
type textarea "x"
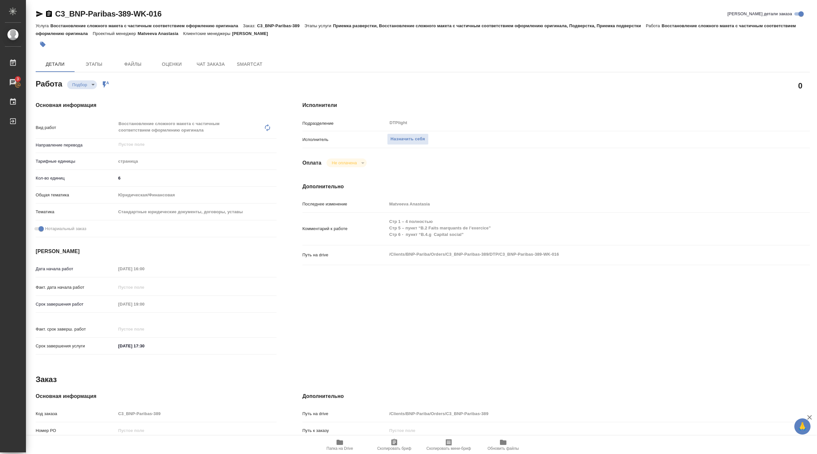
click at [353, 443] on span "Папка на Drive" at bounding box center [339, 445] width 47 height 12
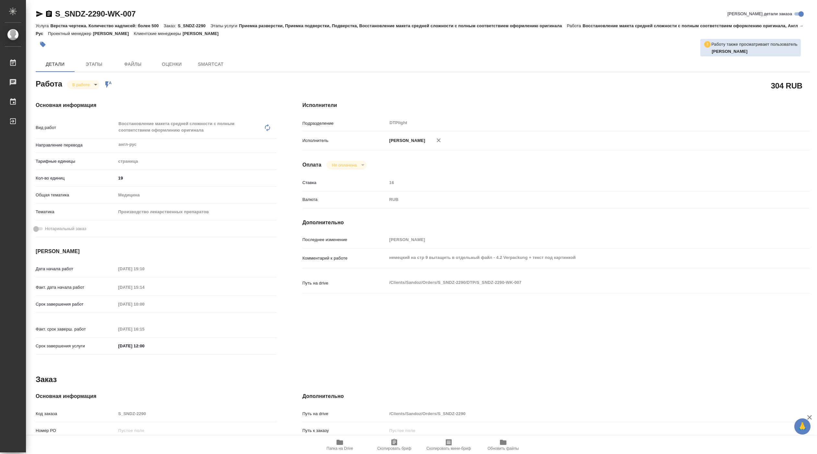
type textarea "x"
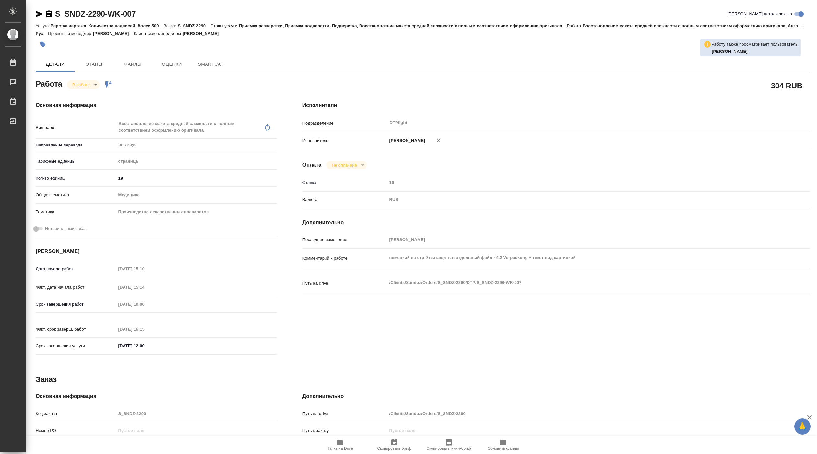
type textarea "x"
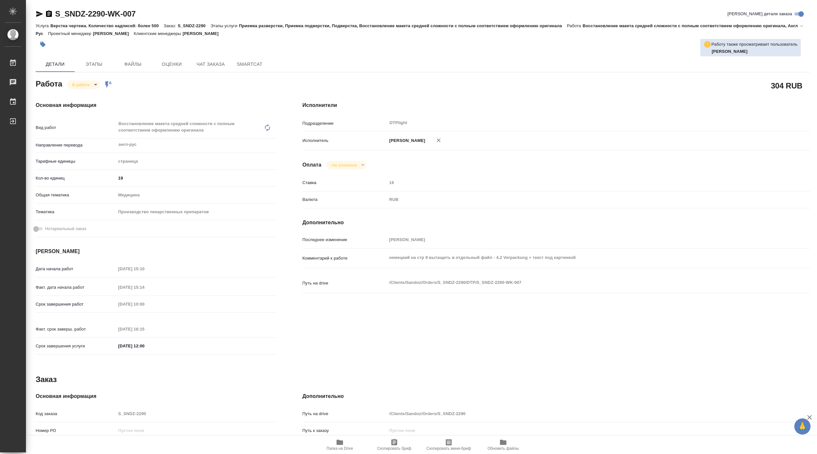
type textarea "x"
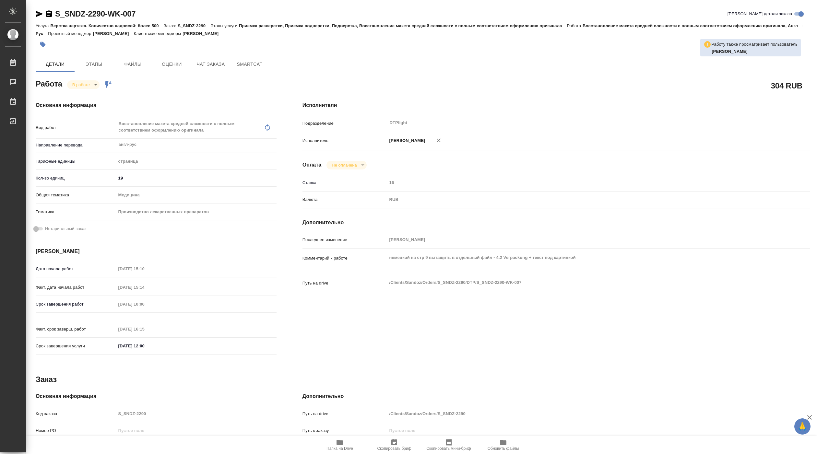
type textarea "x"
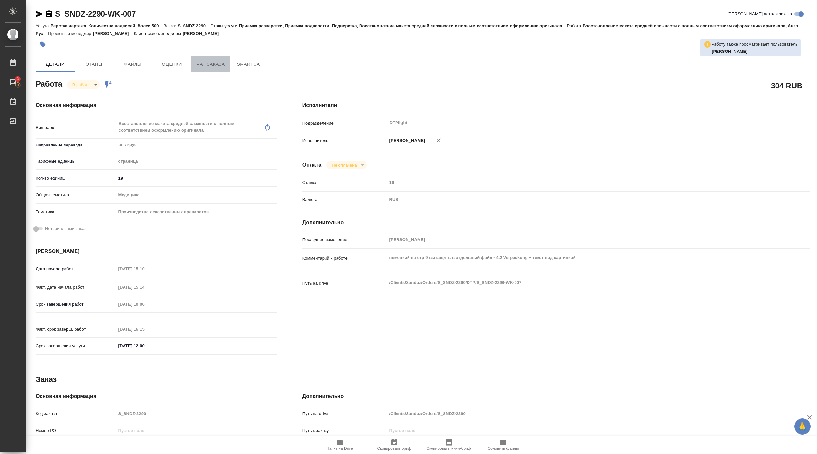
click at [217, 65] on span "Чат заказа" at bounding box center [210, 64] width 31 height 8
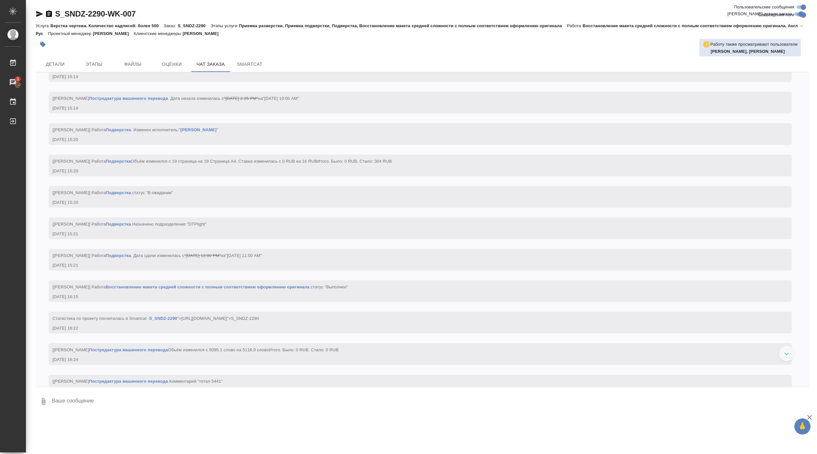
scroll to position [1653, 0]
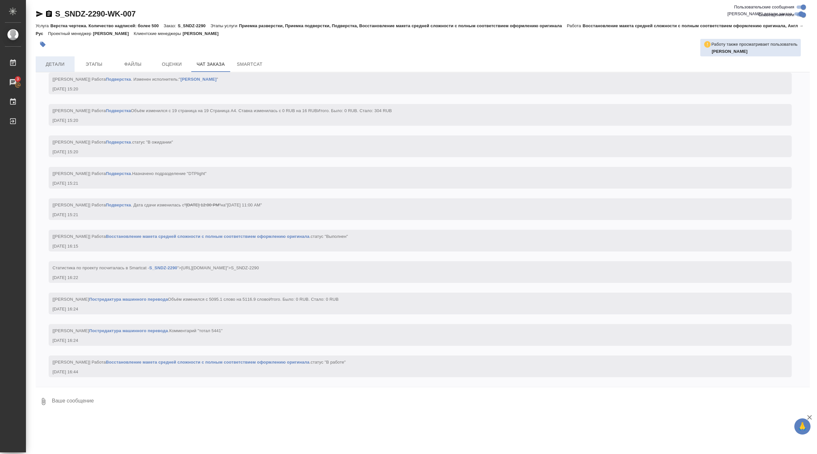
click at [62, 57] on button "Детали" at bounding box center [55, 64] width 39 height 16
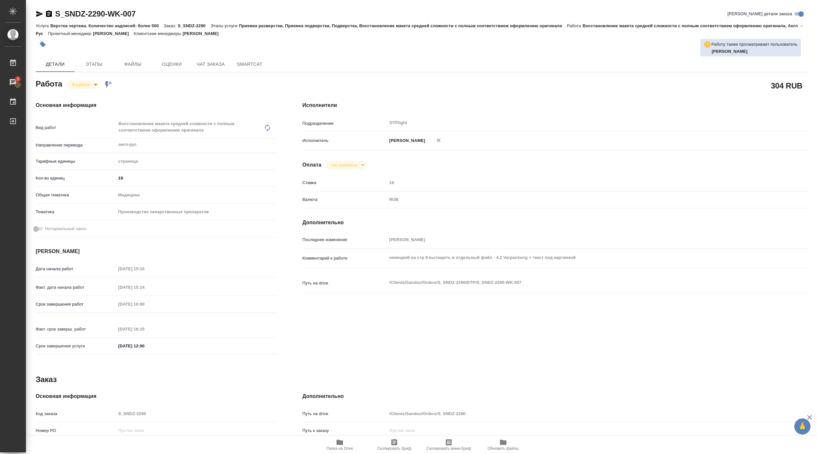
type textarea "x"
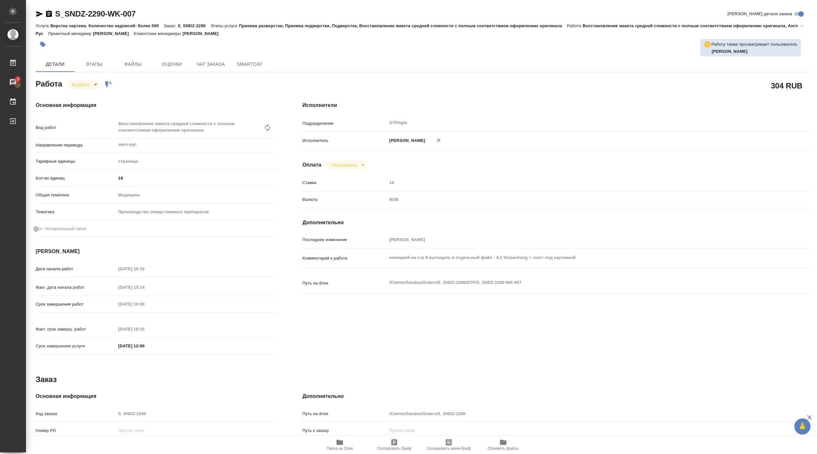
type textarea "x"
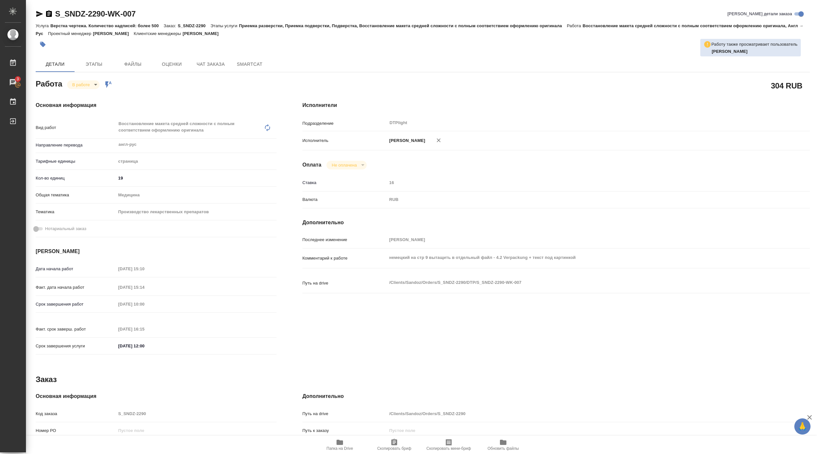
click at [335, 449] on span "Папка на Drive" at bounding box center [339, 448] width 27 height 5
click at [81, 86] on body "🙏 .cls-1 fill:#fff; AWATERA Pankina Anna Работы 3 Чаты График Выйти S_SNDZ-2290…" at bounding box center [408, 227] width 817 height 454
click at [81, 95] on button "Выполнен" at bounding box center [84, 95] width 24 height 7
type textarea "x"
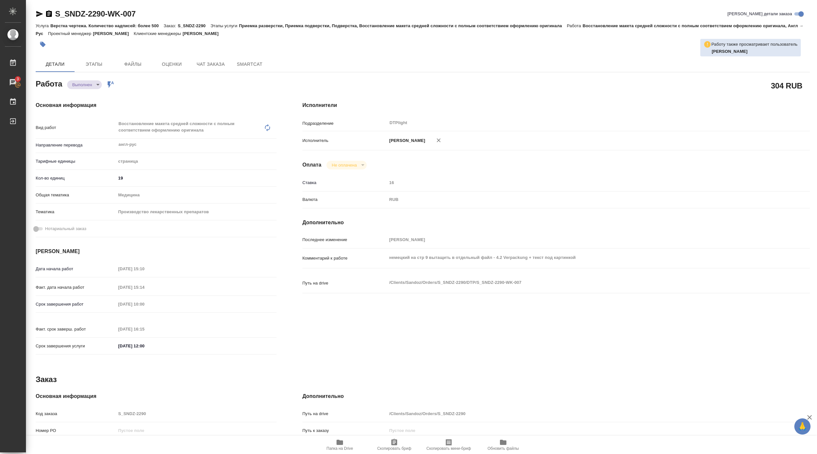
type textarea "x"
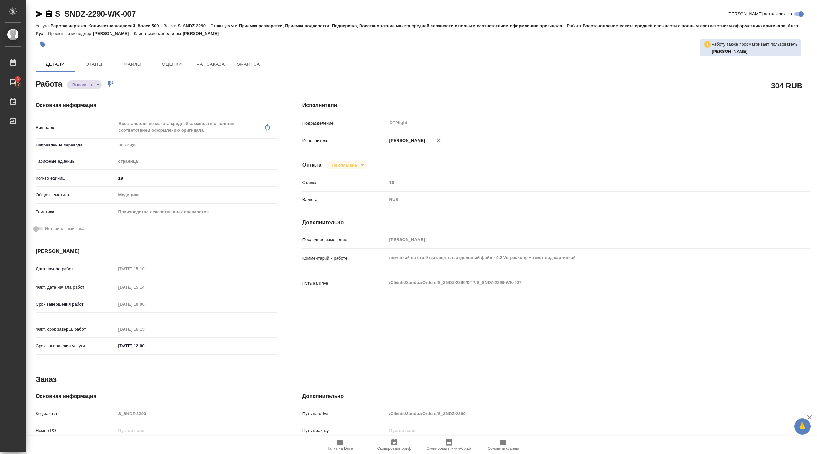
type textarea "x"
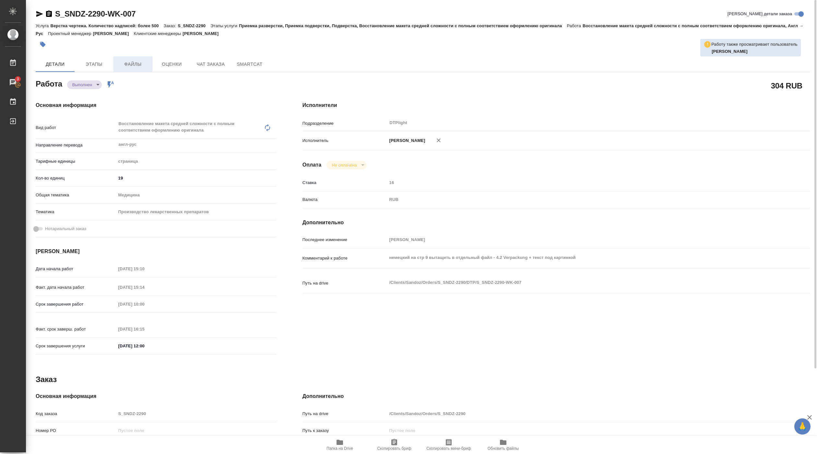
type textarea "x"
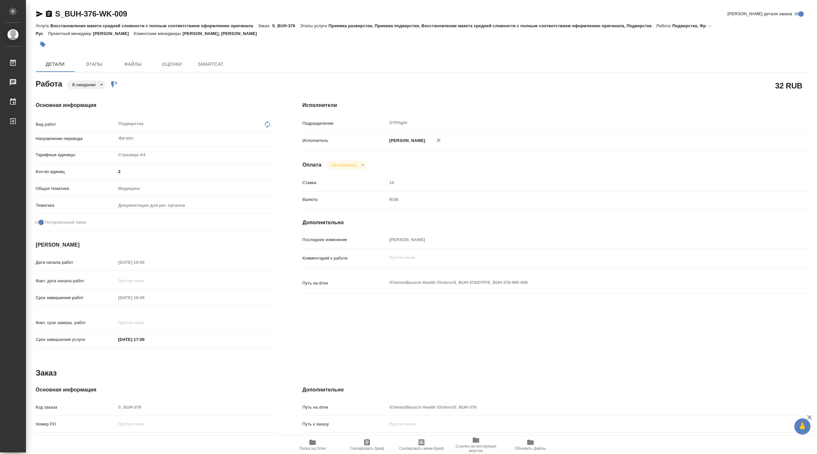
type textarea "x"
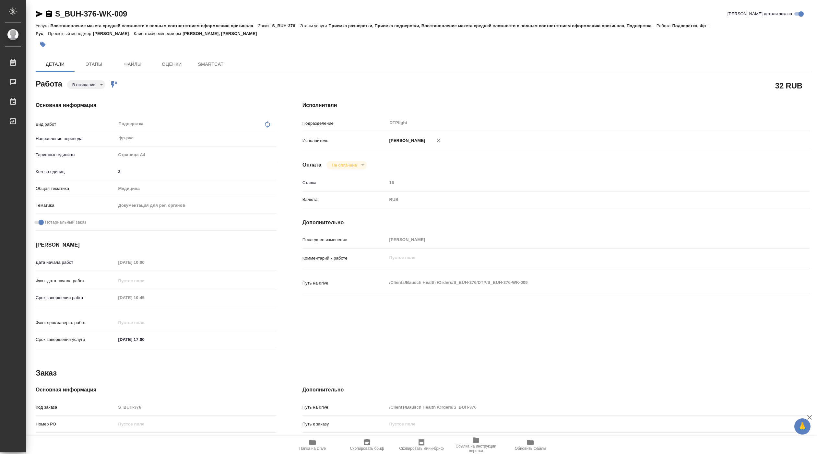
type textarea "x"
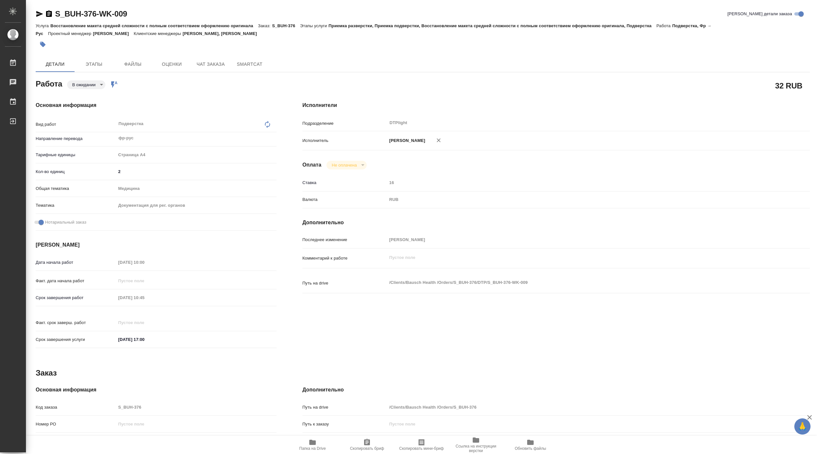
type textarea "x"
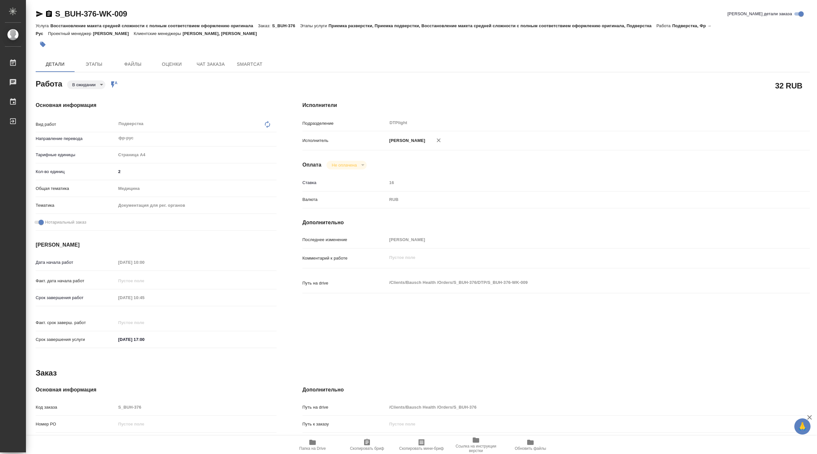
type textarea "x"
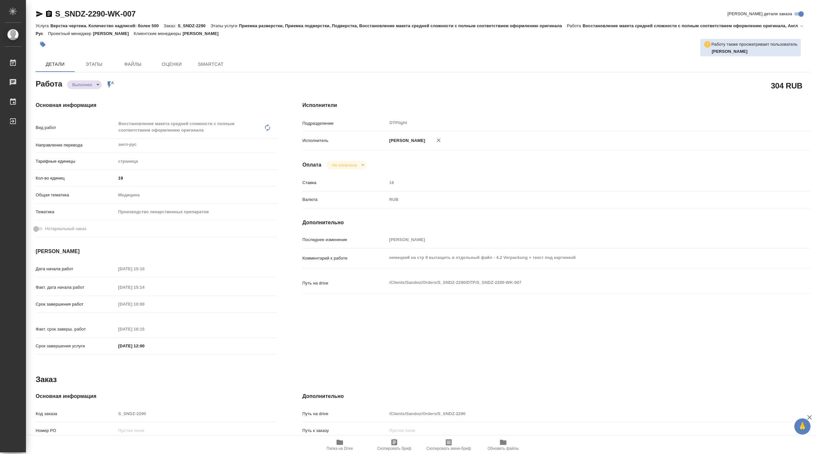
type textarea "x"
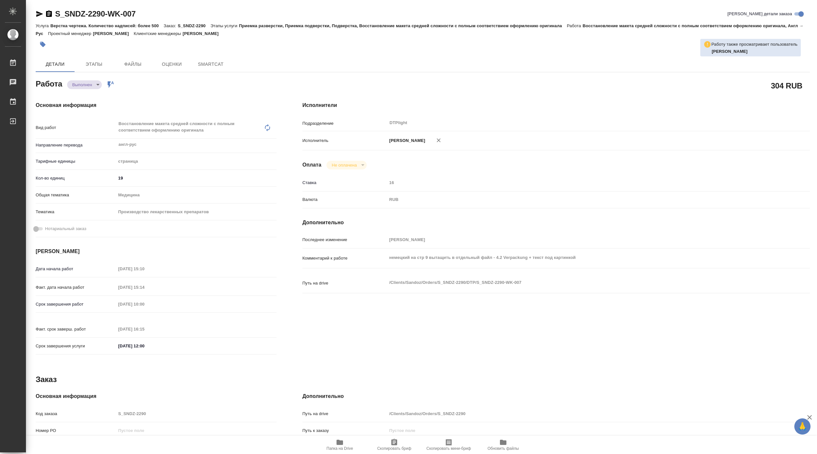
type textarea "x"
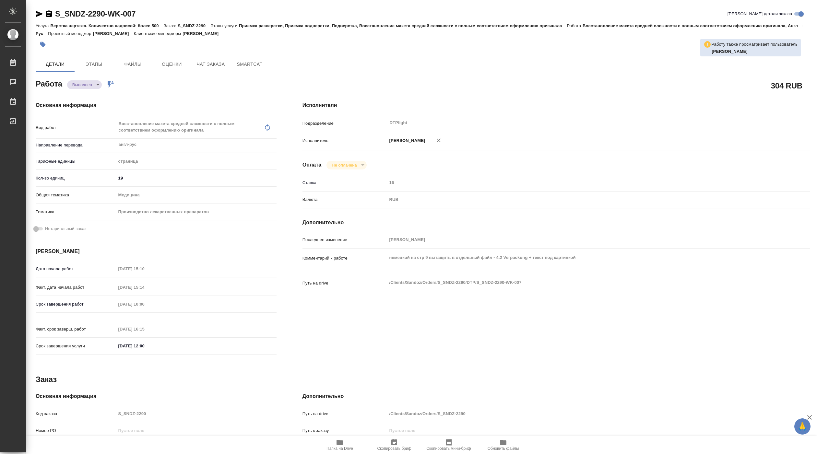
type textarea "x"
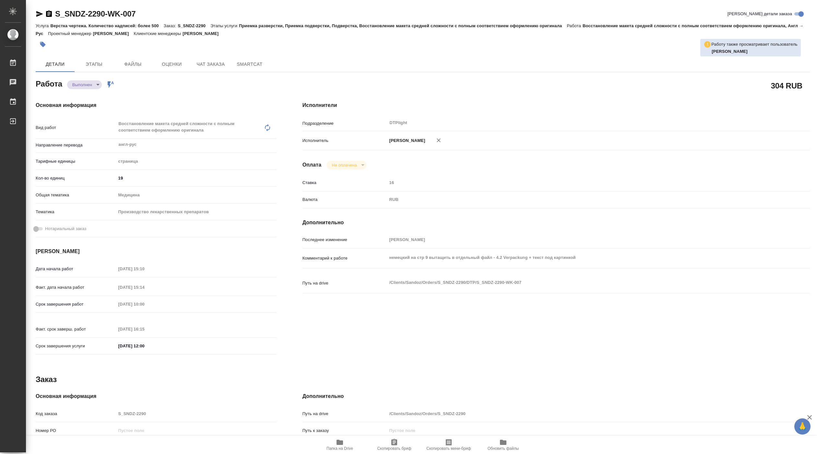
type textarea "x"
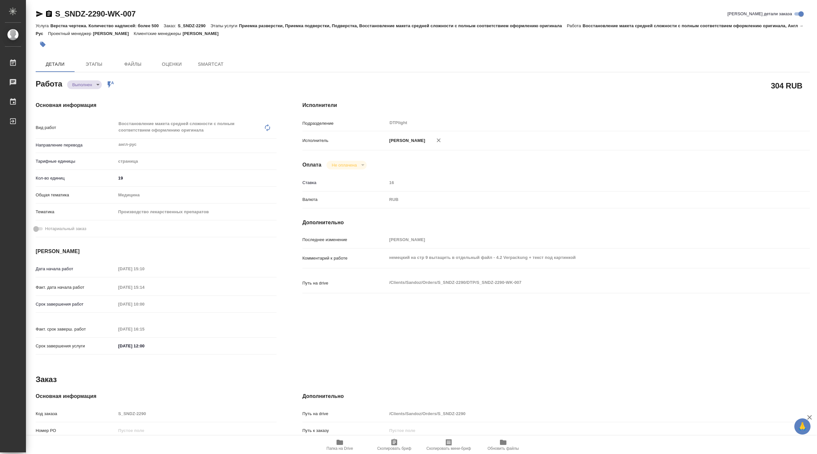
type textarea "x"
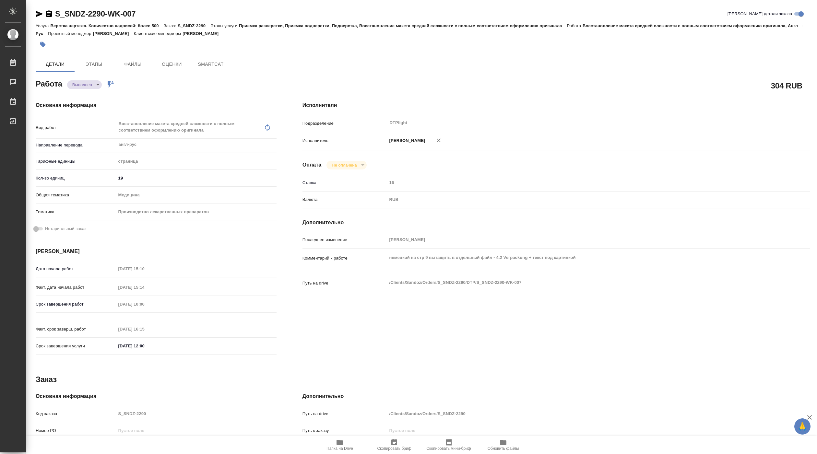
type textarea "x"
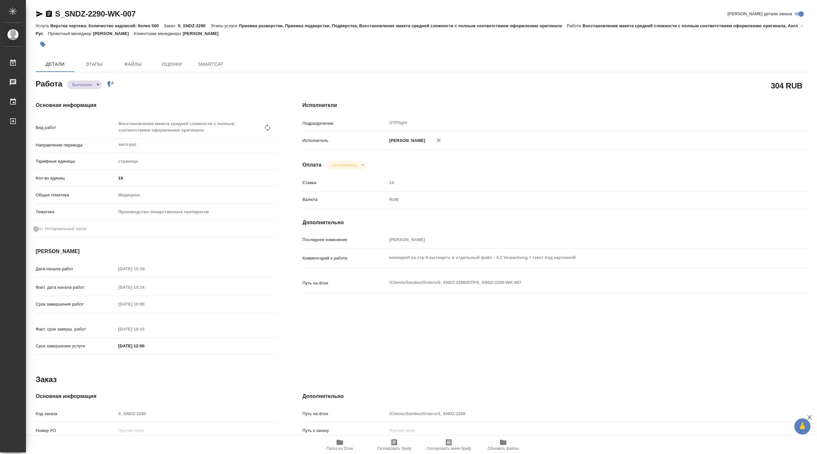
type textarea "x"
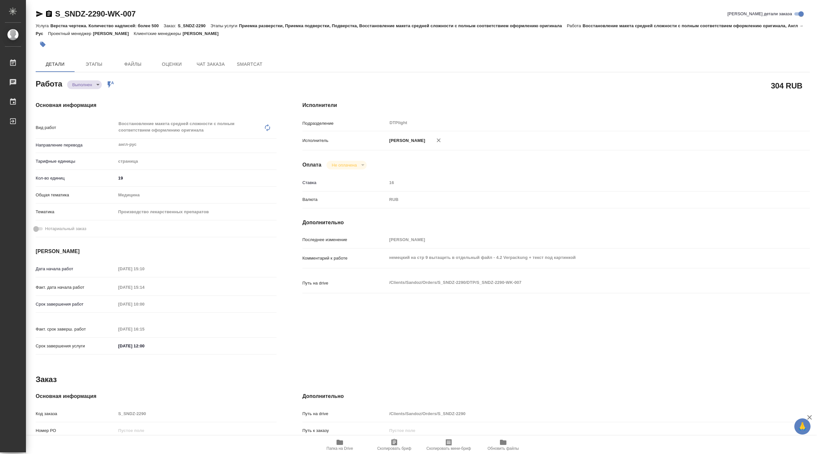
type textarea "x"
